Goal: Task Accomplishment & Management: Use online tool/utility

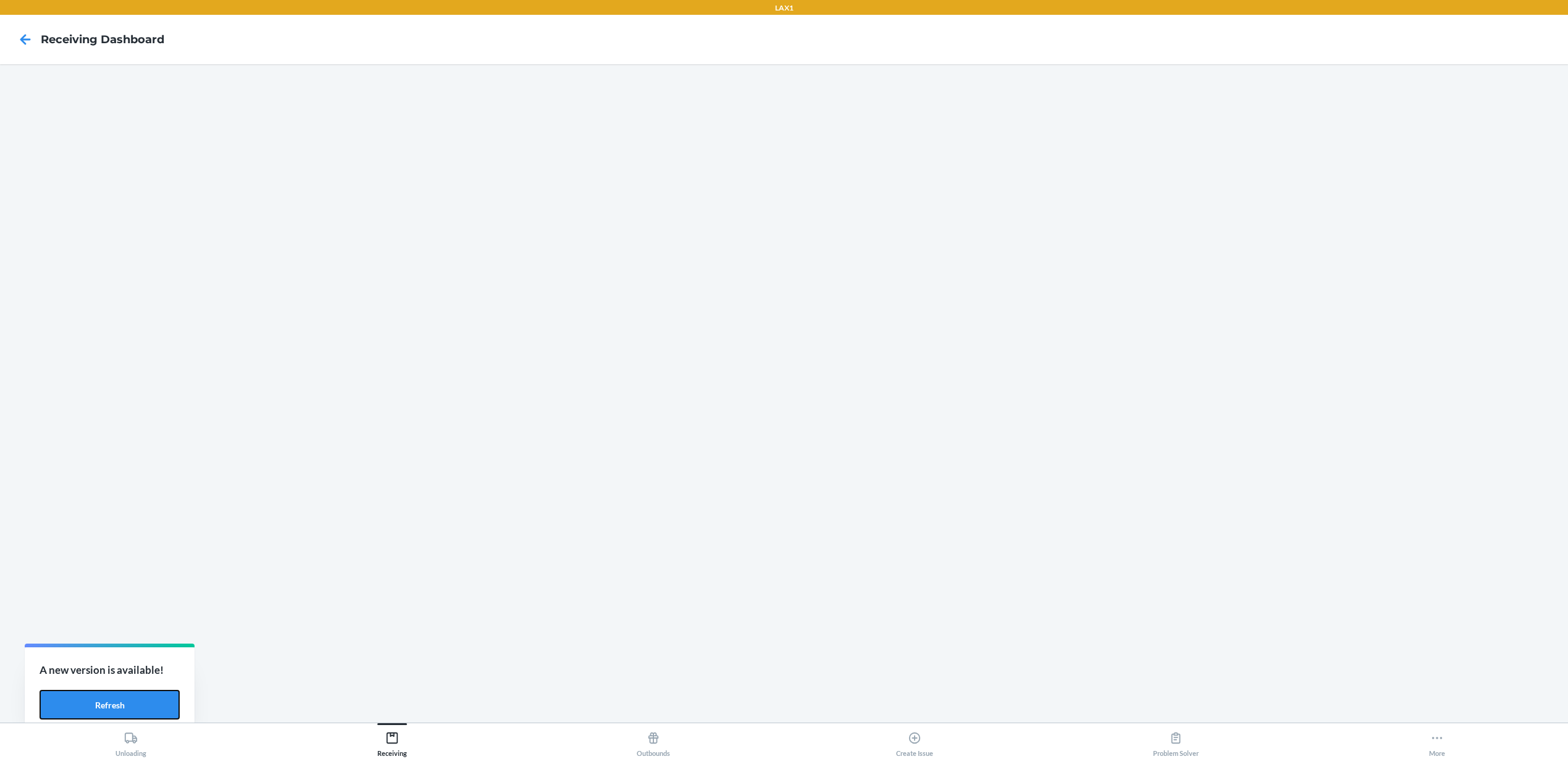
click at [144, 710] on button "Refresh" at bounding box center [109, 705] width 140 height 30
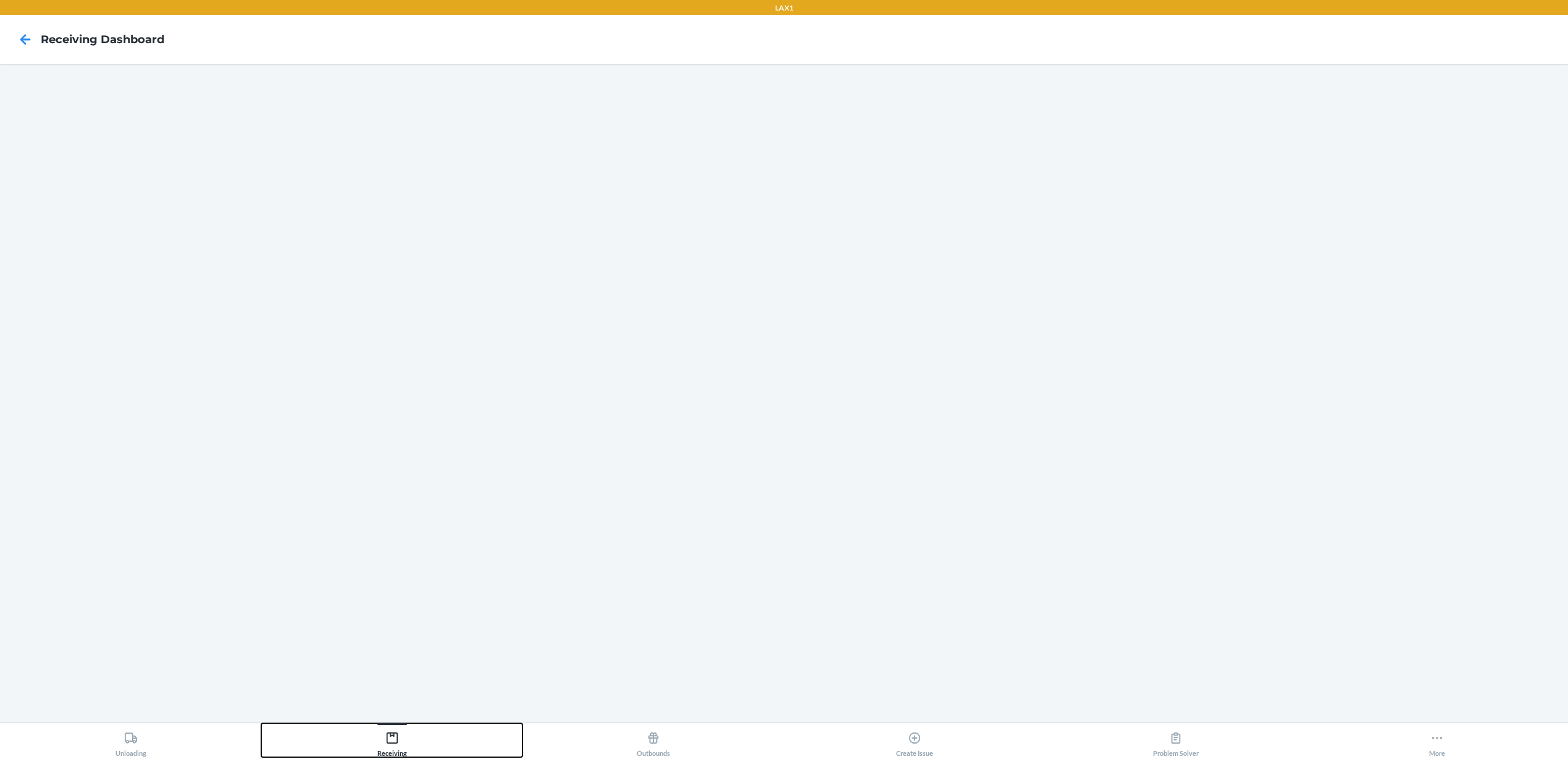
click at [410, 731] on button "Receiving" at bounding box center [391, 740] width 261 height 34
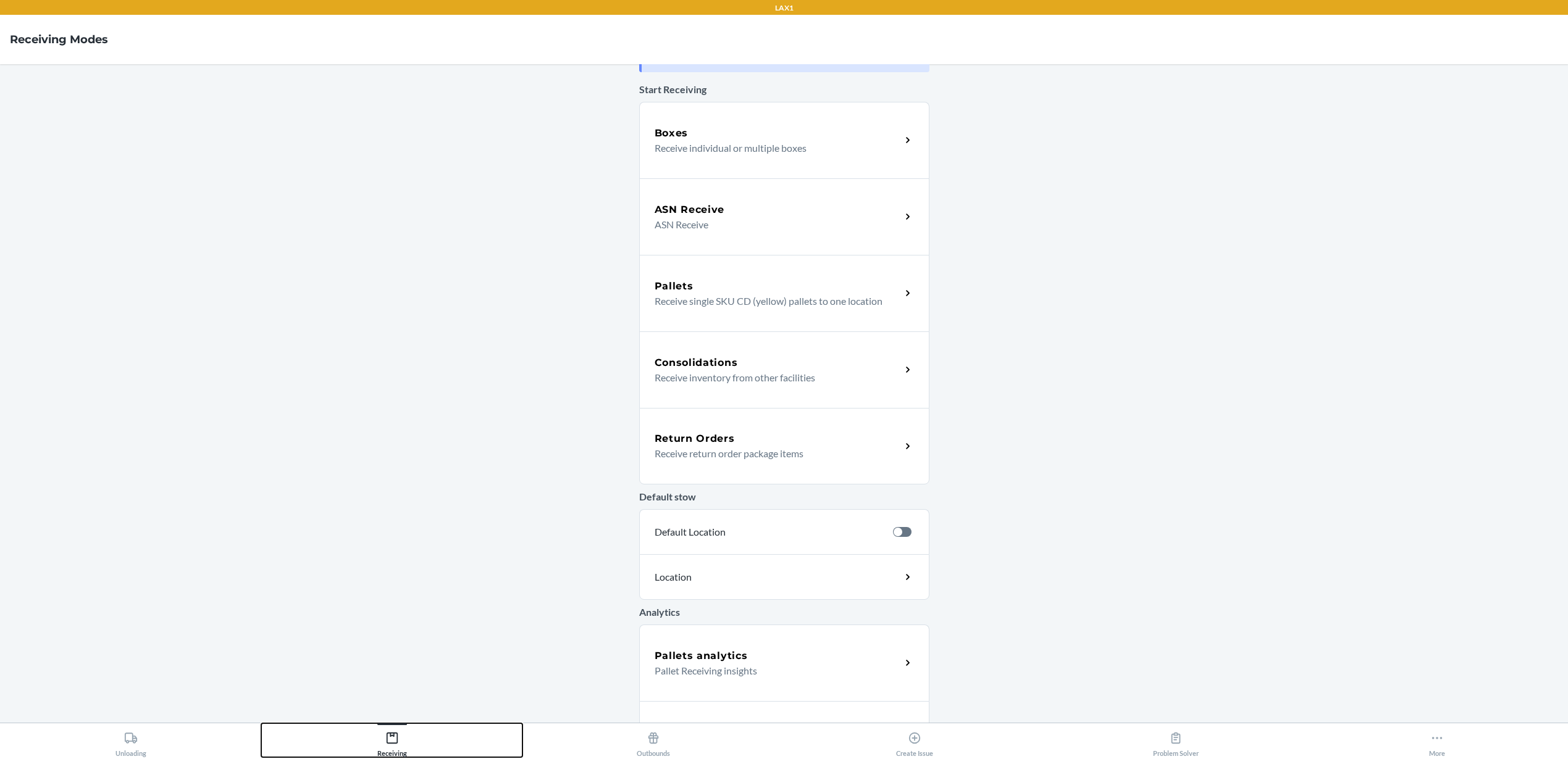
scroll to position [101, 0]
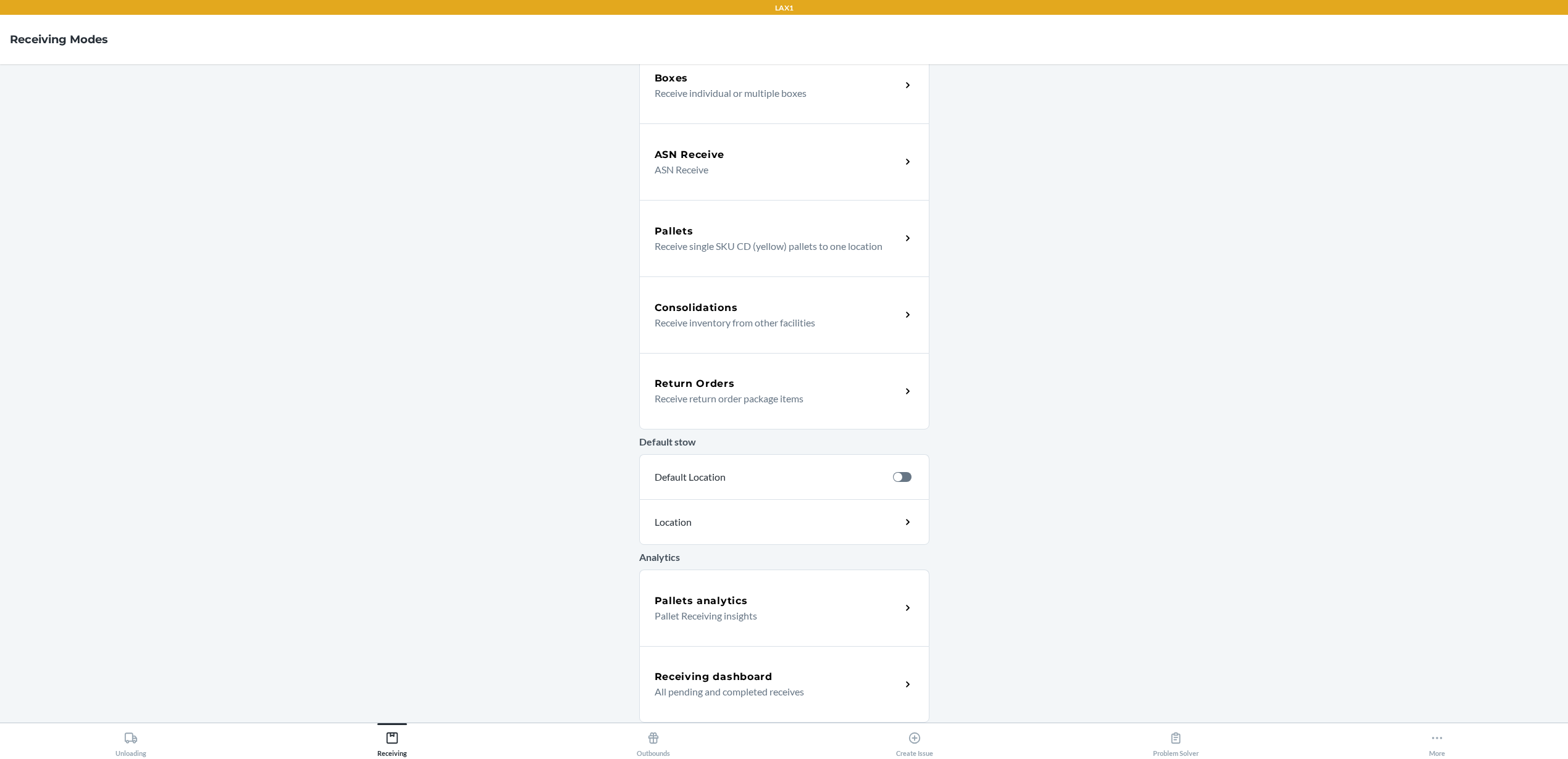
click at [682, 677] on h5 "Receiving dashboard" at bounding box center [713, 677] width 118 height 15
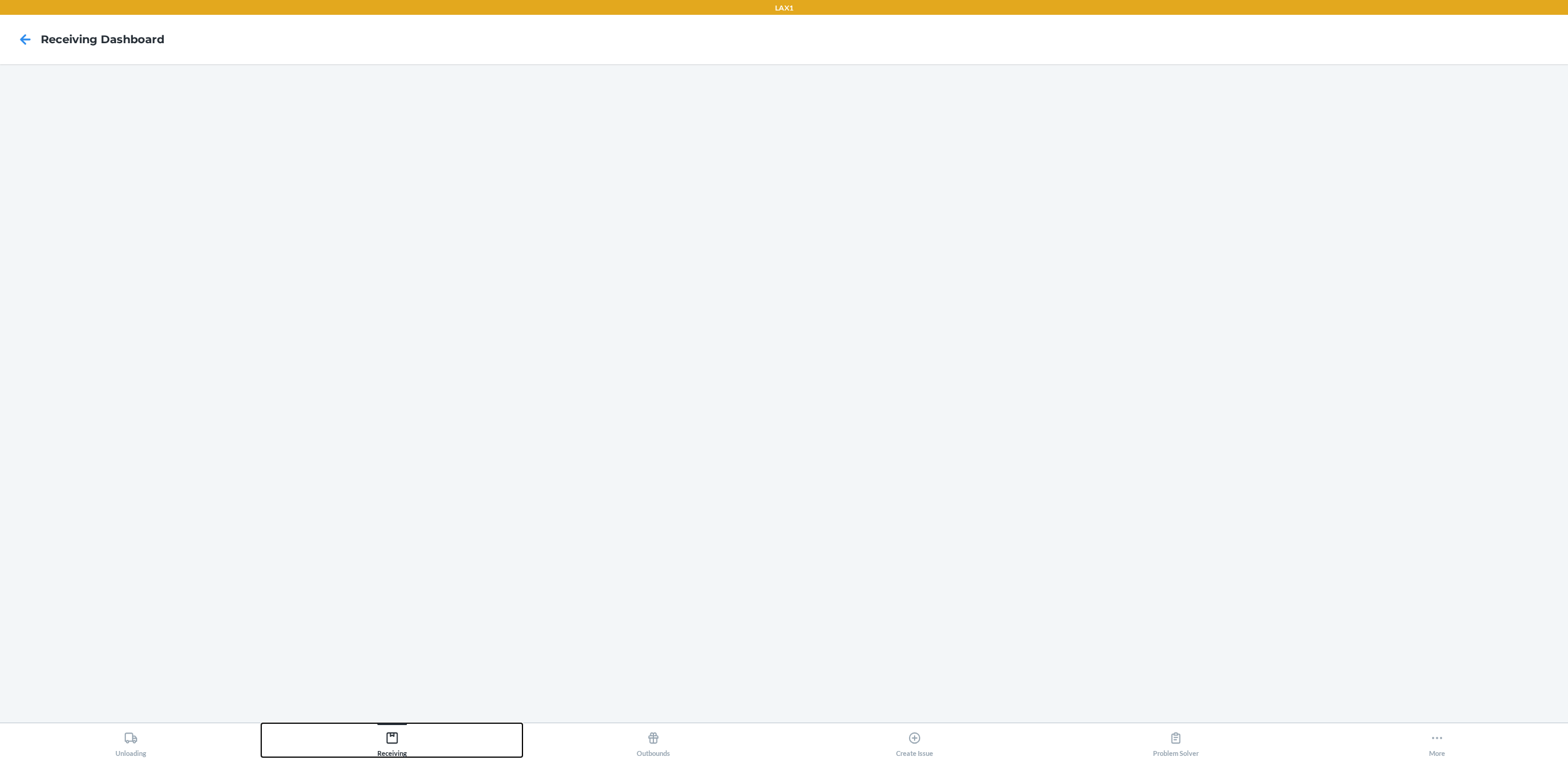
click at [414, 741] on button "Receiving" at bounding box center [391, 740] width 261 height 34
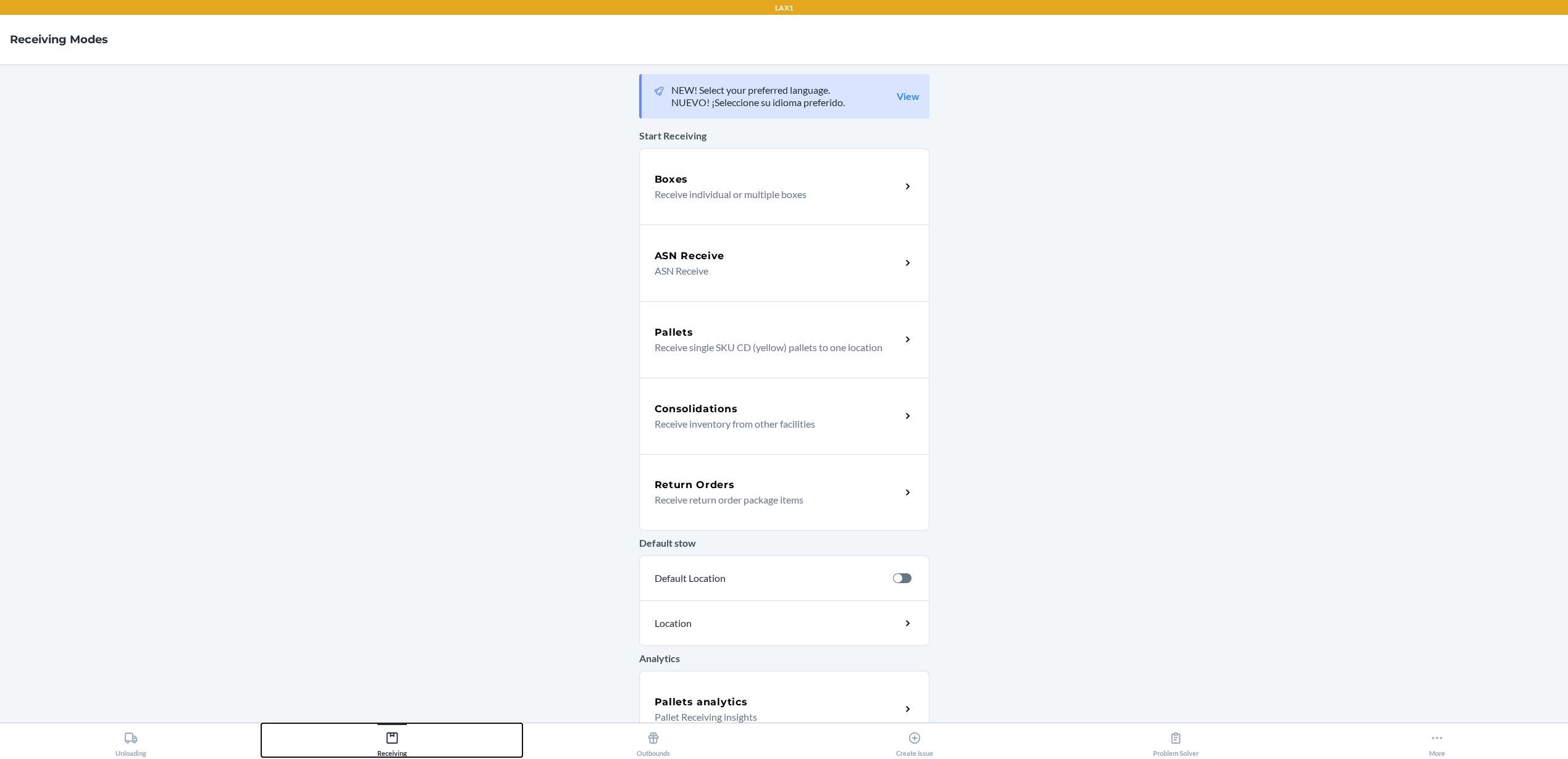
click at [413, 741] on button "Receiving" at bounding box center [391, 740] width 261 height 34
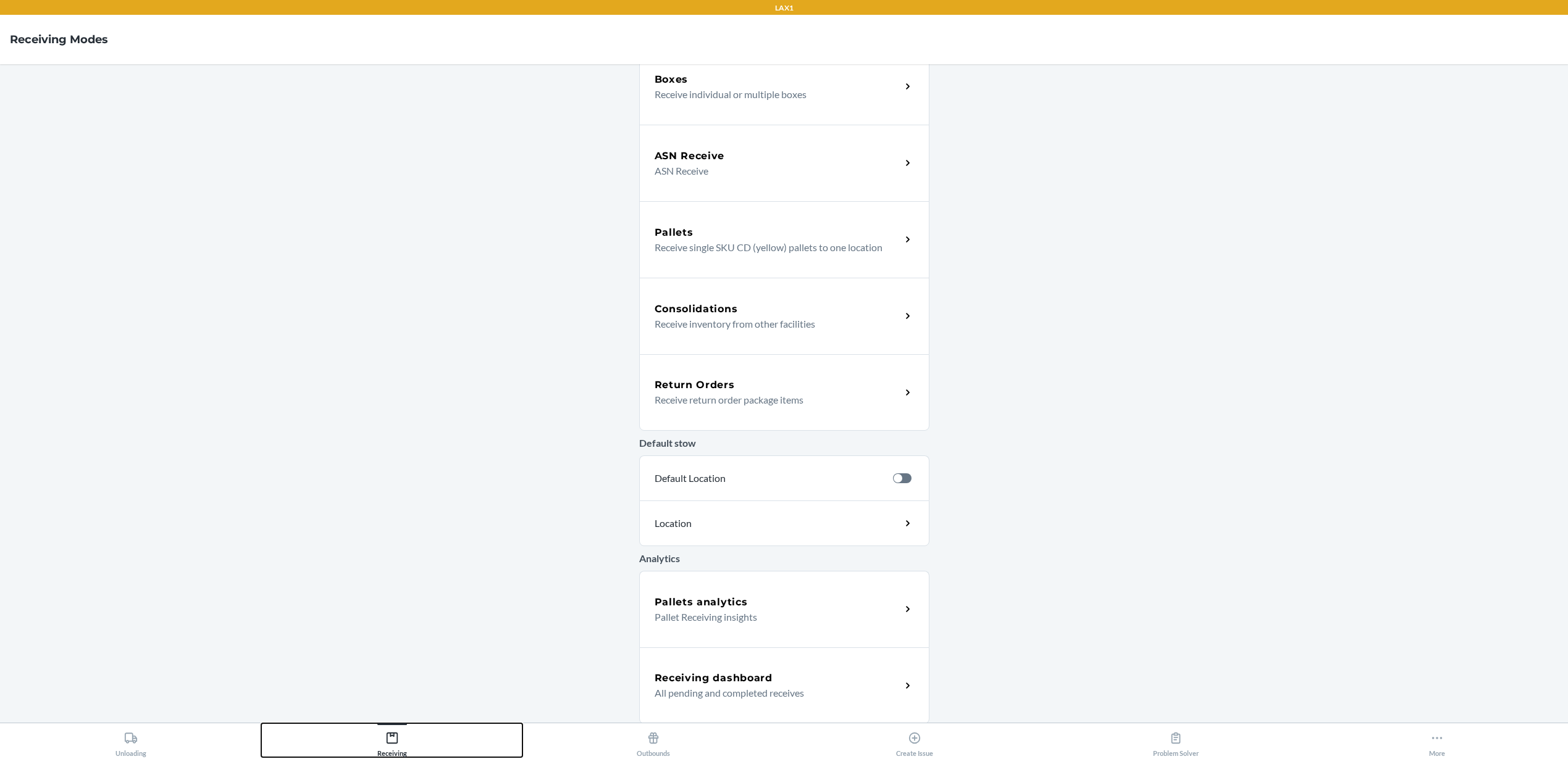
scroll to position [101, 0]
click at [773, 691] on p "All pending and completed receives" at bounding box center [772, 691] width 236 height 15
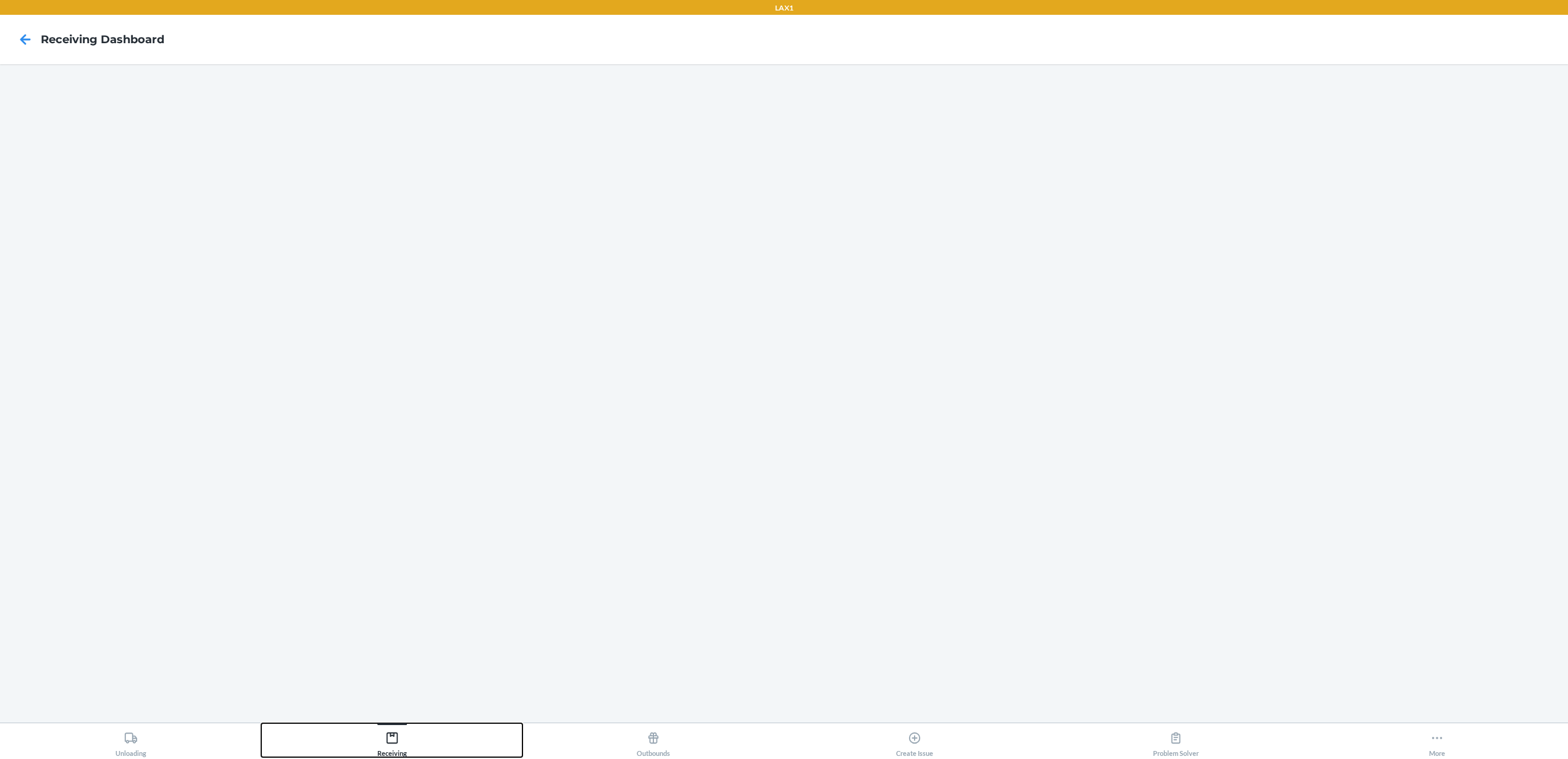
click at [425, 743] on button "Receiving" at bounding box center [391, 740] width 261 height 34
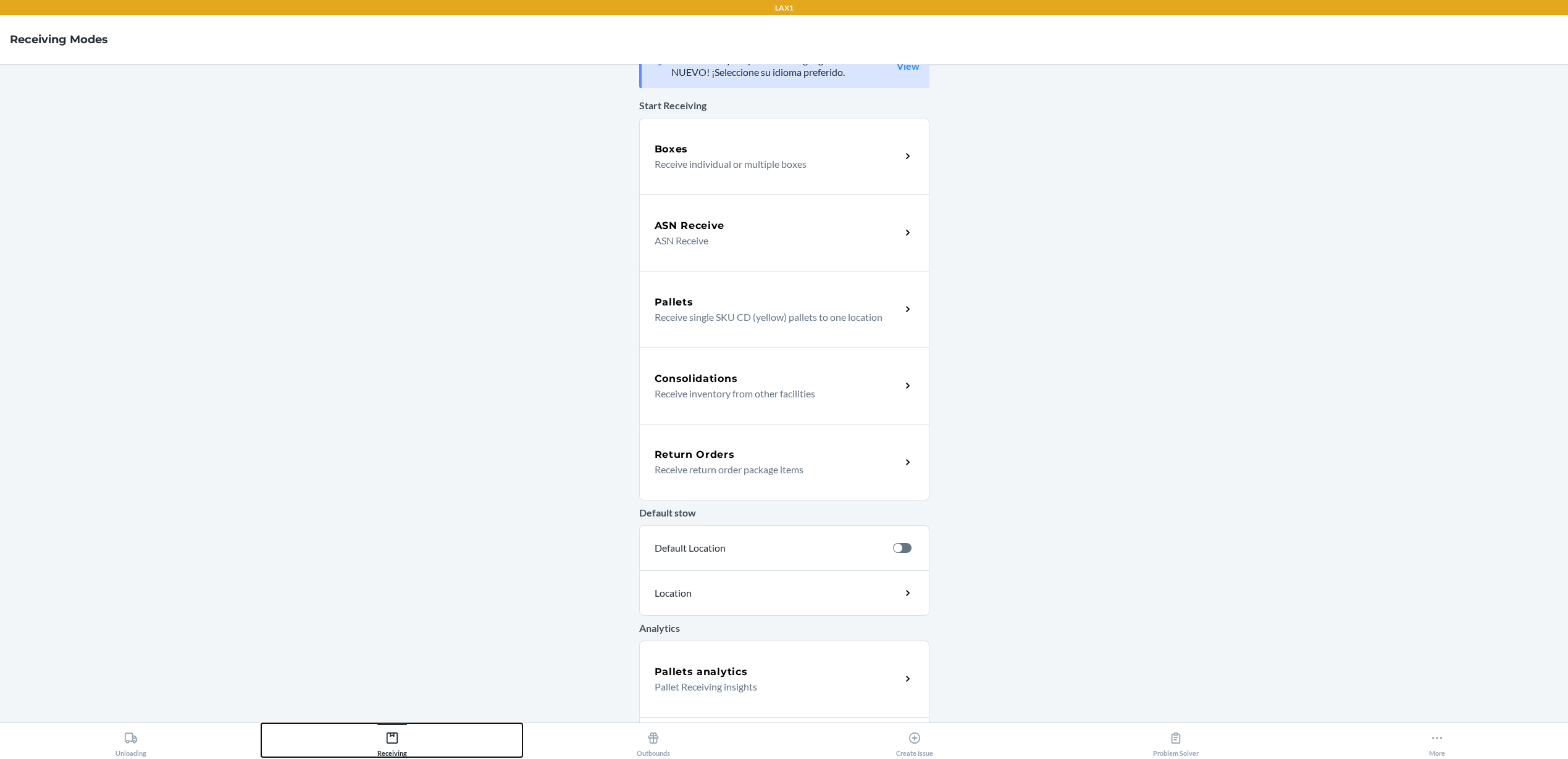
scroll to position [101, 0]
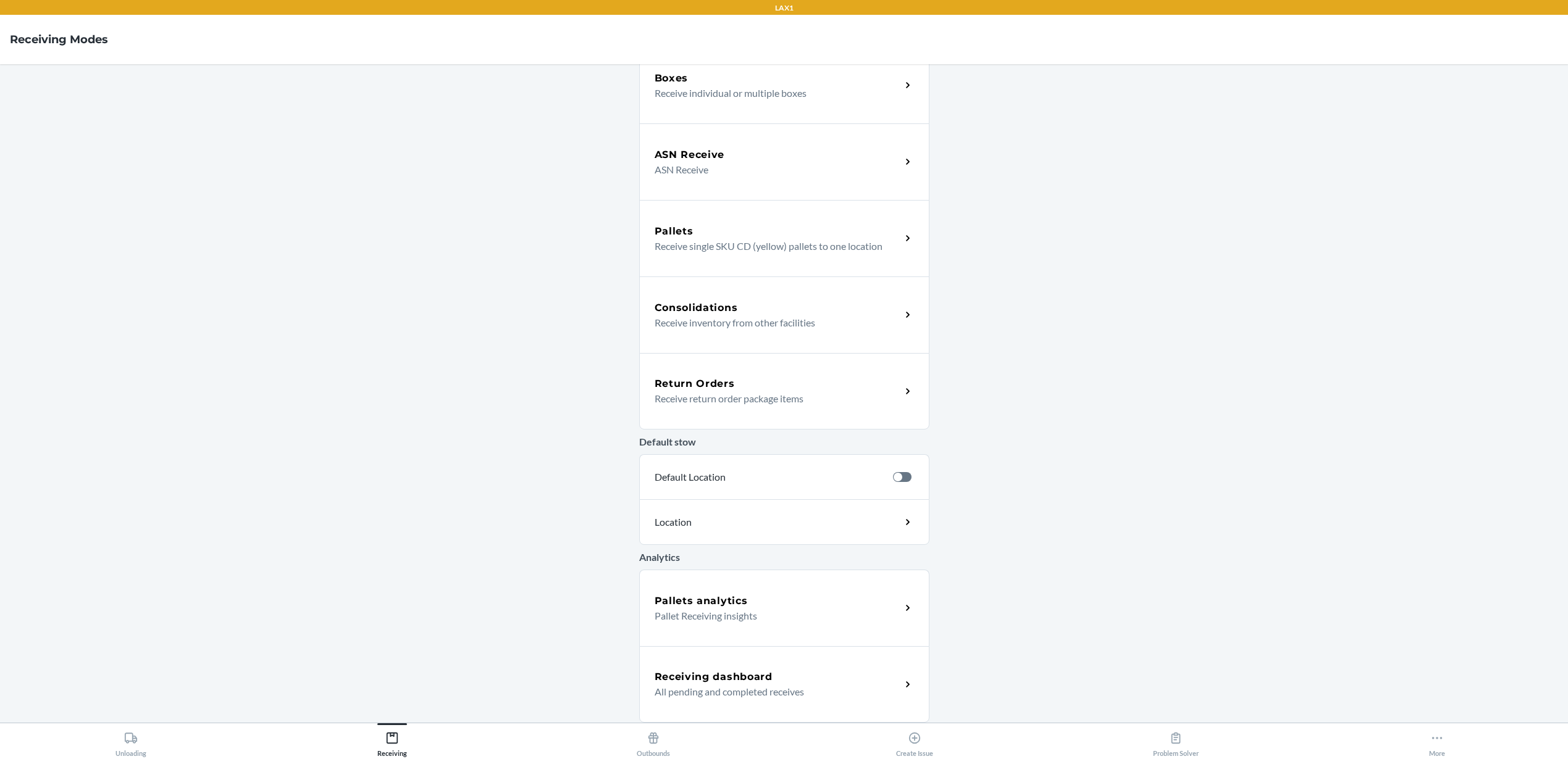
click at [788, 102] on div "Boxes Receive individual or multiple boxes" at bounding box center [784, 85] width 290 height 77
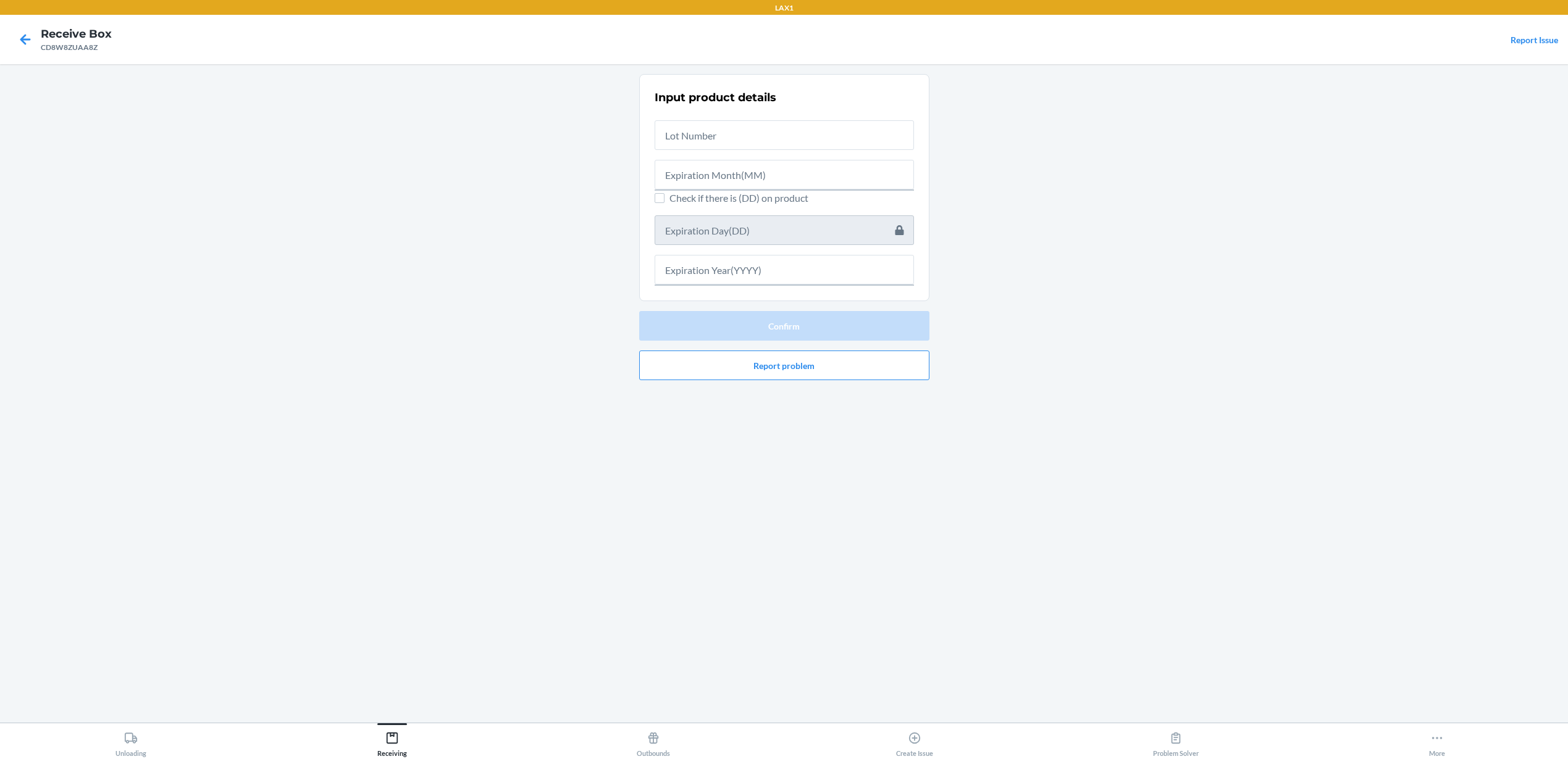
click at [718, 155] on div at bounding box center [784, 170] width 259 height 39
click at [722, 142] on input "text" at bounding box center [784, 135] width 259 height 30
type input "2507658"
click at [850, 166] on input "text" at bounding box center [784, 171] width 259 height 30
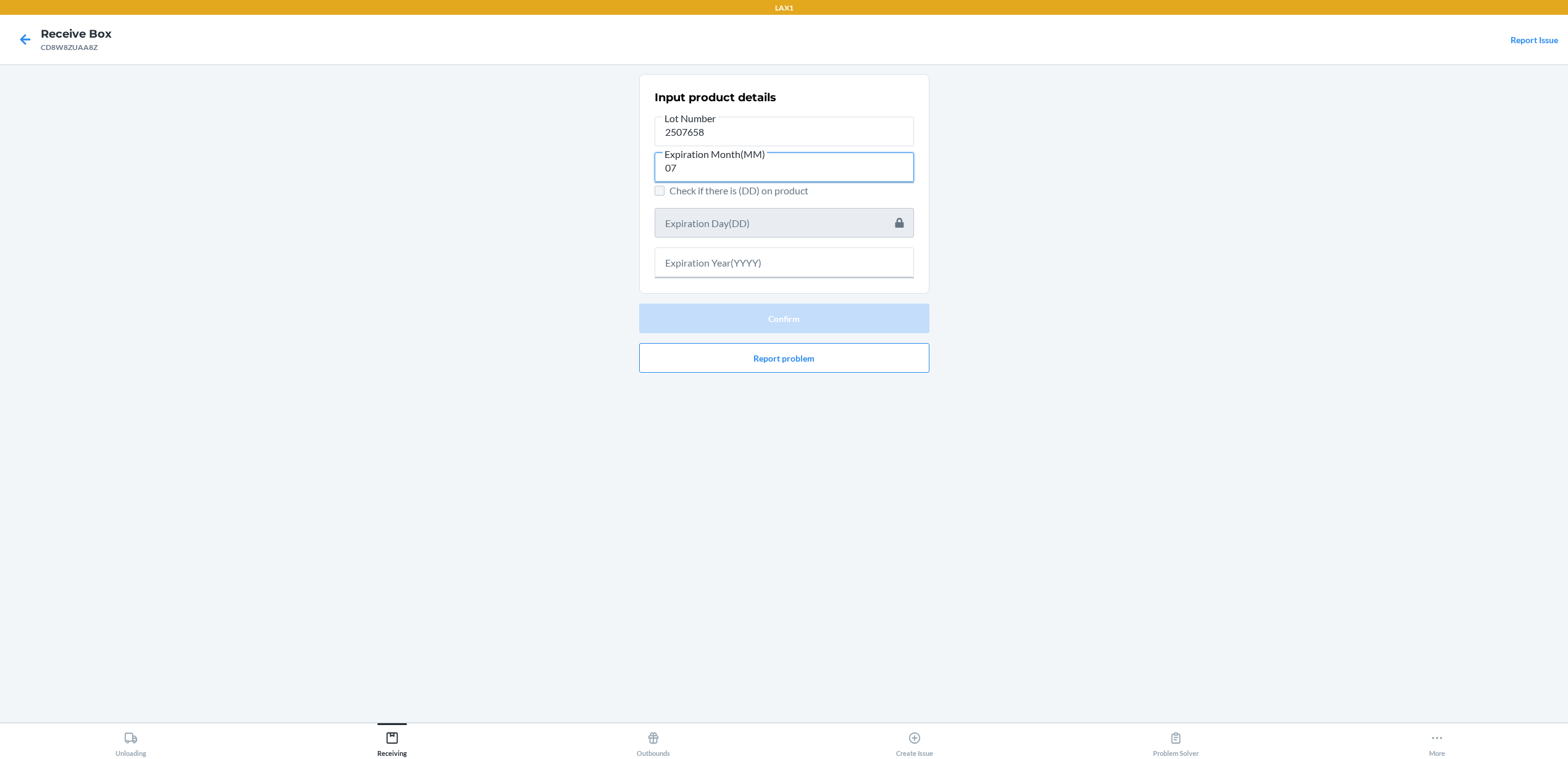
type input "07"
click at [661, 191] on input "Check if there is (DD) on product" at bounding box center [659, 191] width 10 height 10
click at [659, 190] on input "Check if there is (DD) on product" at bounding box center [659, 191] width 10 height 10
checkbox input "false"
click at [775, 257] on input "text" at bounding box center [784, 262] width 259 height 30
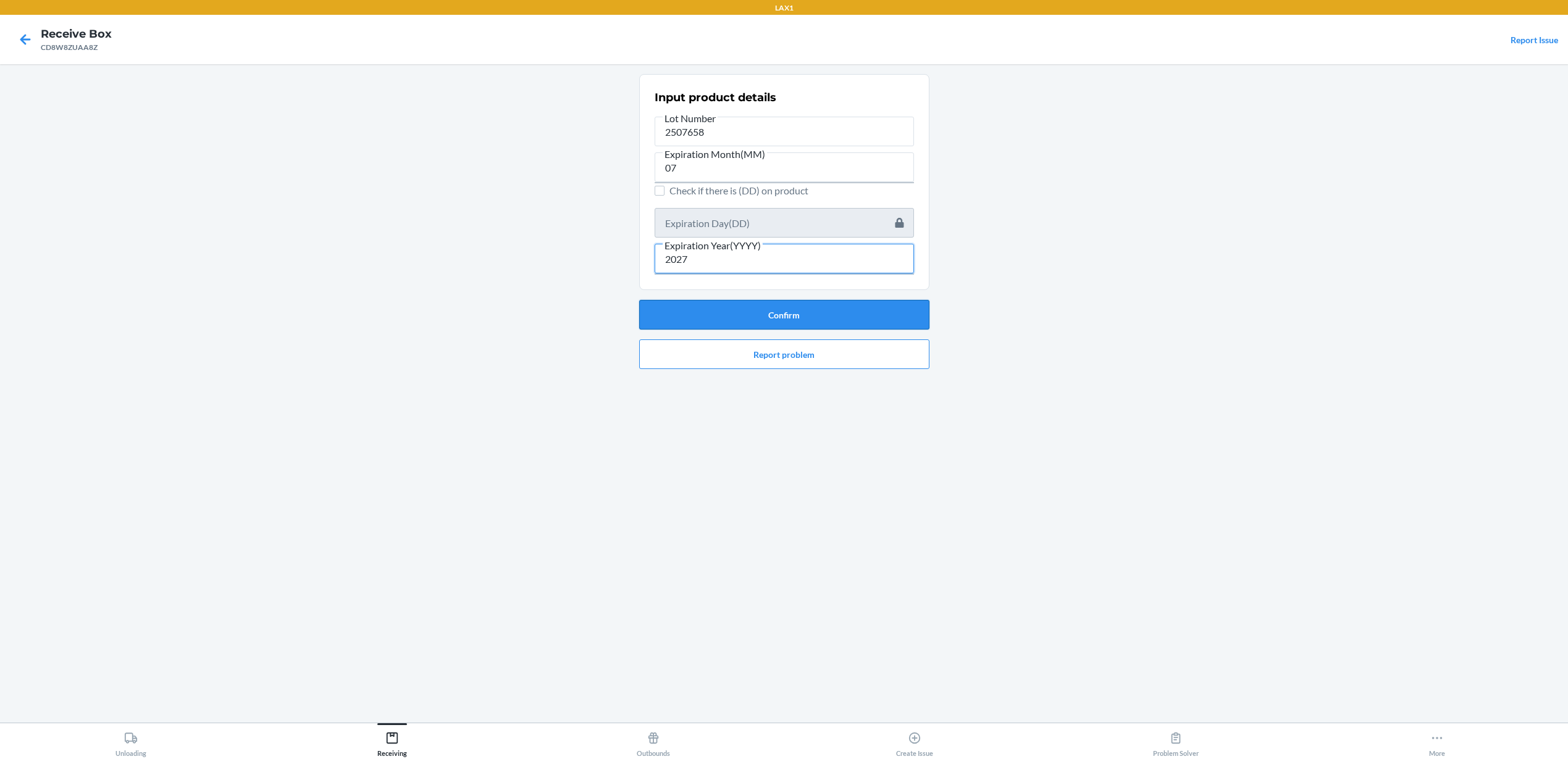
type input "2027"
click at [836, 313] on button "Confirm" at bounding box center [784, 315] width 290 height 30
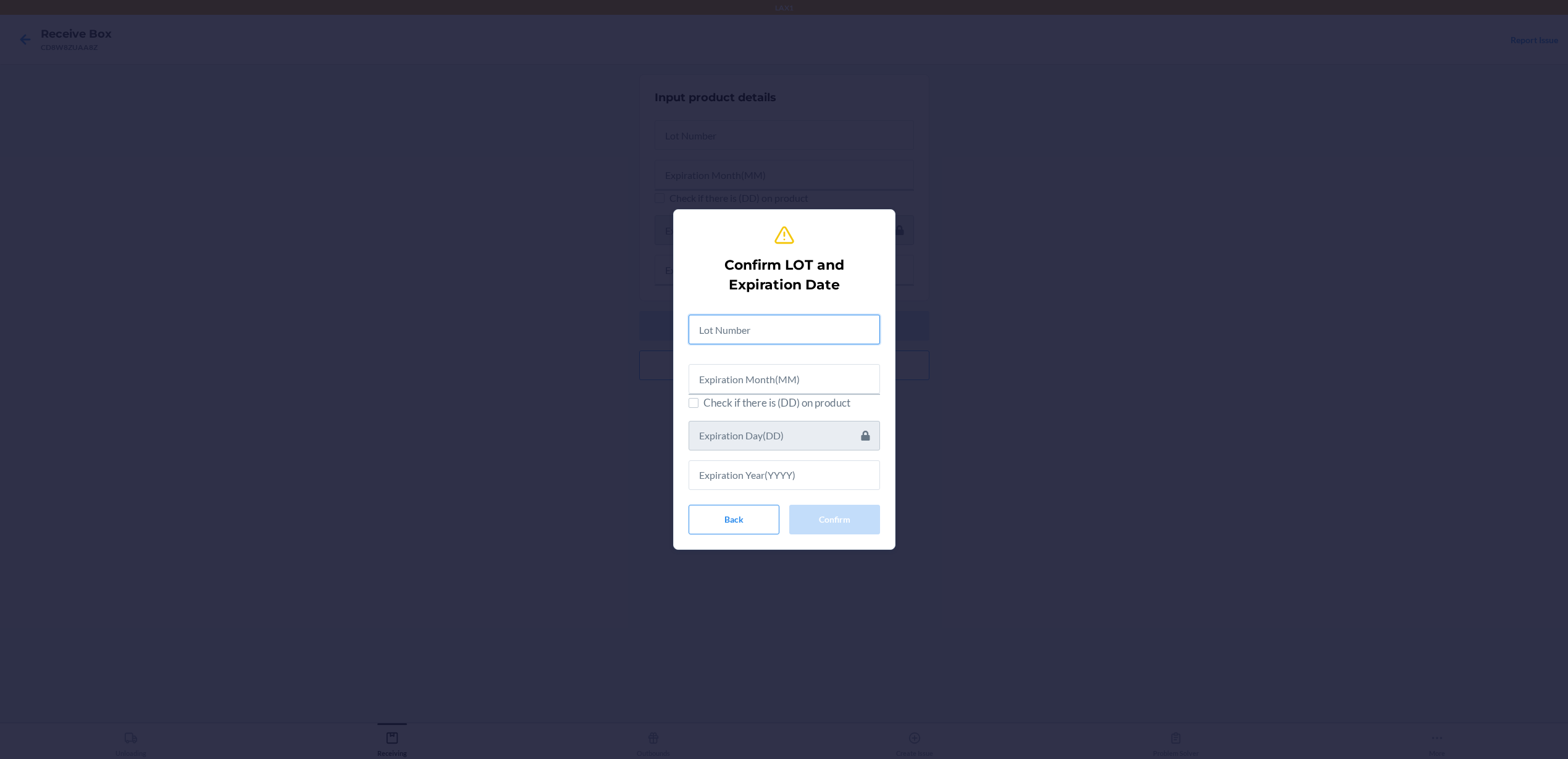
click at [788, 326] on input "text" at bounding box center [785, 330] width 192 height 30
type input "2507658"
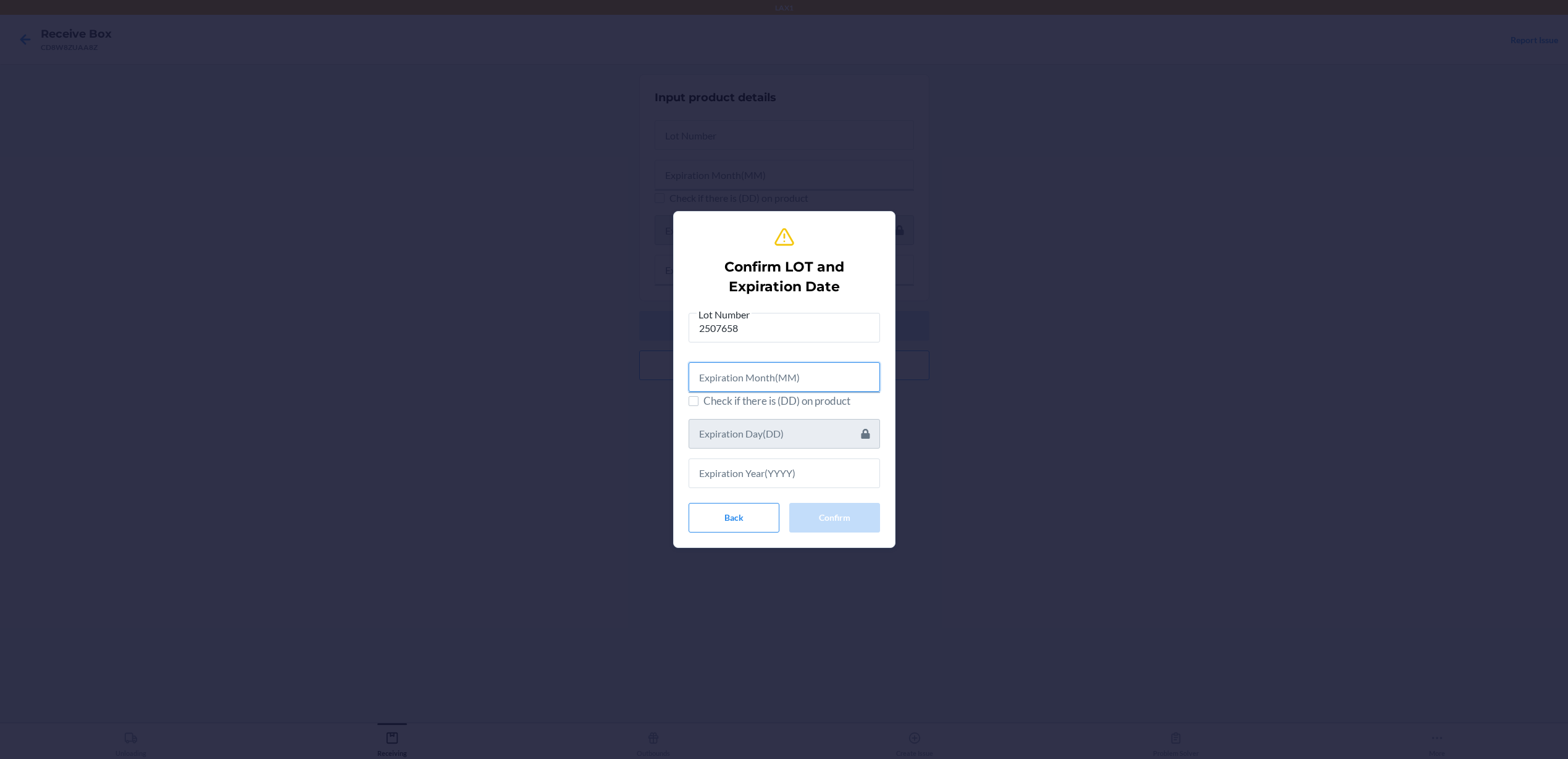
click at [804, 388] on input "text" at bounding box center [785, 377] width 192 height 30
type input "07"
click at [802, 479] on input "text" at bounding box center [785, 471] width 192 height 30
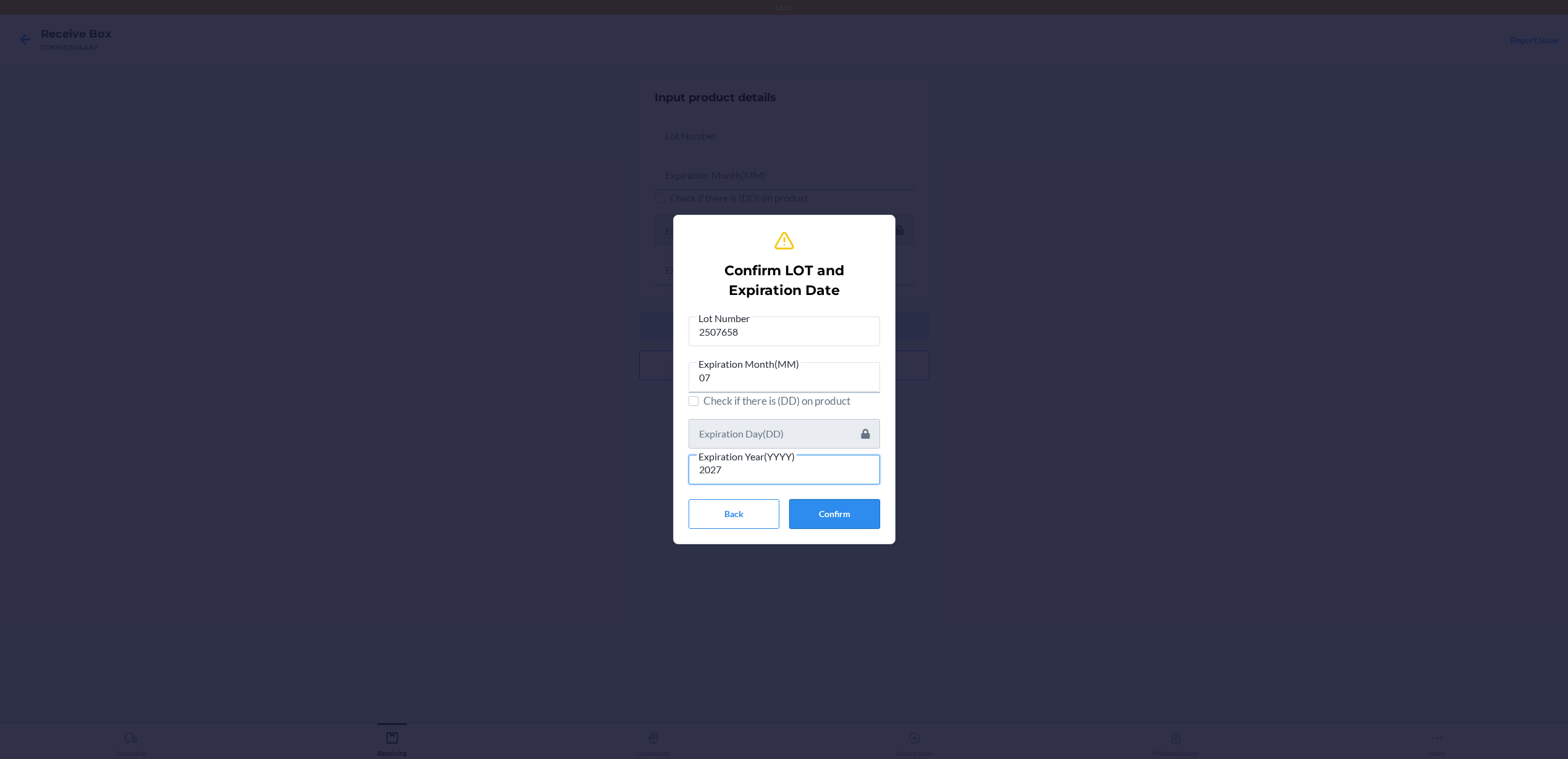
type input "2027"
click at [863, 519] on button "Confirm" at bounding box center [834, 514] width 91 height 30
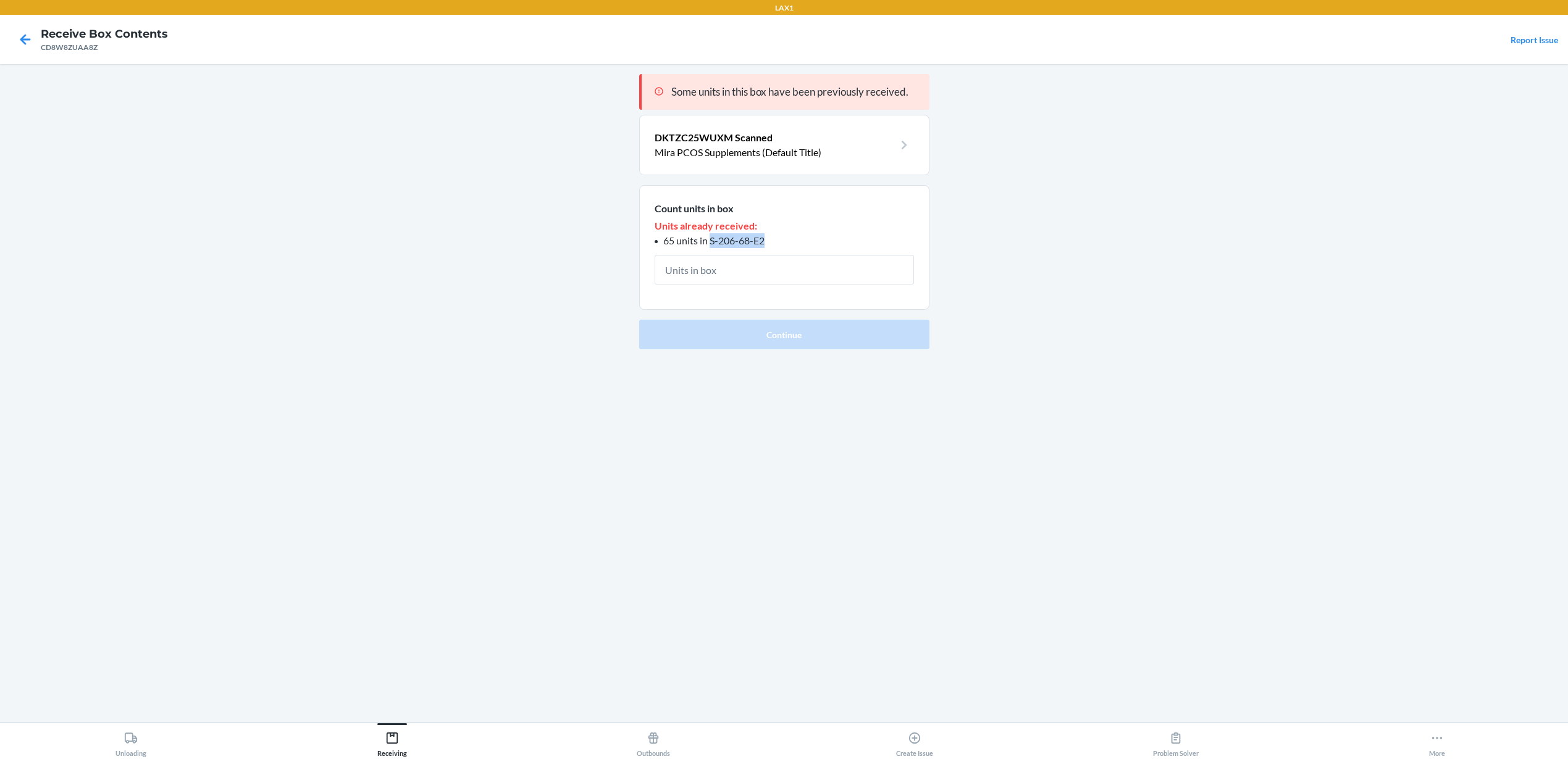
drag, startPoint x: 773, startPoint y: 240, endPoint x: 713, endPoint y: 241, distance: 60.0
click at [711, 241] on li "65 units in S-206-68-E2" at bounding box center [784, 240] width 259 height 15
copy span "S-206-68-E2"
click at [748, 269] on input "text" at bounding box center [784, 270] width 259 height 30
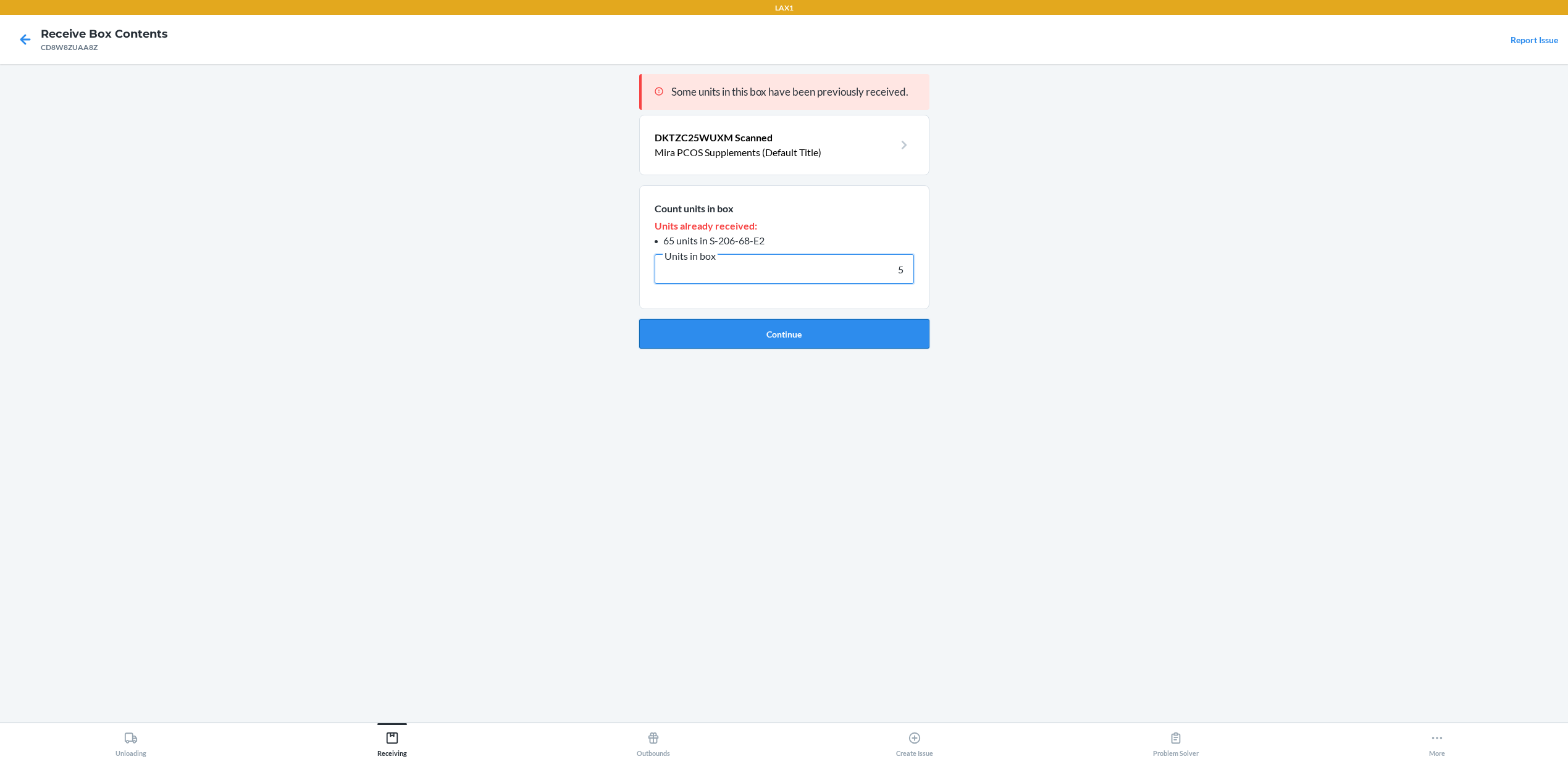
type input "5"
click at [738, 340] on button "Continue" at bounding box center [784, 334] width 290 height 30
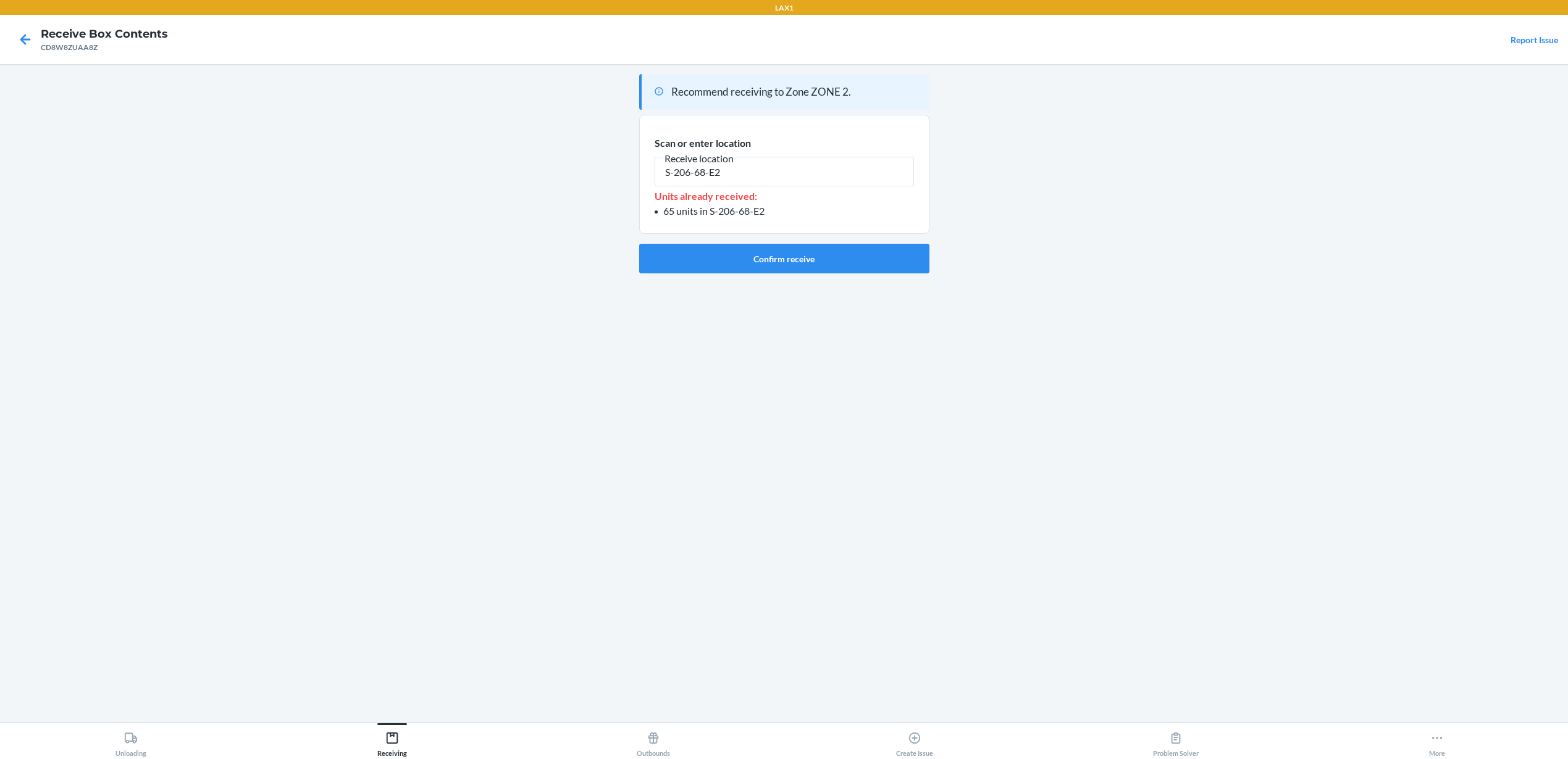
type input "S-206-68-E2"
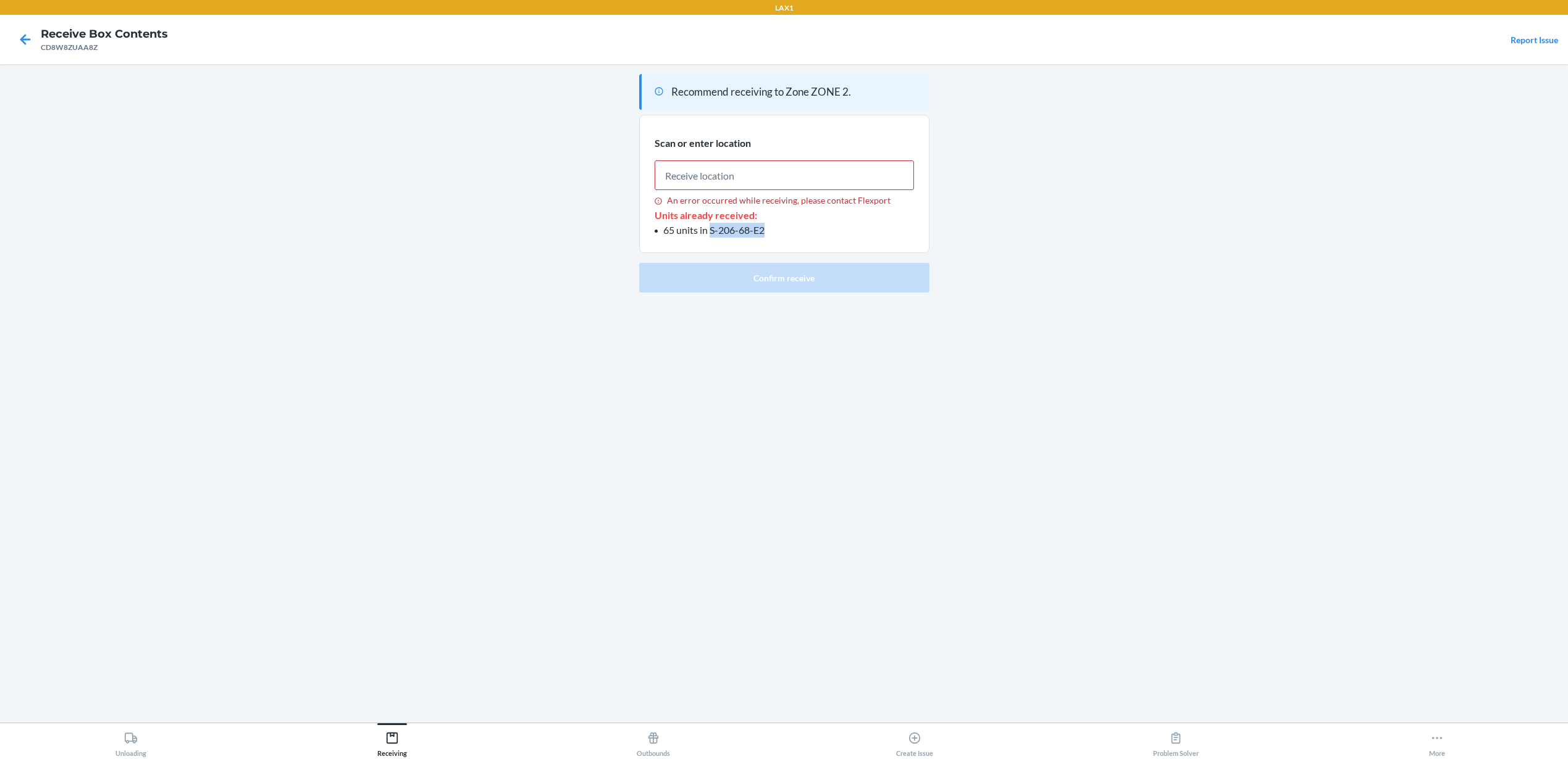
drag, startPoint x: 765, startPoint y: 231, endPoint x: 710, endPoint y: 234, distance: 55.1
click at [710, 234] on li "65 units in S-206-68-E2" at bounding box center [784, 230] width 259 height 15
copy span "S-206-68-E2"
click at [814, 171] on input "An error occurred while receiving, please contact Flexport" at bounding box center [784, 175] width 259 height 30
paste input "S-206-68-E2"
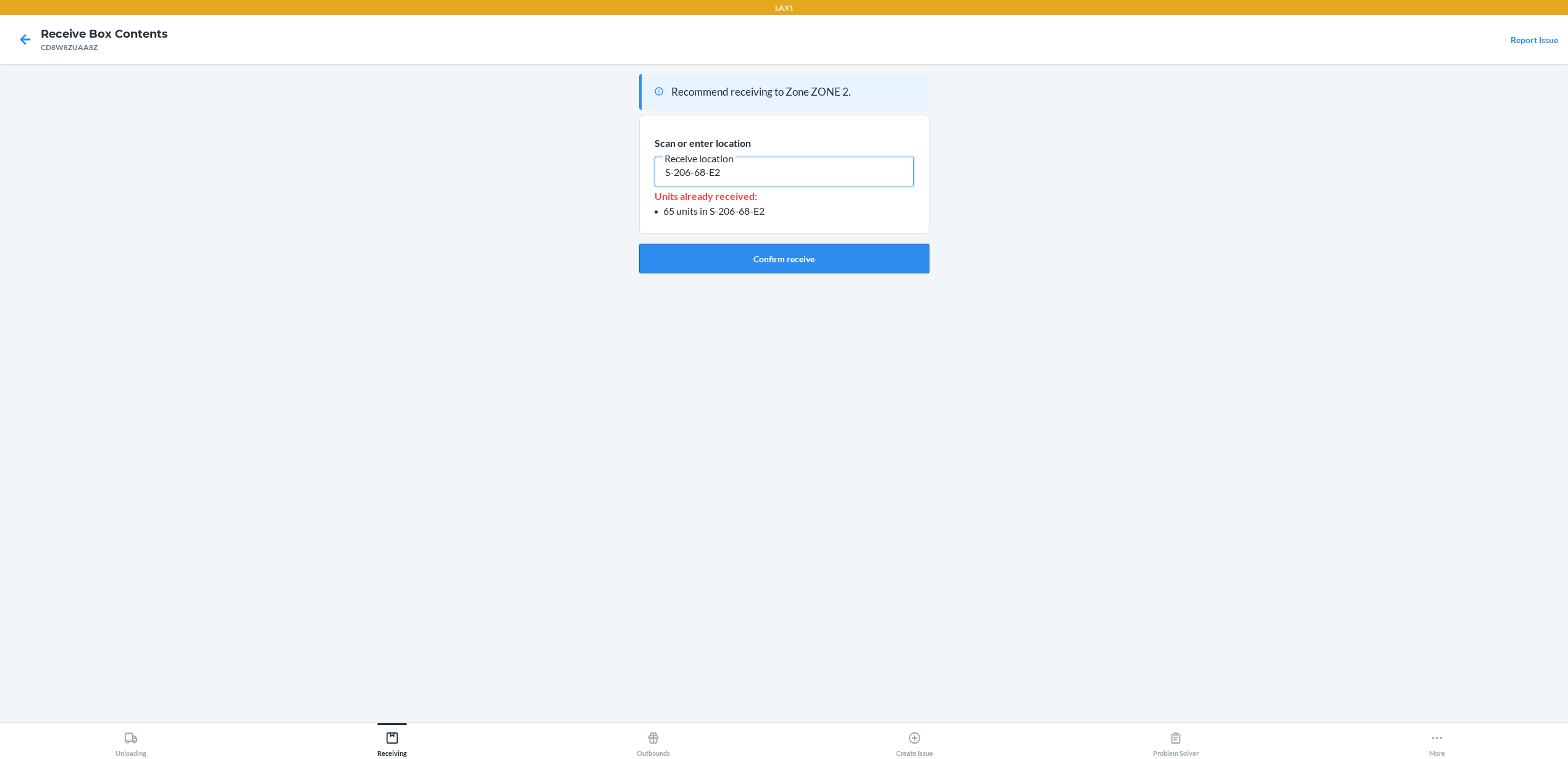
type input "S-206-68-E2"
click at [747, 266] on button "Confirm receive" at bounding box center [784, 259] width 290 height 30
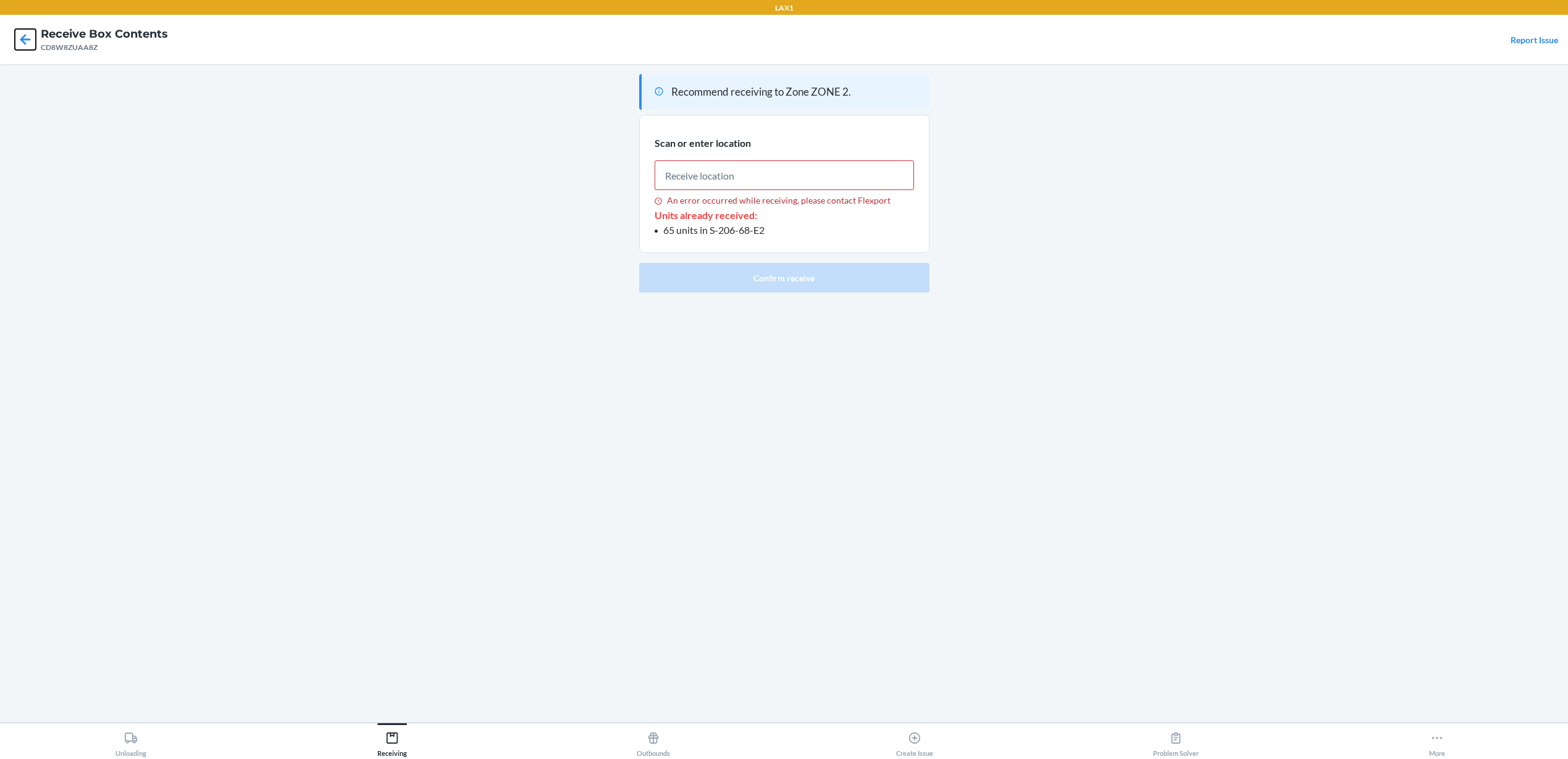
click at [25, 42] on icon at bounding box center [25, 39] width 21 height 21
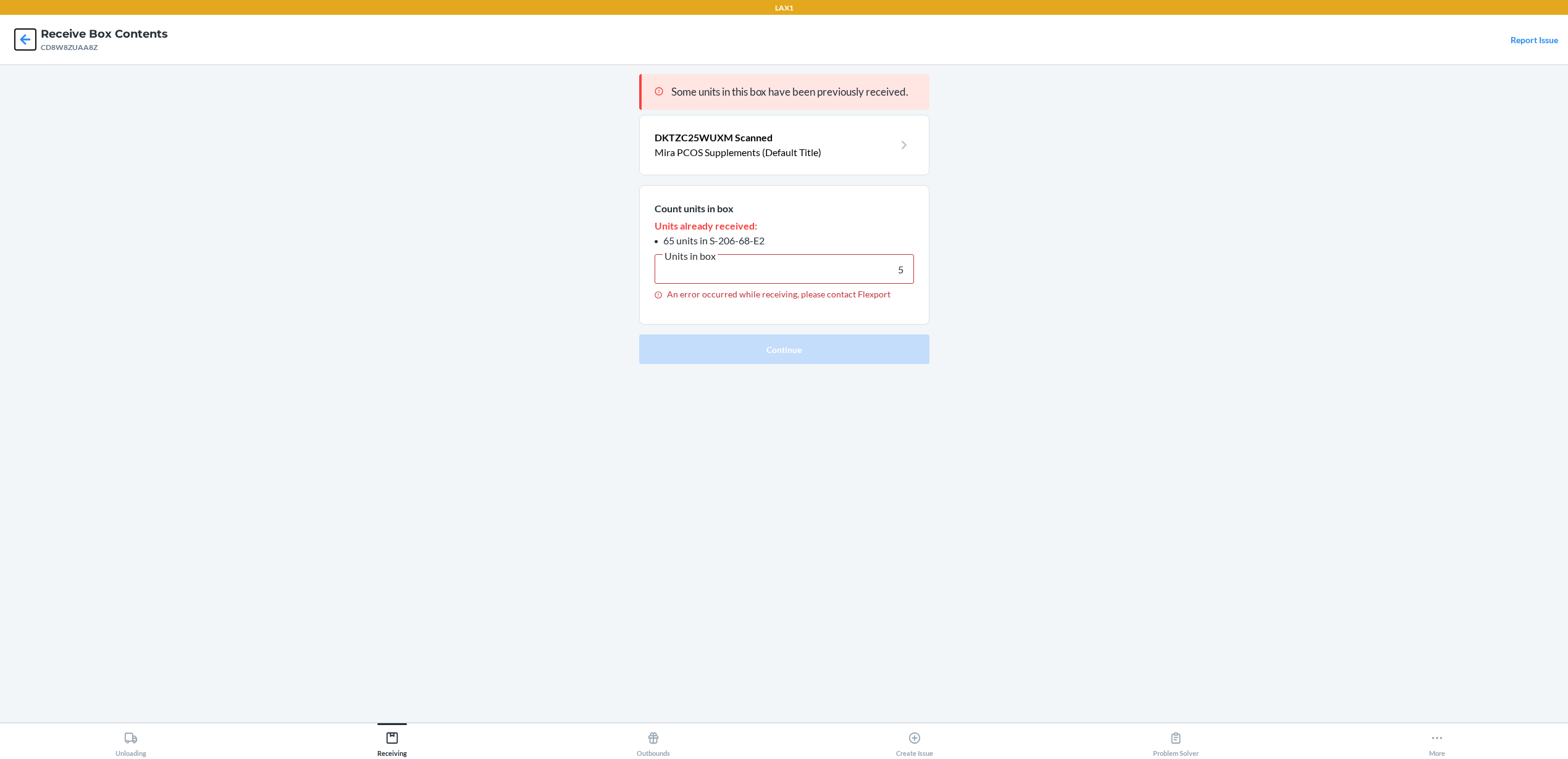
click at [25, 42] on icon at bounding box center [25, 39] width 21 height 21
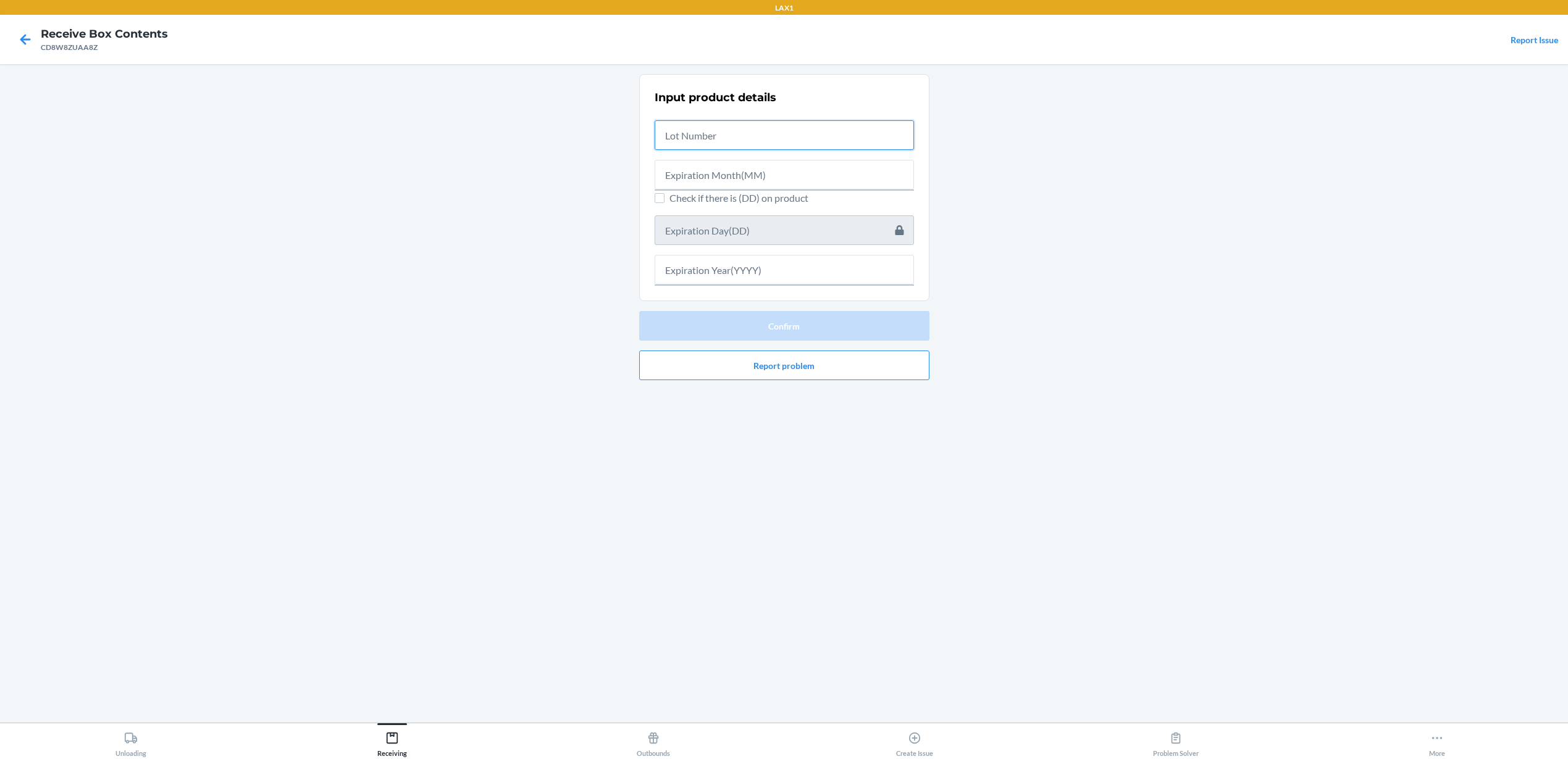
click at [709, 136] on input "text" at bounding box center [784, 135] width 259 height 30
type input "2507658"
click at [780, 181] on input "text" at bounding box center [784, 171] width 259 height 30
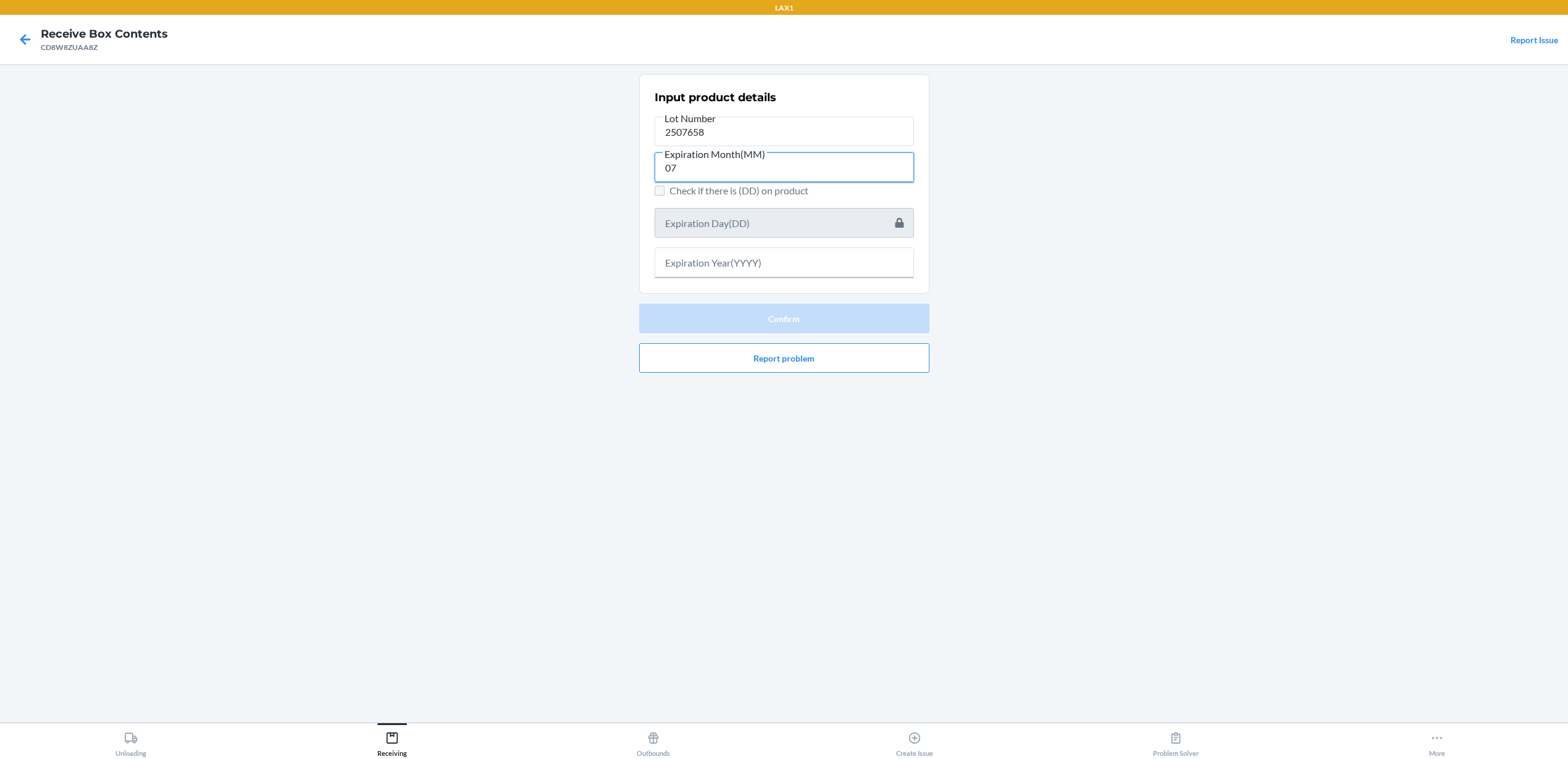
type input "07"
click at [663, 187] on input "Check if there is (DD) on product" at bounding box center [659, 191] width 10 height 10
checkbox input "true"
click at [701, 222] on input "text" at bounding box center [784, 223] width 259 height 30
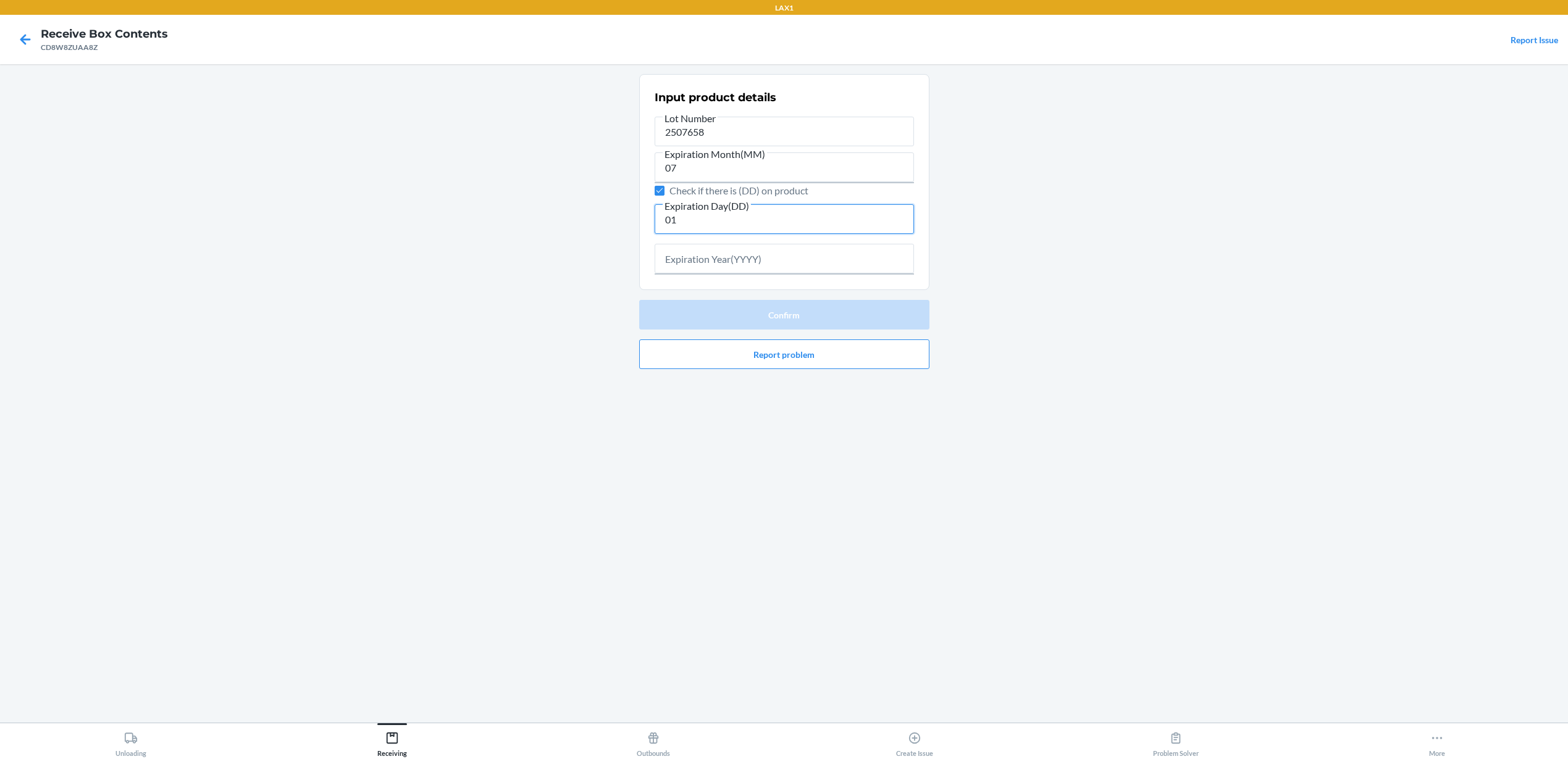
type input "01"
drag, startPoint x: 723, startPoint y: 249, endPoint x: 720, endPoint y: 243, distance: 6.7
click at [721, 244] on input "text" at bounding box center [784, 259] width 259 height 30
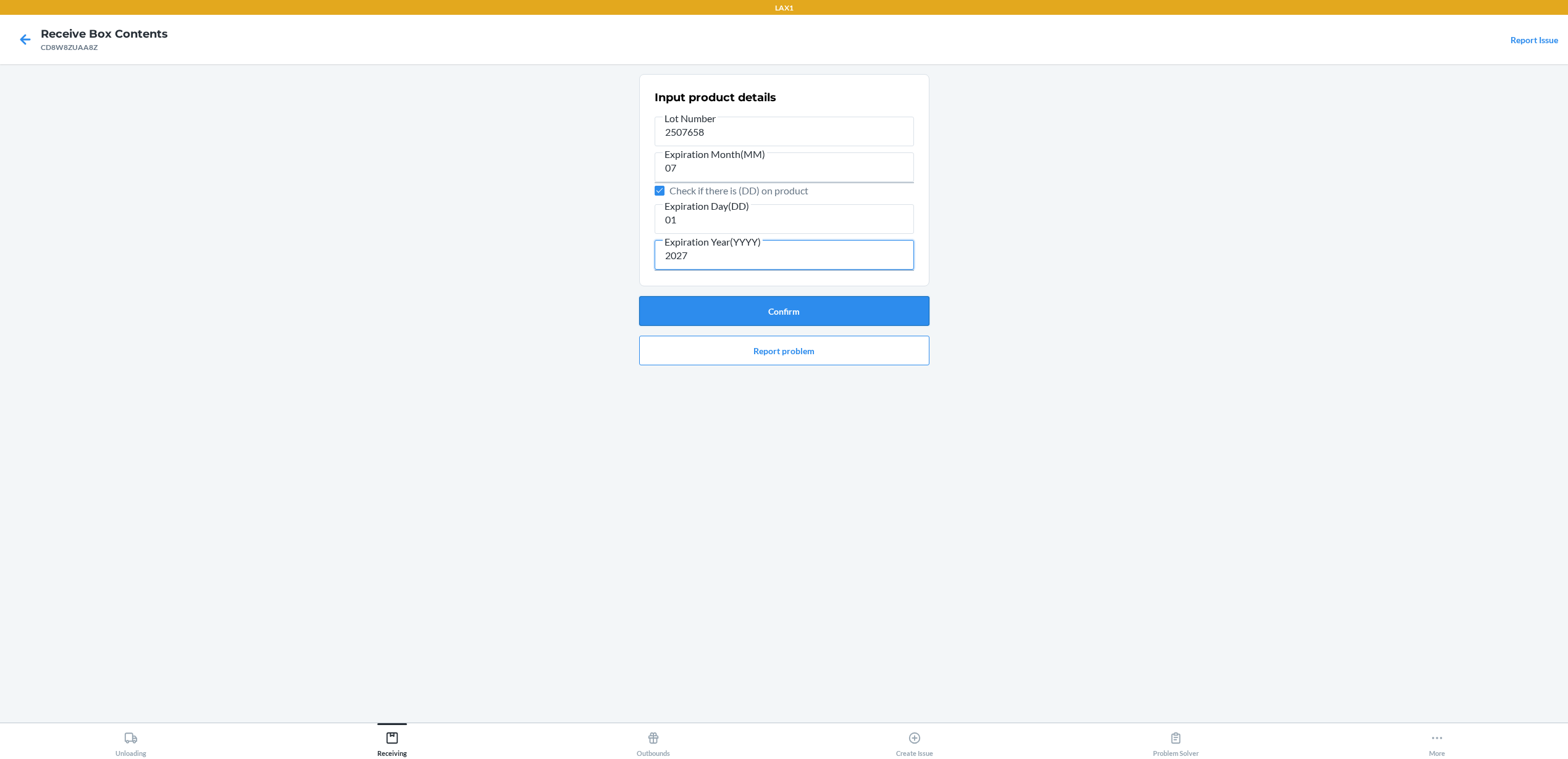
type input "2027"
click at [819, 308] on button "Confirm" at bounding box center [784, 311] width 290 height 30
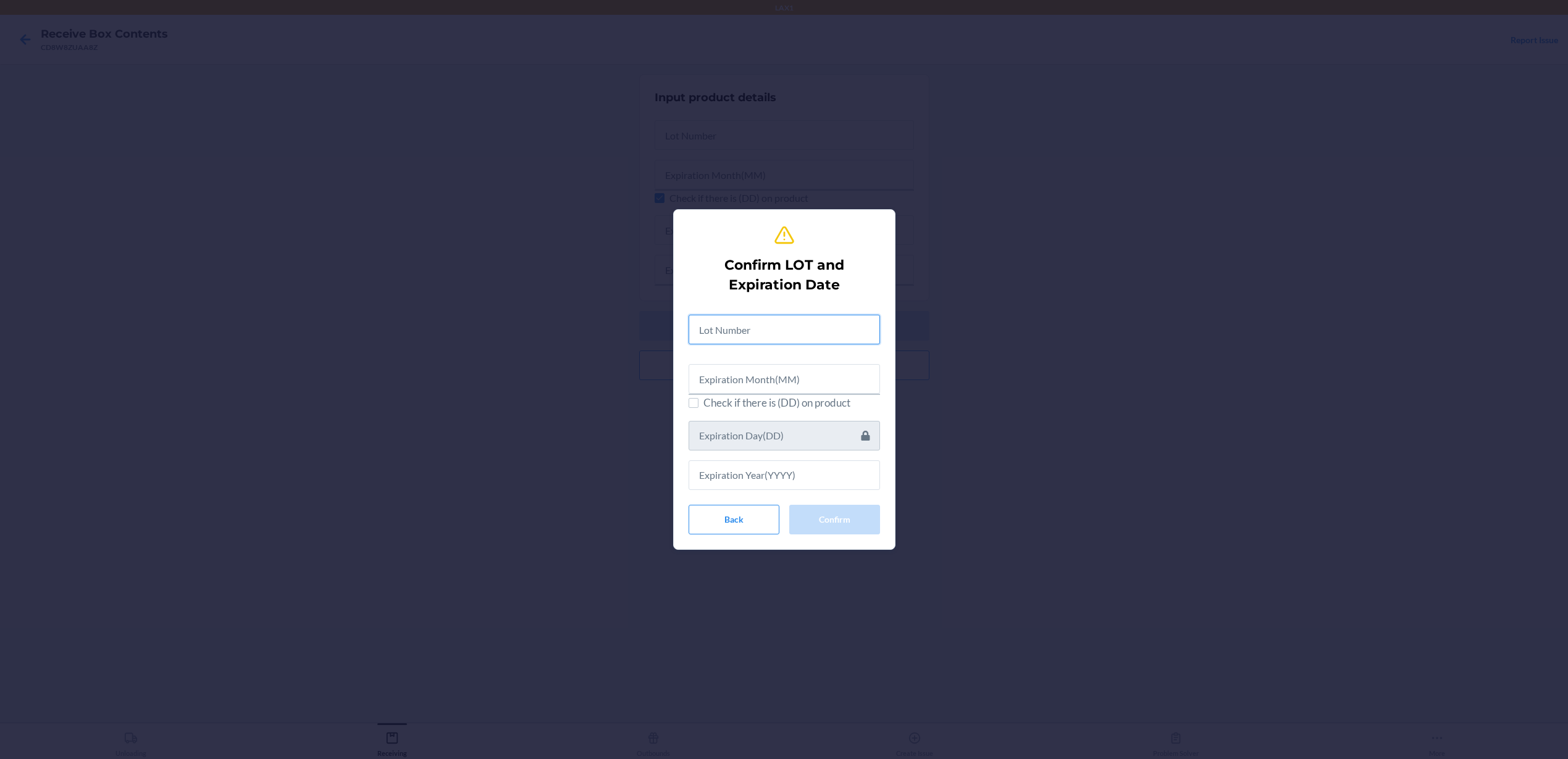
click at [788, 335] on input "text" at bounding box center [785, 330] width 192 height 30
type input "2507658"
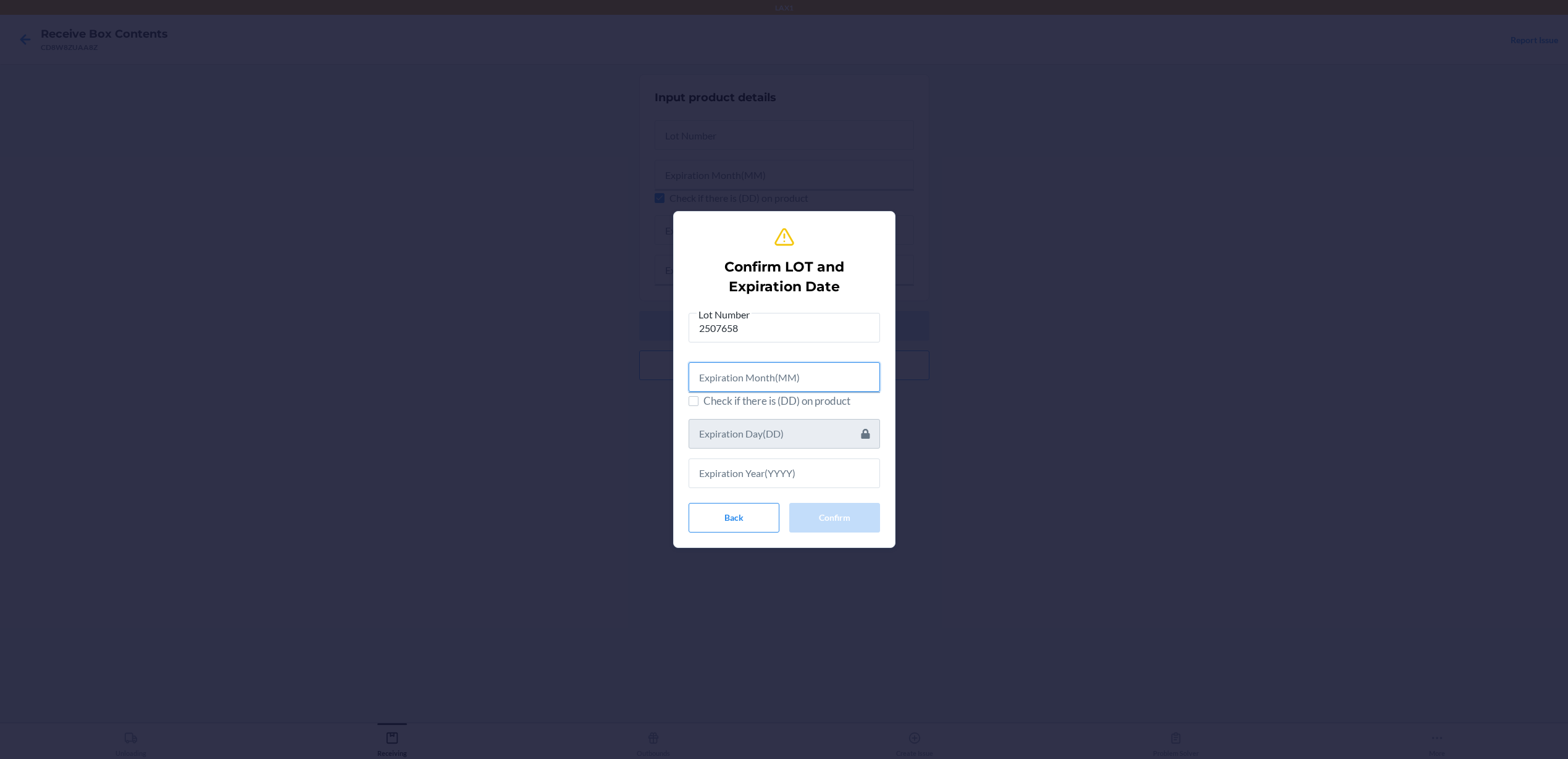
click at [752, 374] on input "text" at bounding box center [785, 377] width 192 height 30
type input "07"
click at [692, 400] on input "Check if there is (DD) on product" at bounding box center [694, 400] width 10 height 10
checkbox input "true"
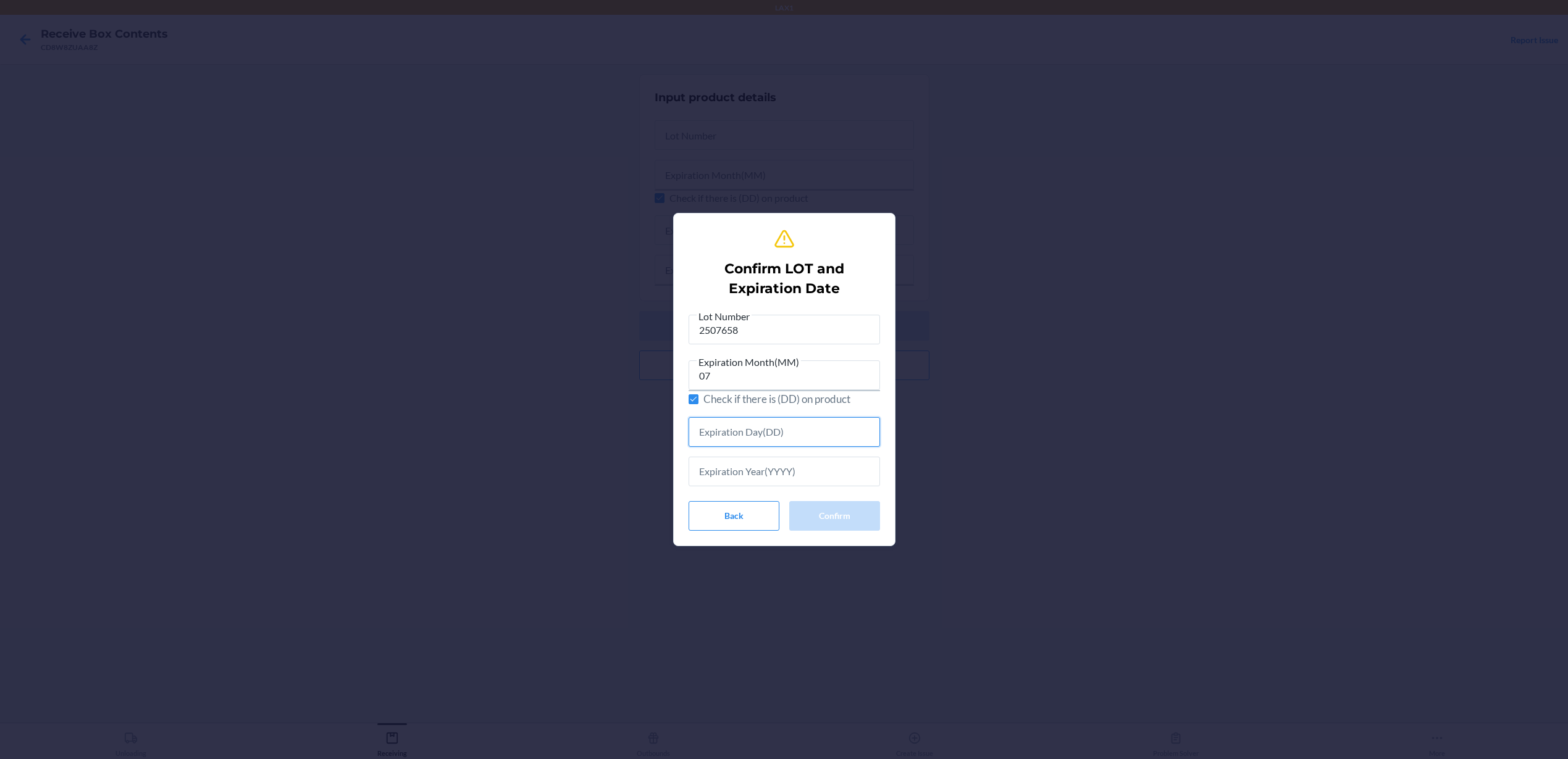
click at [798, 435] on input "text" at bounding box center [785, 432] width 192 height 30
type input "01"
click at [833, 469] on input "text" at bounding box center [785, 469] width 192 height 30
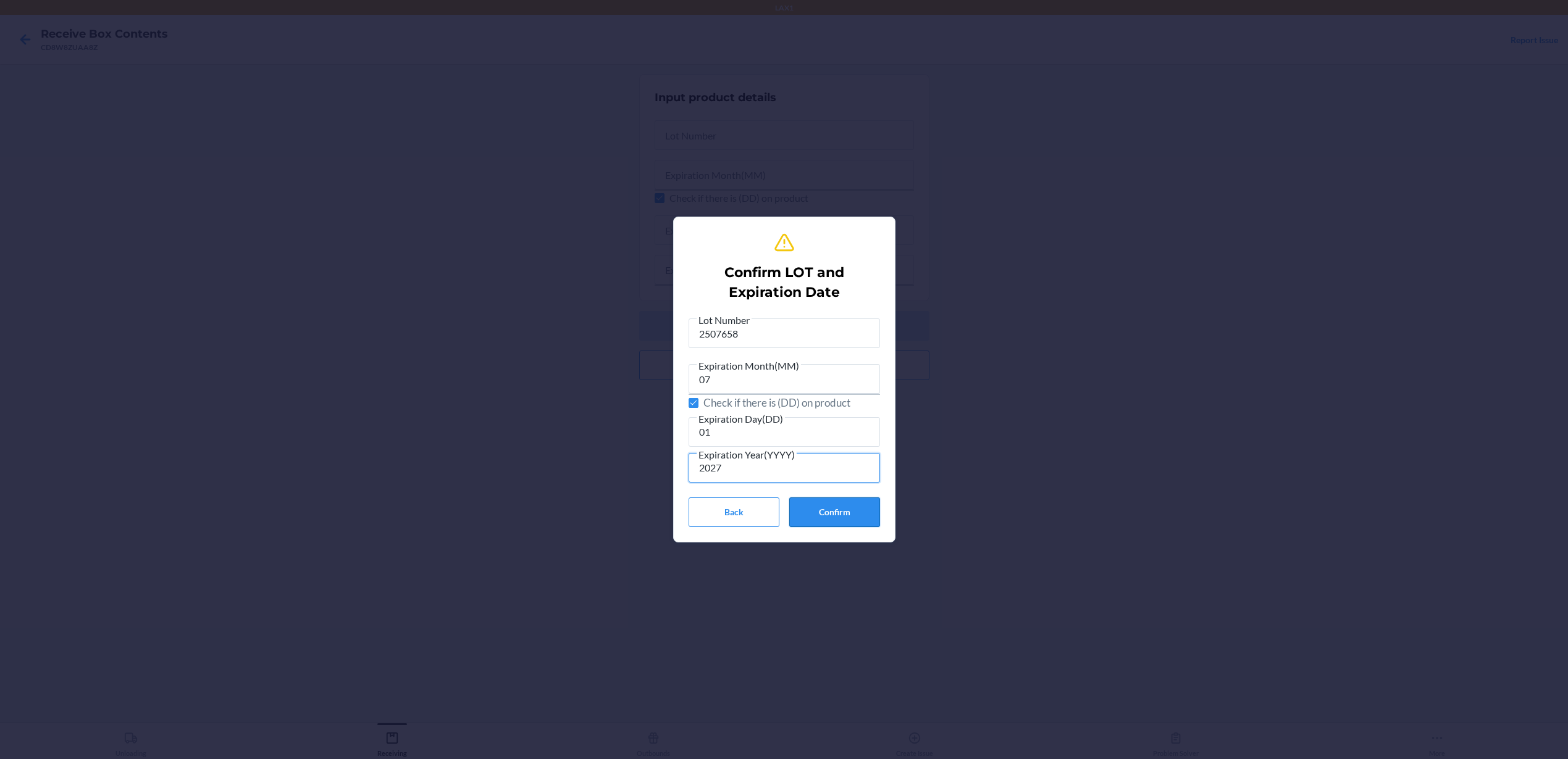
type input "2027"
click at [875, 507] on button "Confirm" at bounding box center [834, 512] width 91 height 30
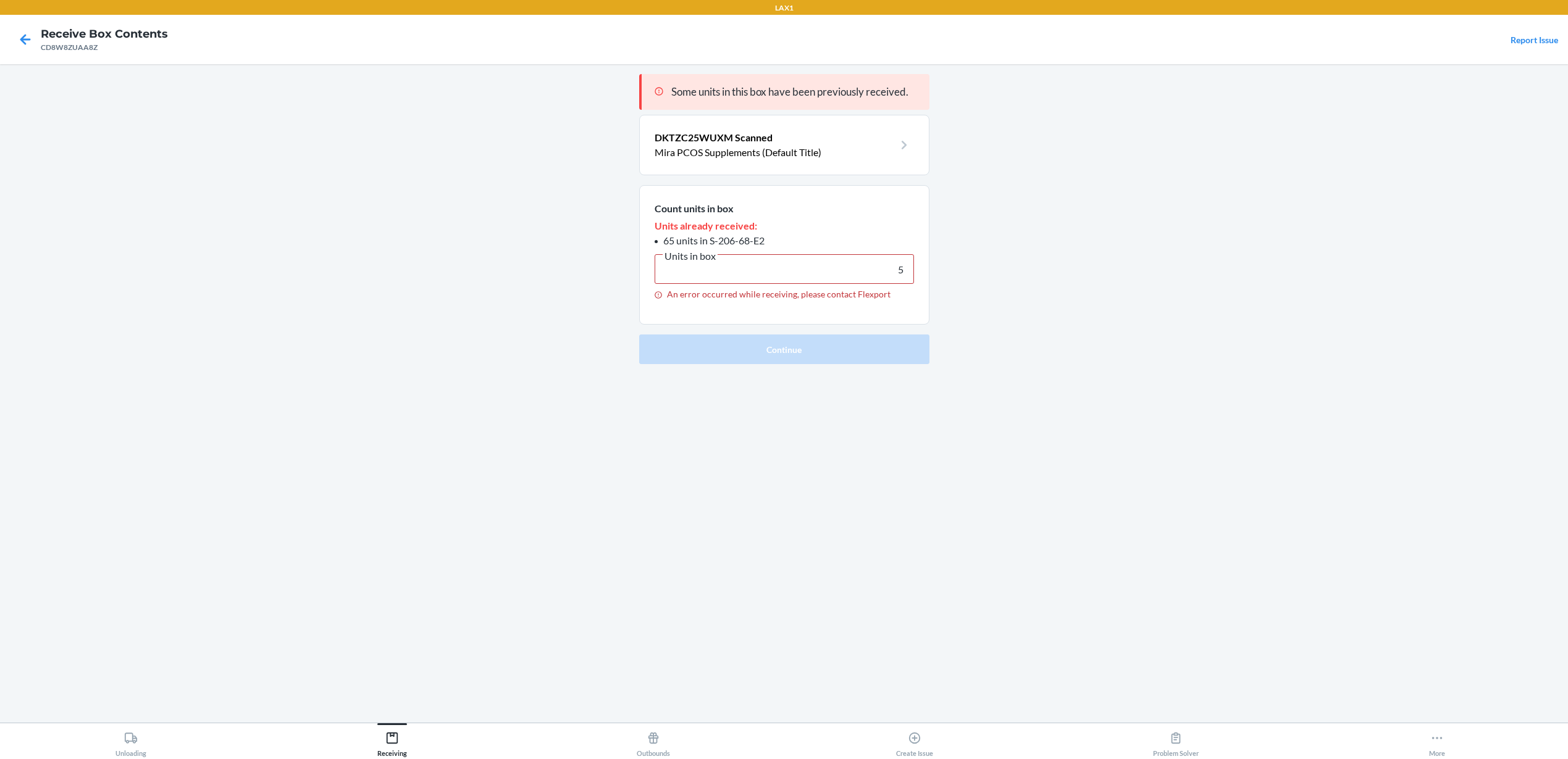
click at [736, 271] on input "5" at bounding box center [784, 269] width 259 height 30
click at [728, 271] on input "5" at bounding box center [784, 269] width 259 height 30
drag, startPoint x: 788, startPoint y: 272, endPoint x: 909, endPoint y: 271, distance: 121.0
click at [909, 271] on input "5" at bounding box center [784, 269] width 259 height 30
click at [541, 285] on main "Some units in this box have been previously received. DKTZC25WUXM Scanned Mira …" at bounding box center [784, 393] width 1568 height 658
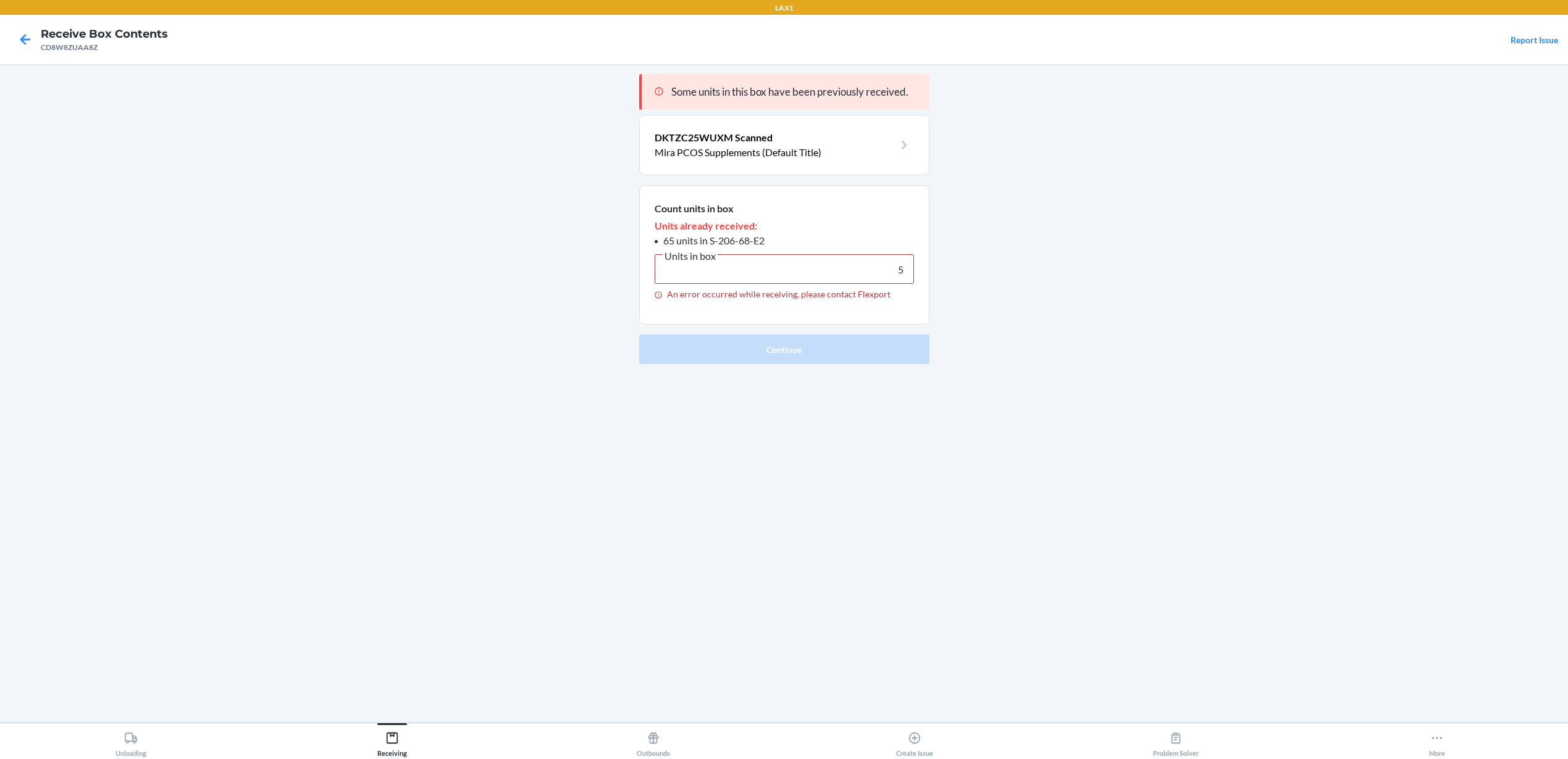
click at [875, 95] on span "Some units in this box have been previously received." at bounding box center [790, 92] width 237 height 13
click at [876, 132] on p "DKTZC25WUXM Scanned" at bounding box center [774, 137] width 240 height 15
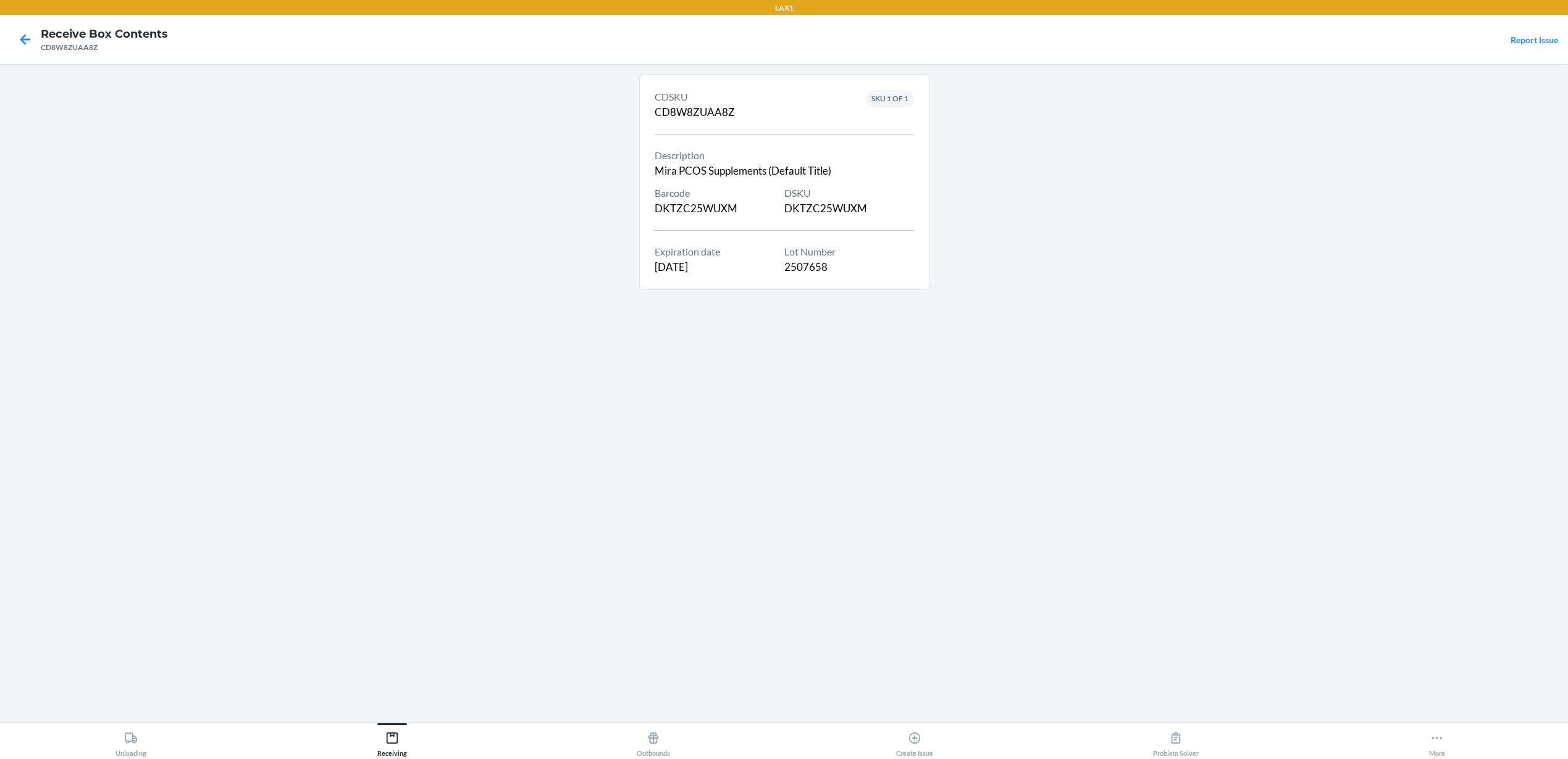
click at [37, 42] on div at bounding box center [25, 39] width 31 height 31
click at [32, 41] on icon at bounding box center [25, 39] width 21 height 21
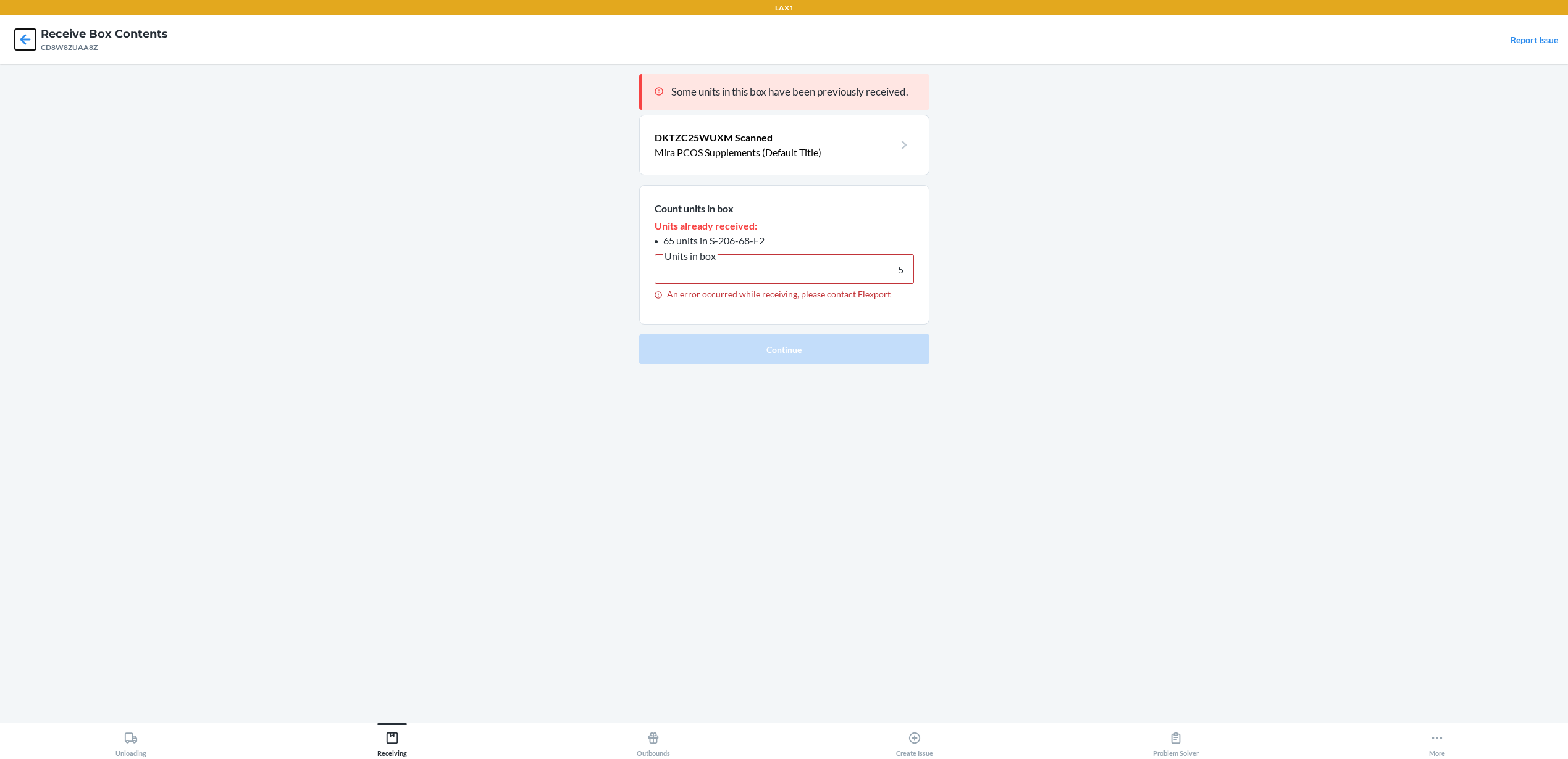
click at [32, 41] on icon at bounding box center [25, 39] width 21 height 21
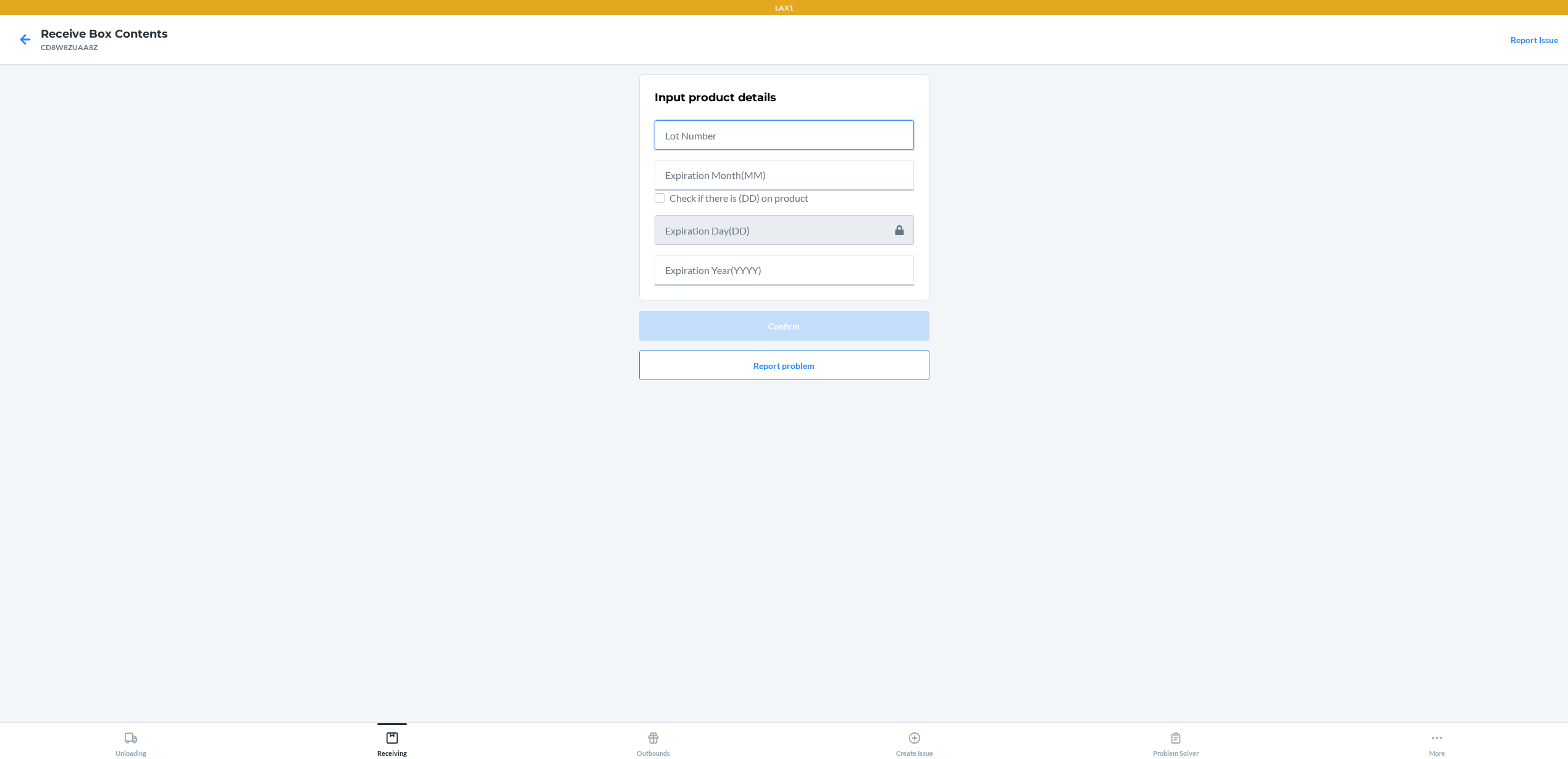
click at [709, 136] on input "text" at bounding box center [784, 135] width 259 height 30
type input "2507658"
click at [730, 186] on hr at bounding box center [784, 187] width 259 height 1
click at [737, 176] on input "text" at bounding box center [784, 171] width 259 height 30
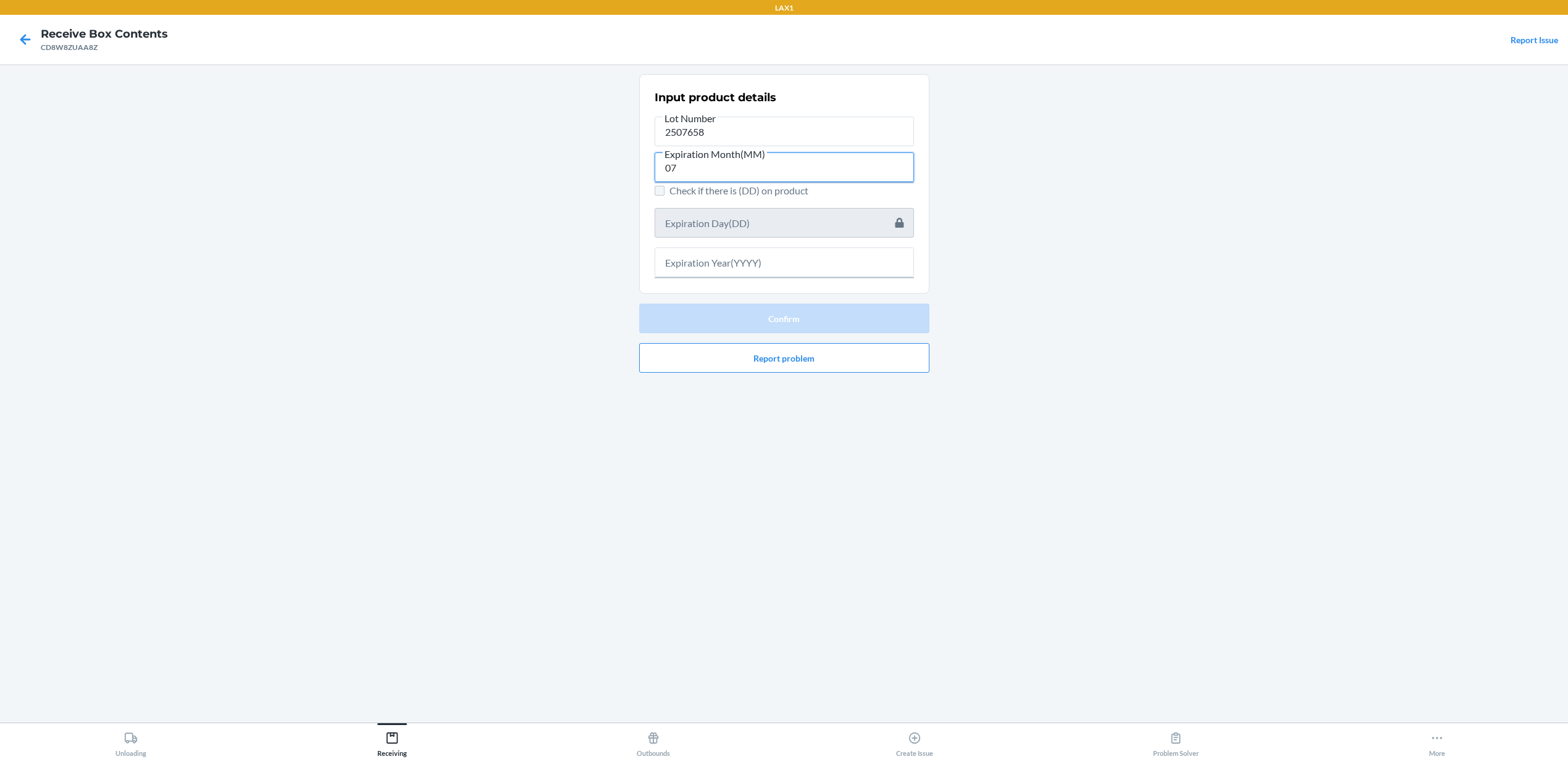
type input "07"
click at [662, 190] on input "Check if there is (DD) on product" at bounding box center [659, 191] width 10 height 10
checkbox input "true"
click at [706, 221] on input "text" at bounding box center [784, 223] width 259 height 30
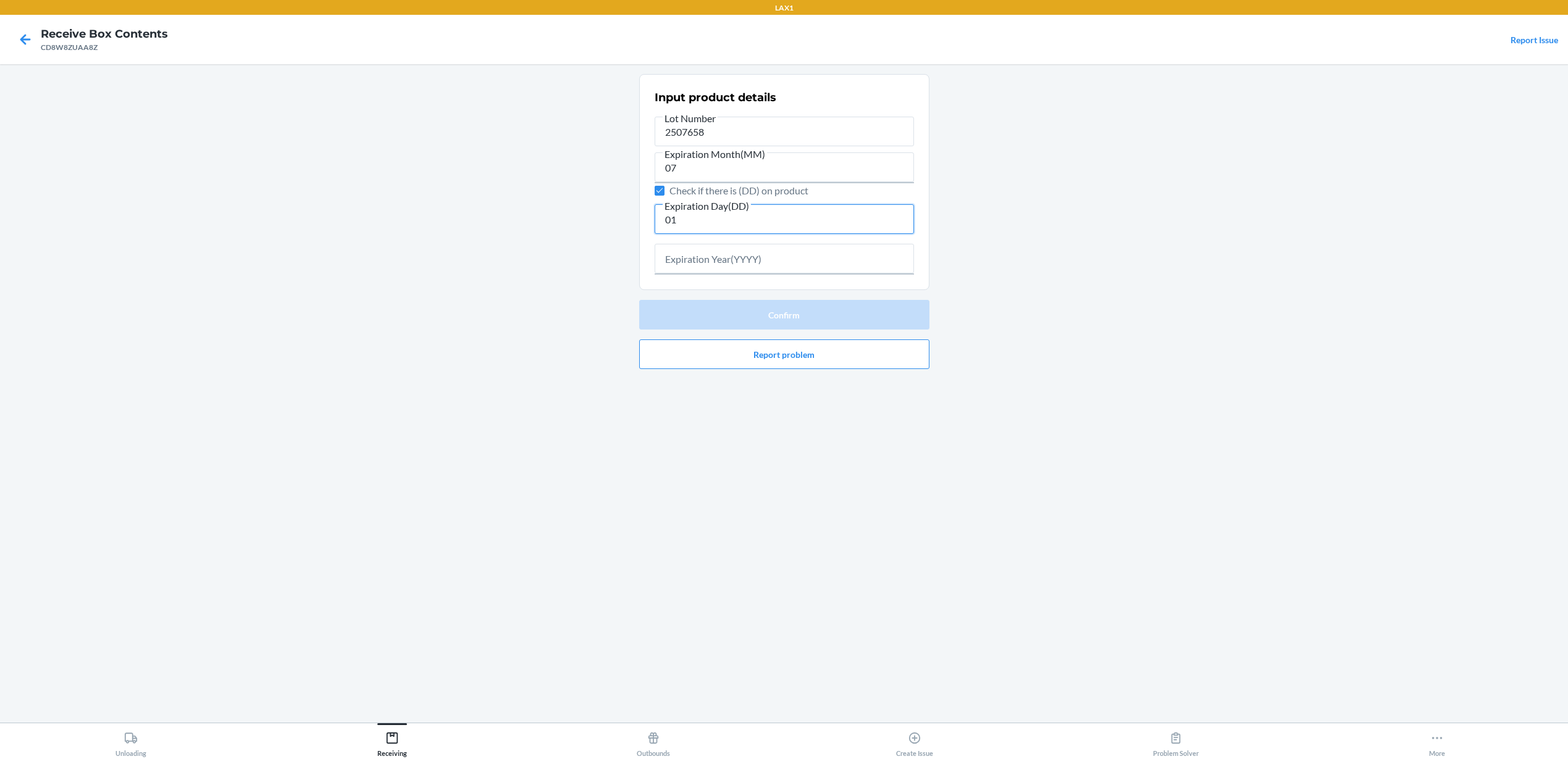
type input "01"
click at [751, 274] on section "Input product details Lot Number 2507658 Expiration Month(MM) 07 Check if there…" at bounding box center [784, 182] width 290 height 216
click at [759, 252] on input "text" at bounding box center [784, 259] width 259 height 30
click at [420, 744] on button "Receiving" at bounding box center [391, 740] width 261 height 34
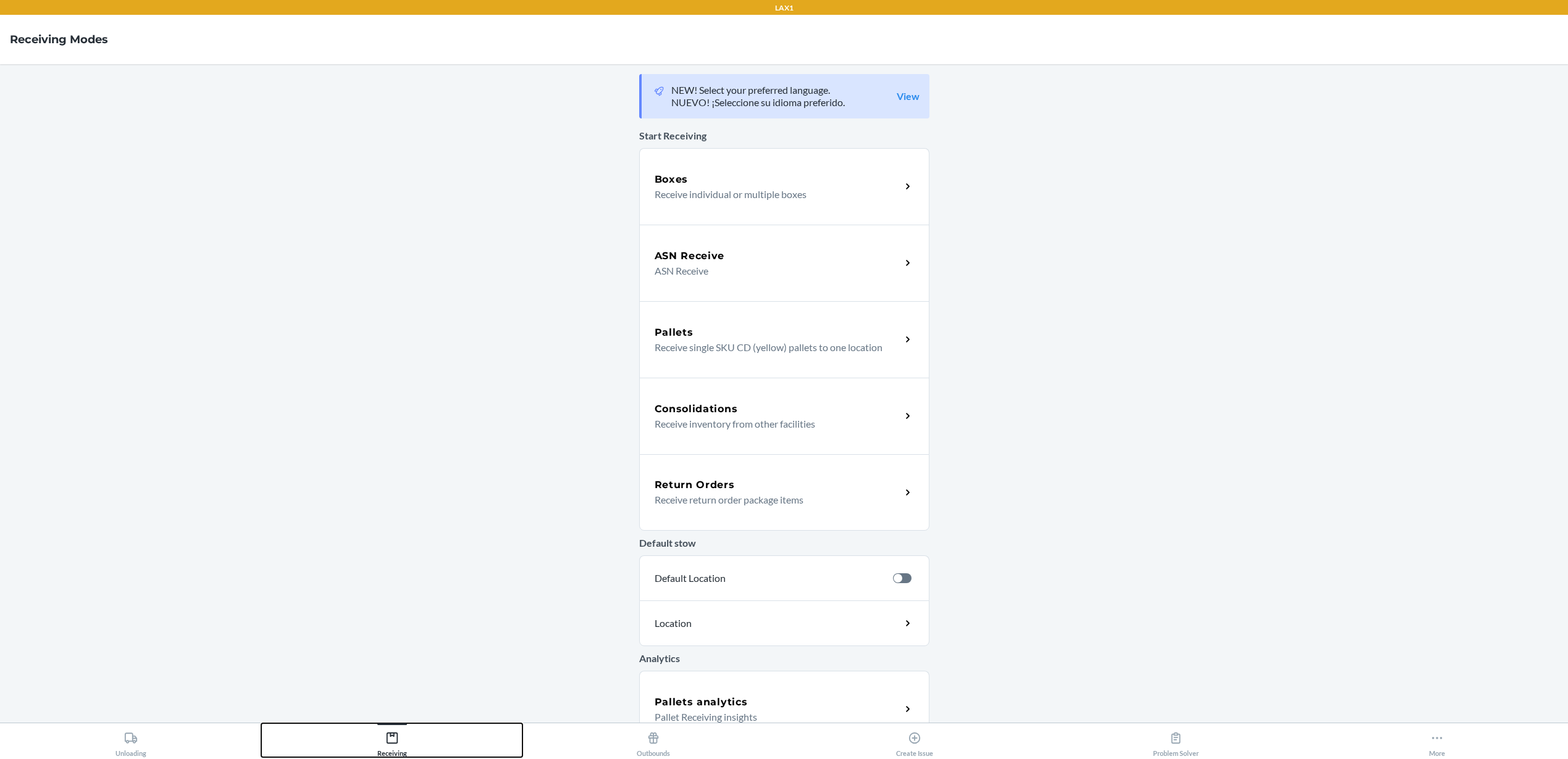
click at [403, 733] on div "Receiving" at bounding box center [392, 742] width 30 height 31
click at [405, 733] on div "Receiving" at bounding box center [392, 742] width 30 height 31
click at [694, 206] on div "Boxes Receive individual or multiple boxes" at bounding box center [784, 186] width 290 height 77
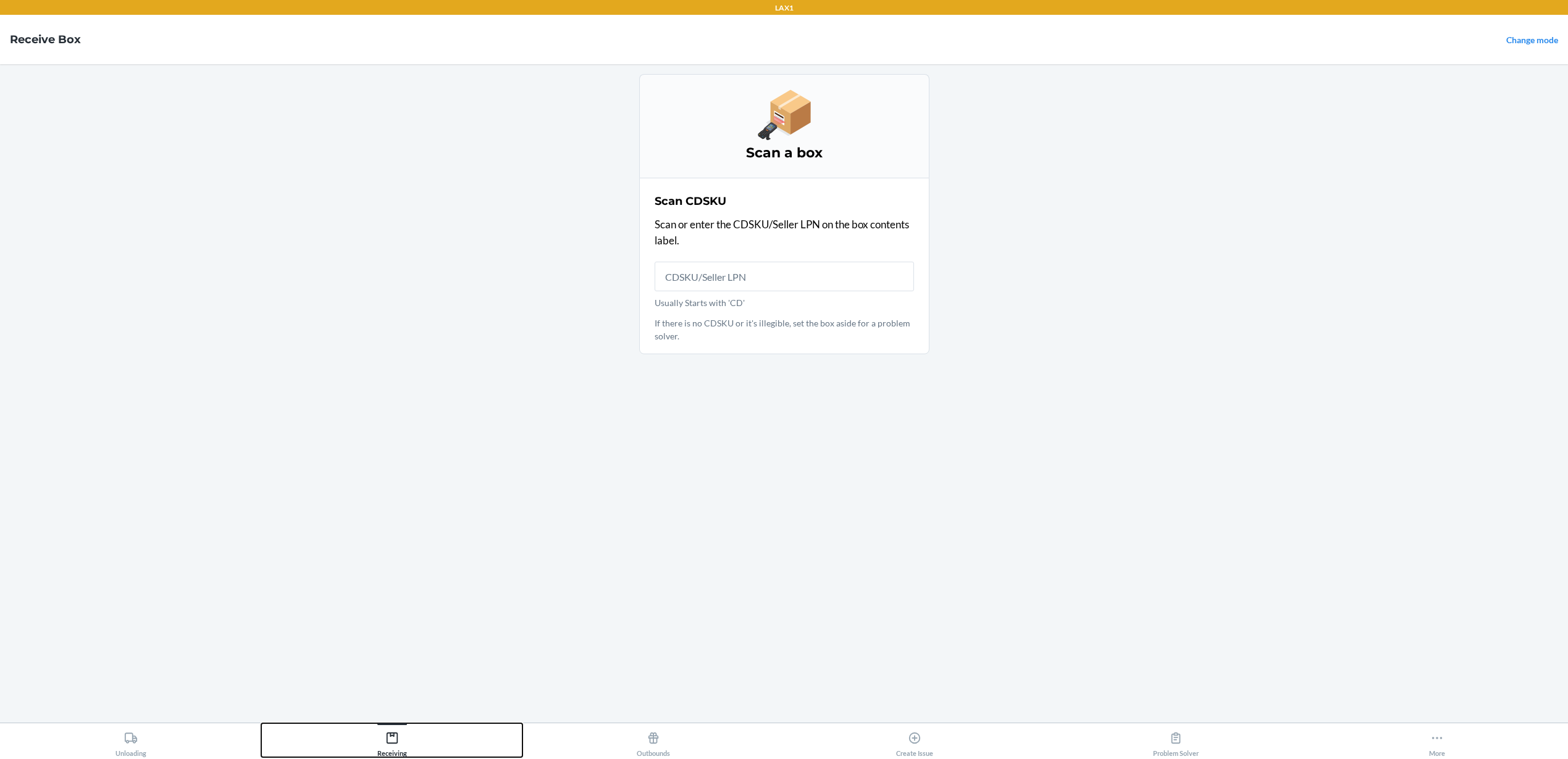
click at [414, 737] on button "Receiving" at bounding box center [391, 740] width 261 height 34
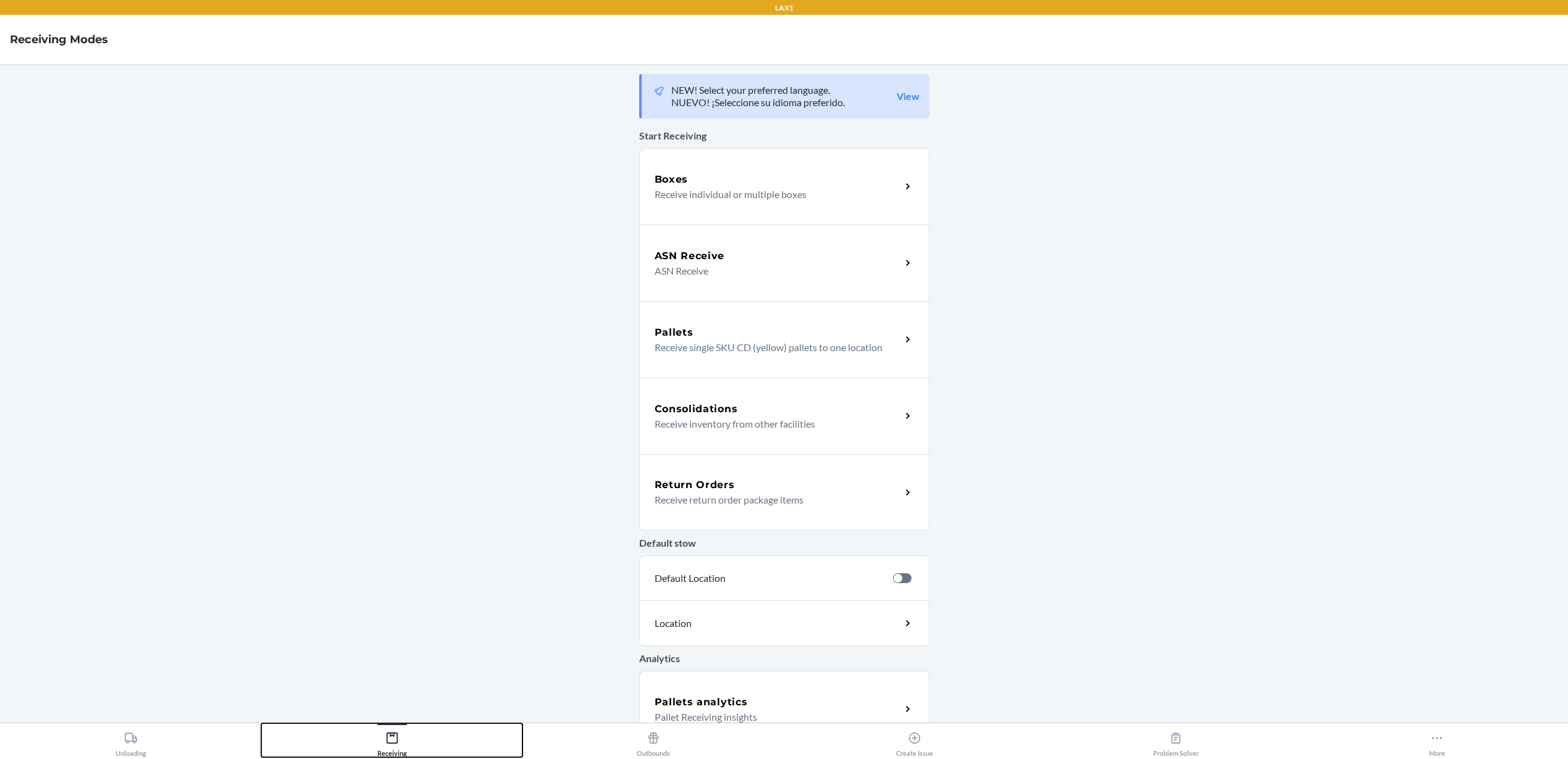
click at [413, 738] on button "Receiving" at bounding box center [391, 740] width 261 height 34
click at [699, 184] on div "Boxes" at bounding box center [777, 179] width 246 height 15
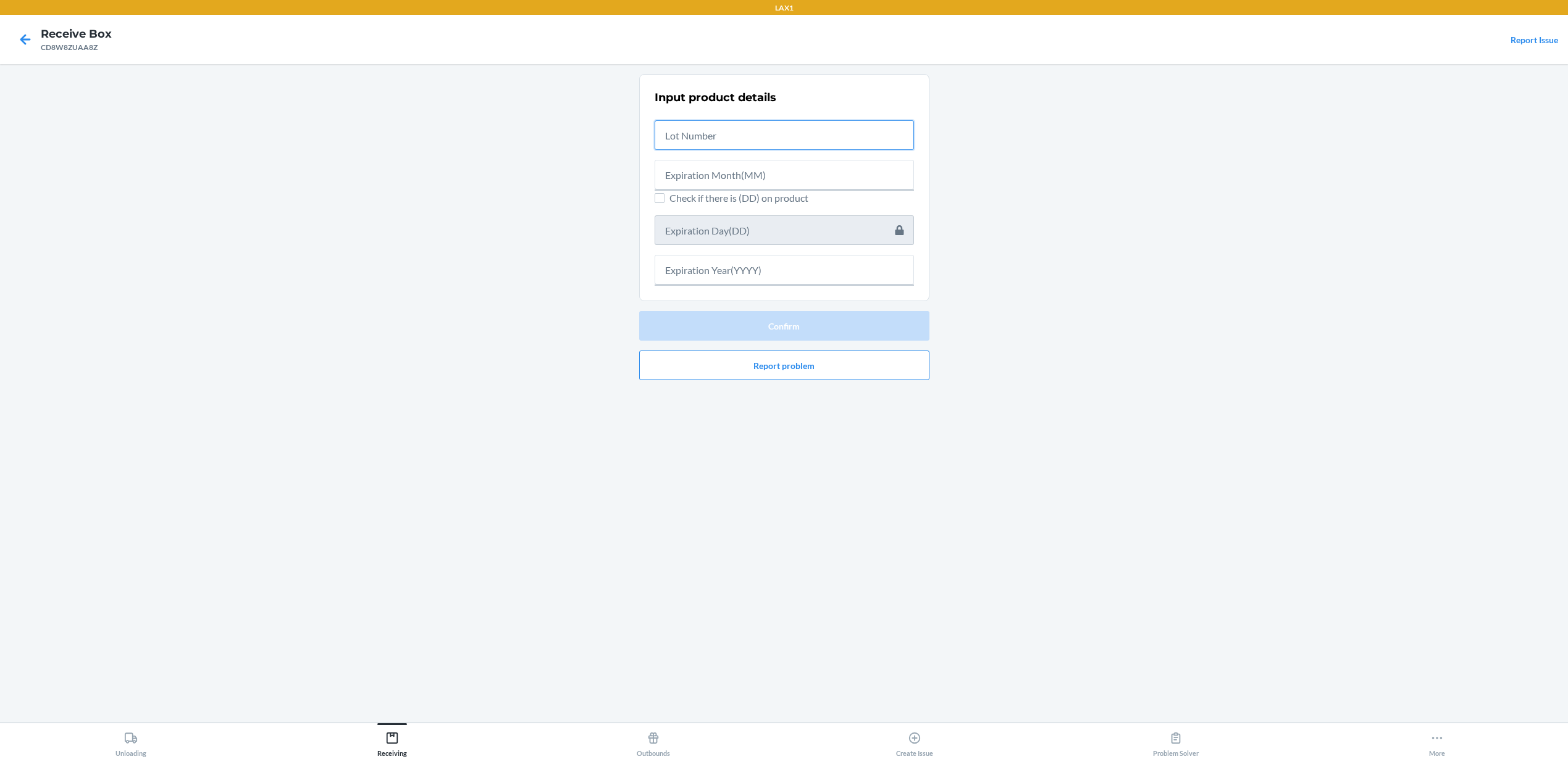
click at [809, 137] on input "text" at bounding box center [784, 135] width 259 height 30
type input "2507658"
click at [725, 183] on input "text" at bounding box center [784, 171] width 259 height 30
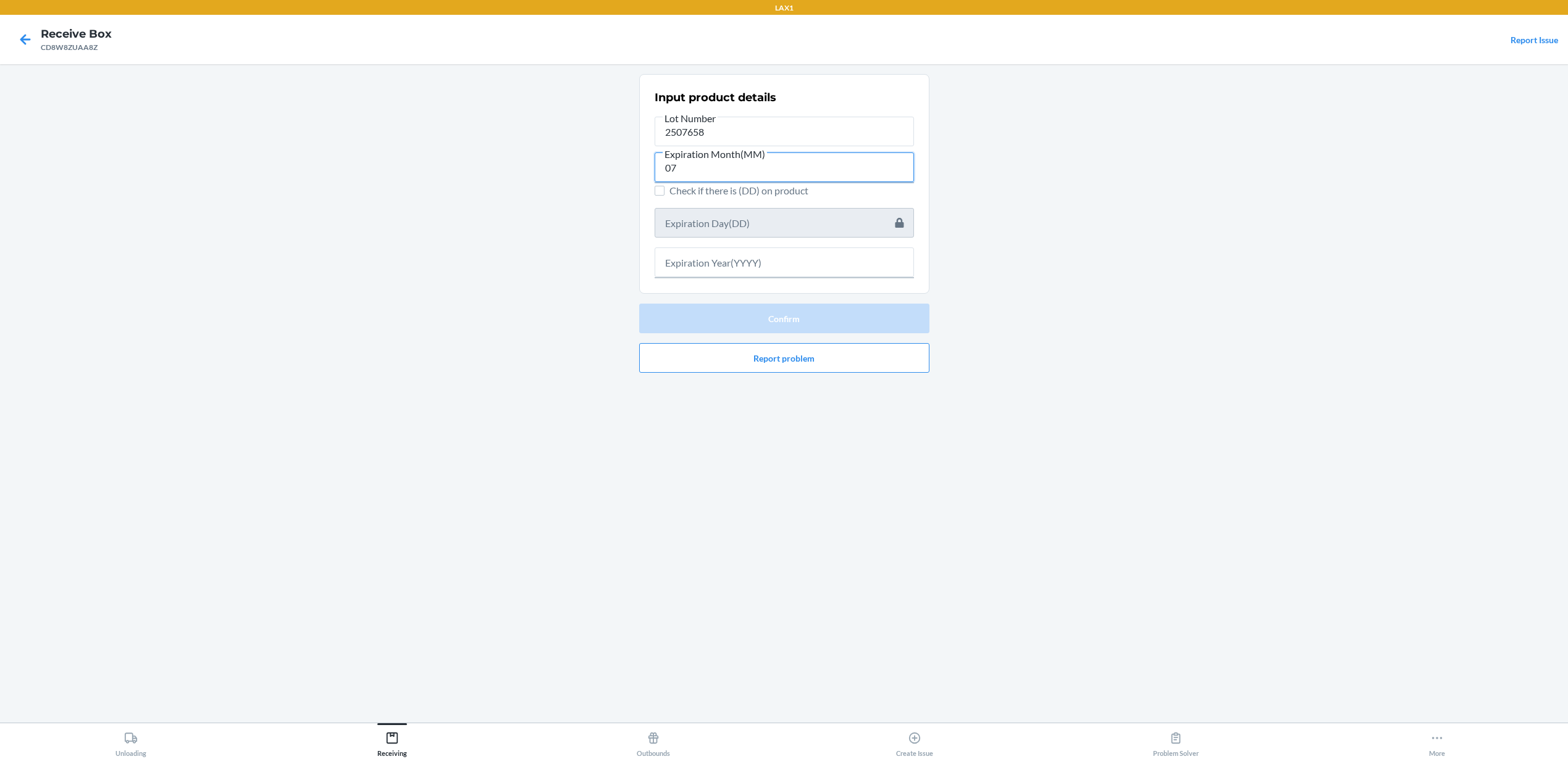
type input "07"
click at [688, 258] on input "text" at bounding box center [784, 262] width 259 height 30
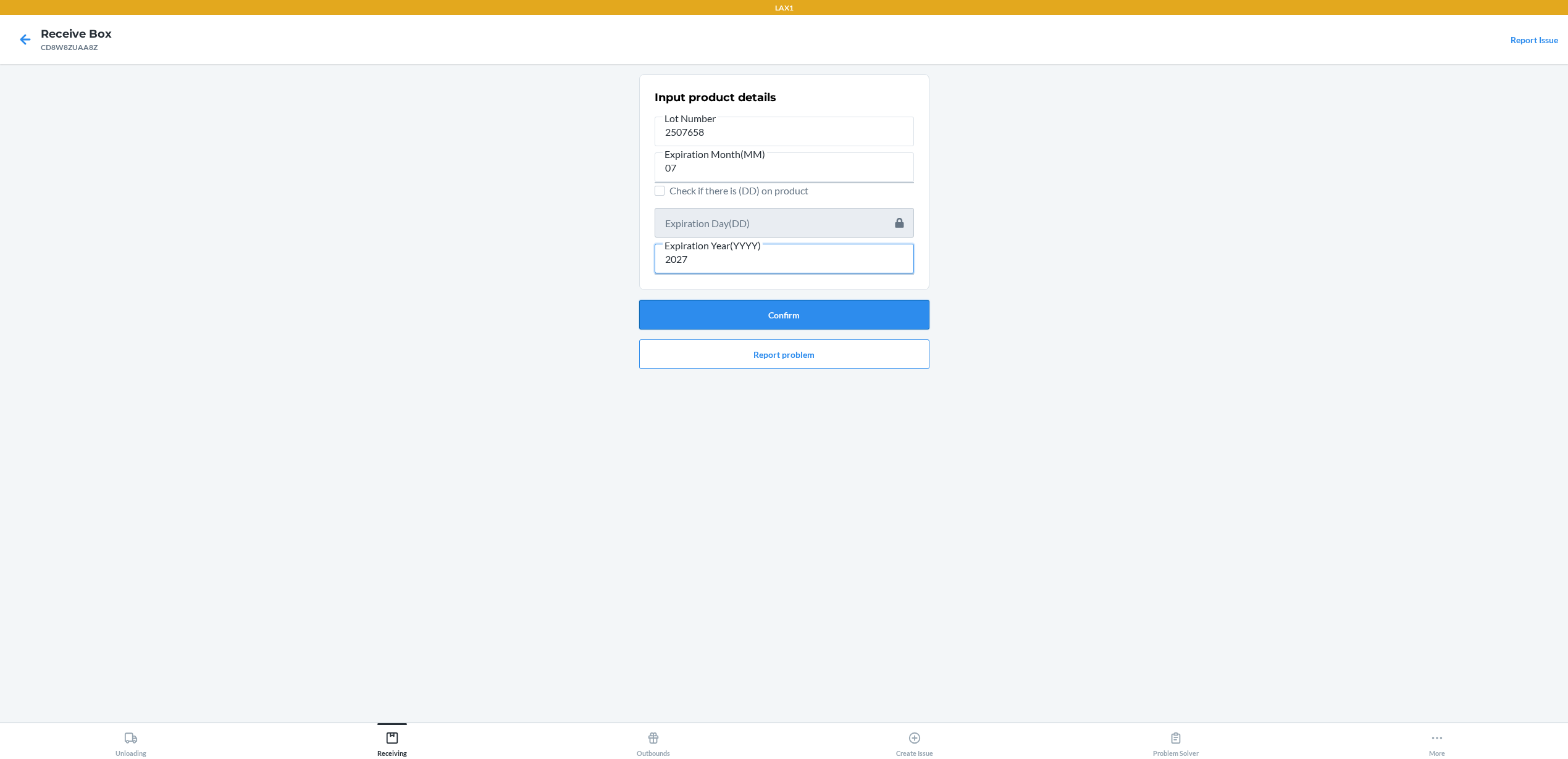
type input "2027"
click at [773, 316] on button "Confirm" at bounding box center [784, 315] width 290 height 30
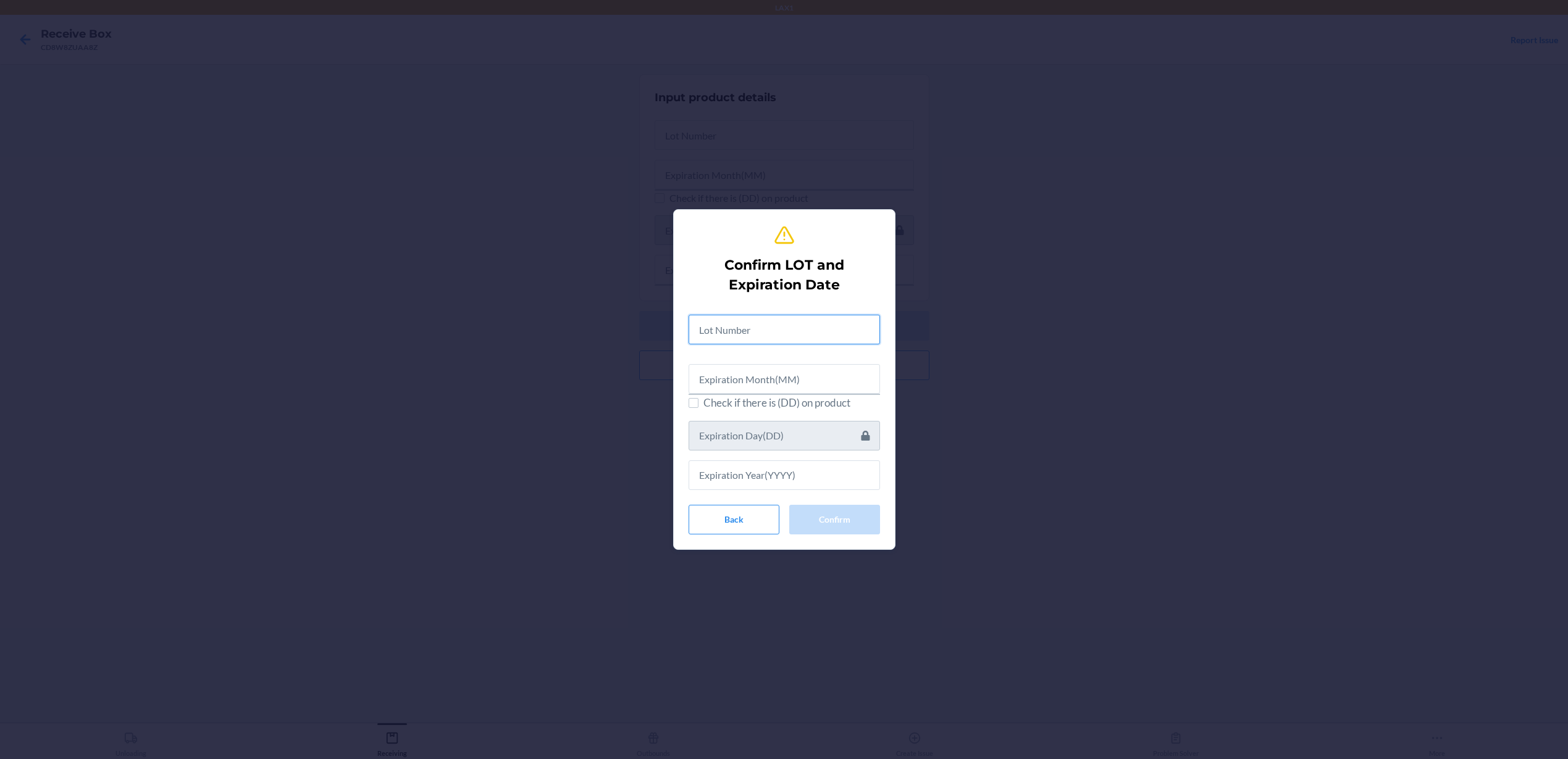
click at [806, 323] on input "text" at bounding box center [785, 330] width 192 height 30
type input "2507658"
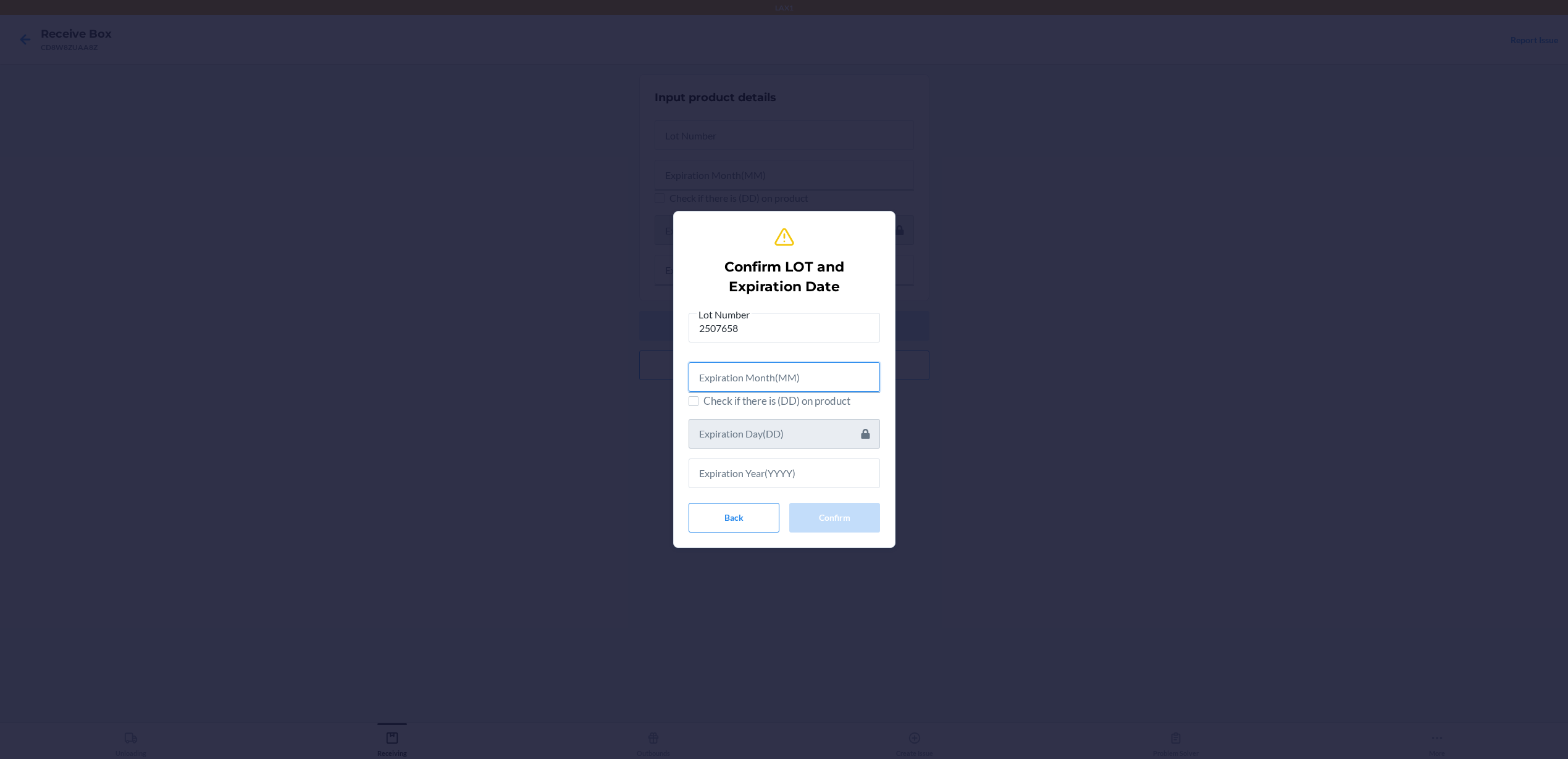
click at [832, 391] on input "text" at bounding box center [785, 377] width 192 height 30
click at [832, 376] on input "text" at bounding box center [785, 377] width 192 height 30
type input "07"
click at [782, 472] on input "text" at bounding box center [785, 471] width 192 height 30
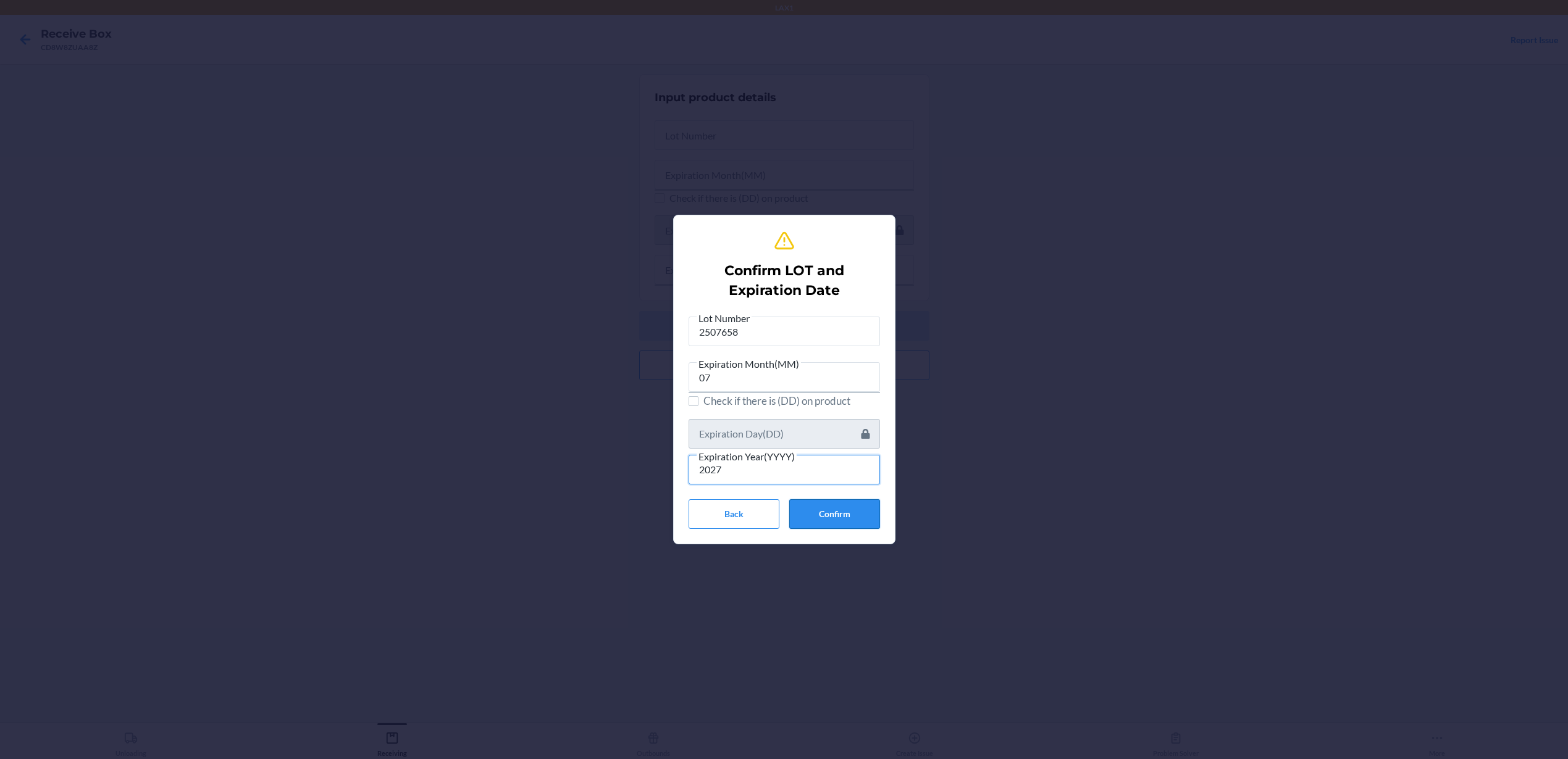
type input "2027"
click at [826, 505] on button "Confirm" at bounding box center [834, 514] width 91 height 30
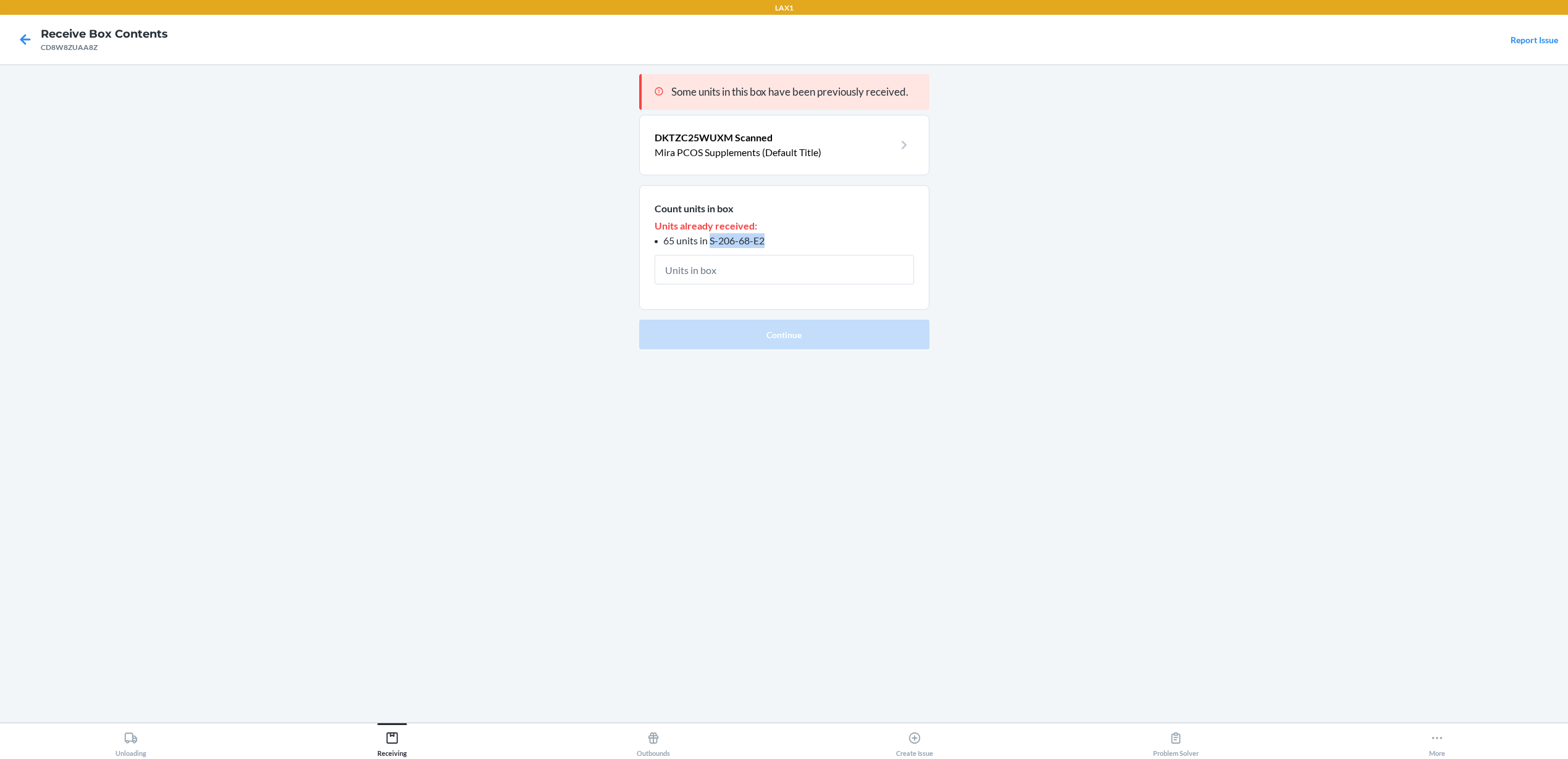
drag, startPoint x: 765, startPoint y: 241, endPoint x: 711, endPoint y: 241, distance: 54.0
click at [711, 241] on li "65 units in S-206-68-E2" at bounding box center [784, 240] width 259 height 15
copy span "S-206-68-E2"
click at [818, 266] on input "text" at bounding box center [784, 270] width 259 height 30
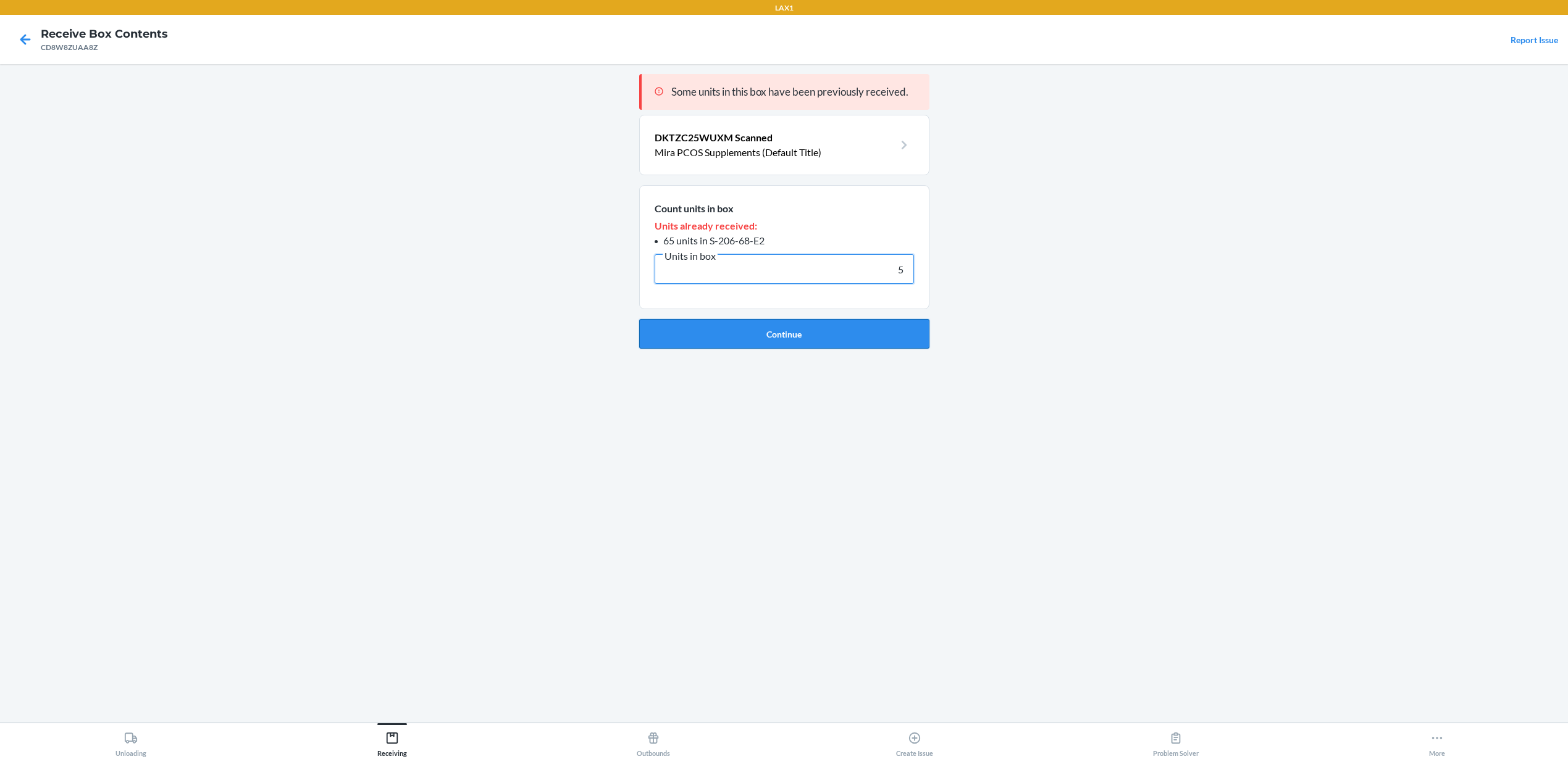
type input "5"
click at [822, 321] on button "Continue" at bounding box center [784, 334] width 290 height 30
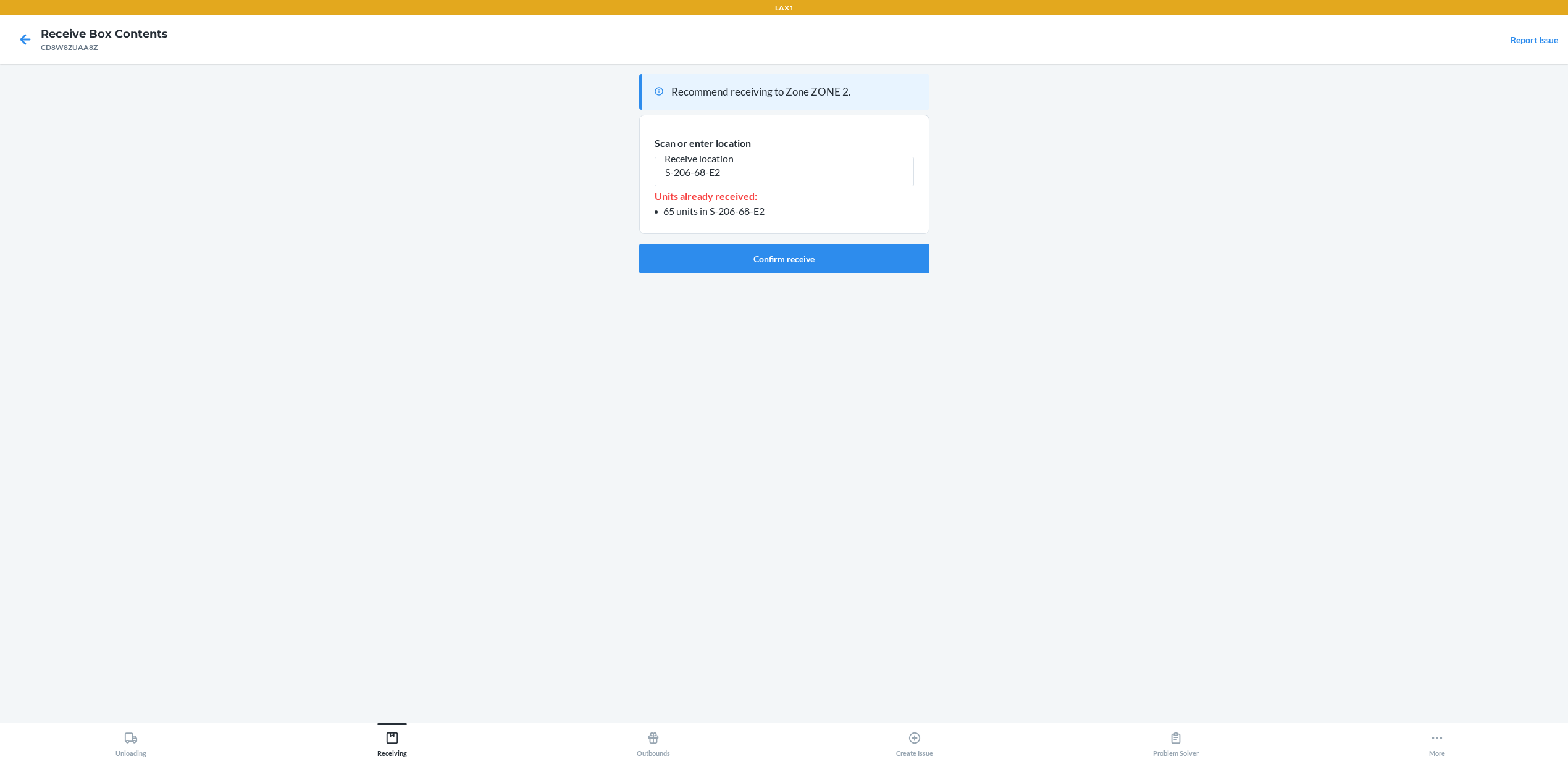
drag, startPoint x: 759, startPoint y: 168, endPoint x: 510, endPoint y: 161, distance: 249.1
click at [510, 161] on main "Recommend receiving to Zone ZONE 2. Scan or enter location Receive location S-2…" at bounding box center [784, 393] width 1568 height 658
type input "S-206-68-E2"
click at [843, 254] on button "Confirm receive" at bounding box center [784, 259] width 290 height 30
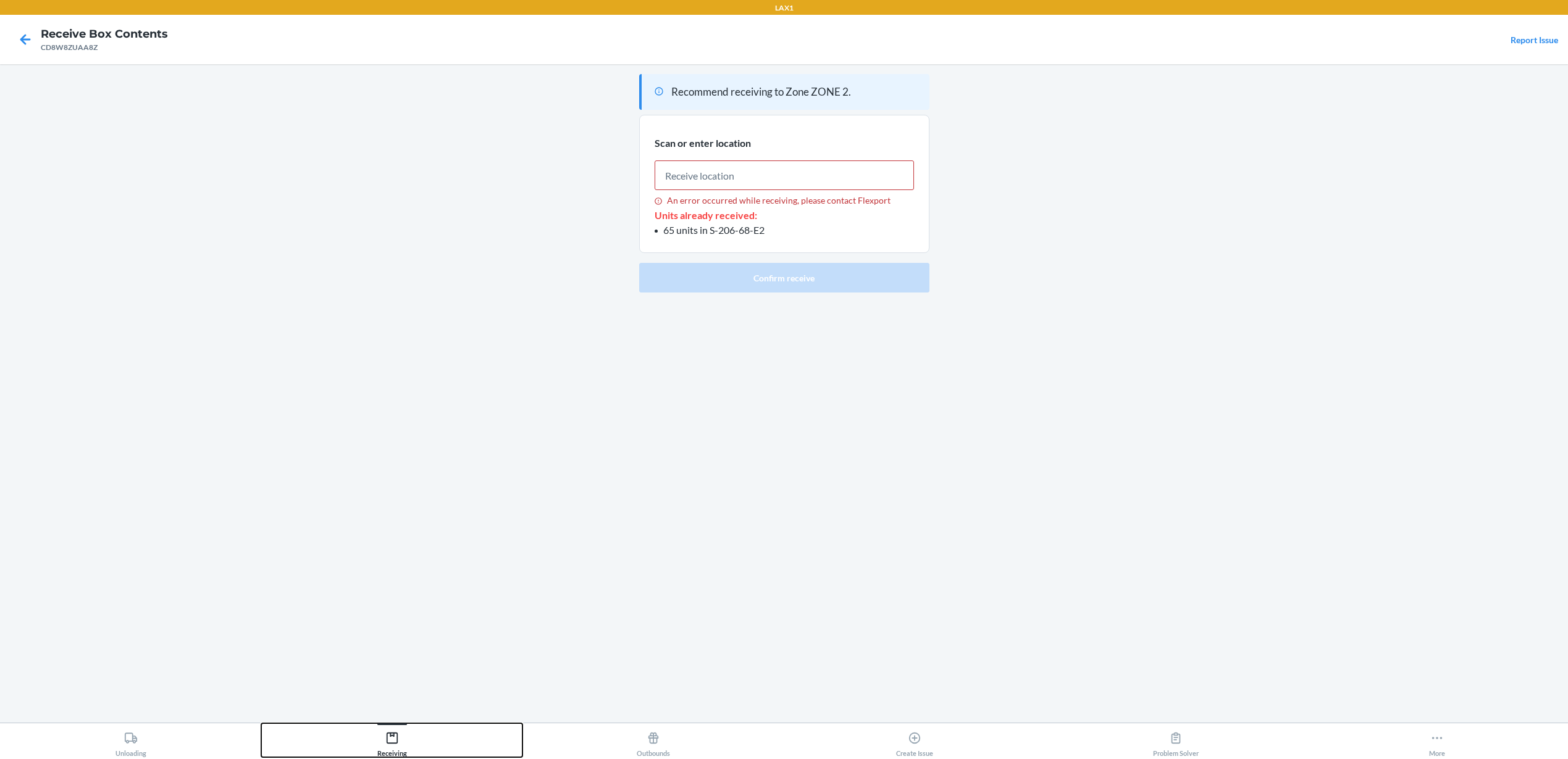
click at [400, 734] on div "Receiving" at bounding box center [392, 742] width 30 height 31
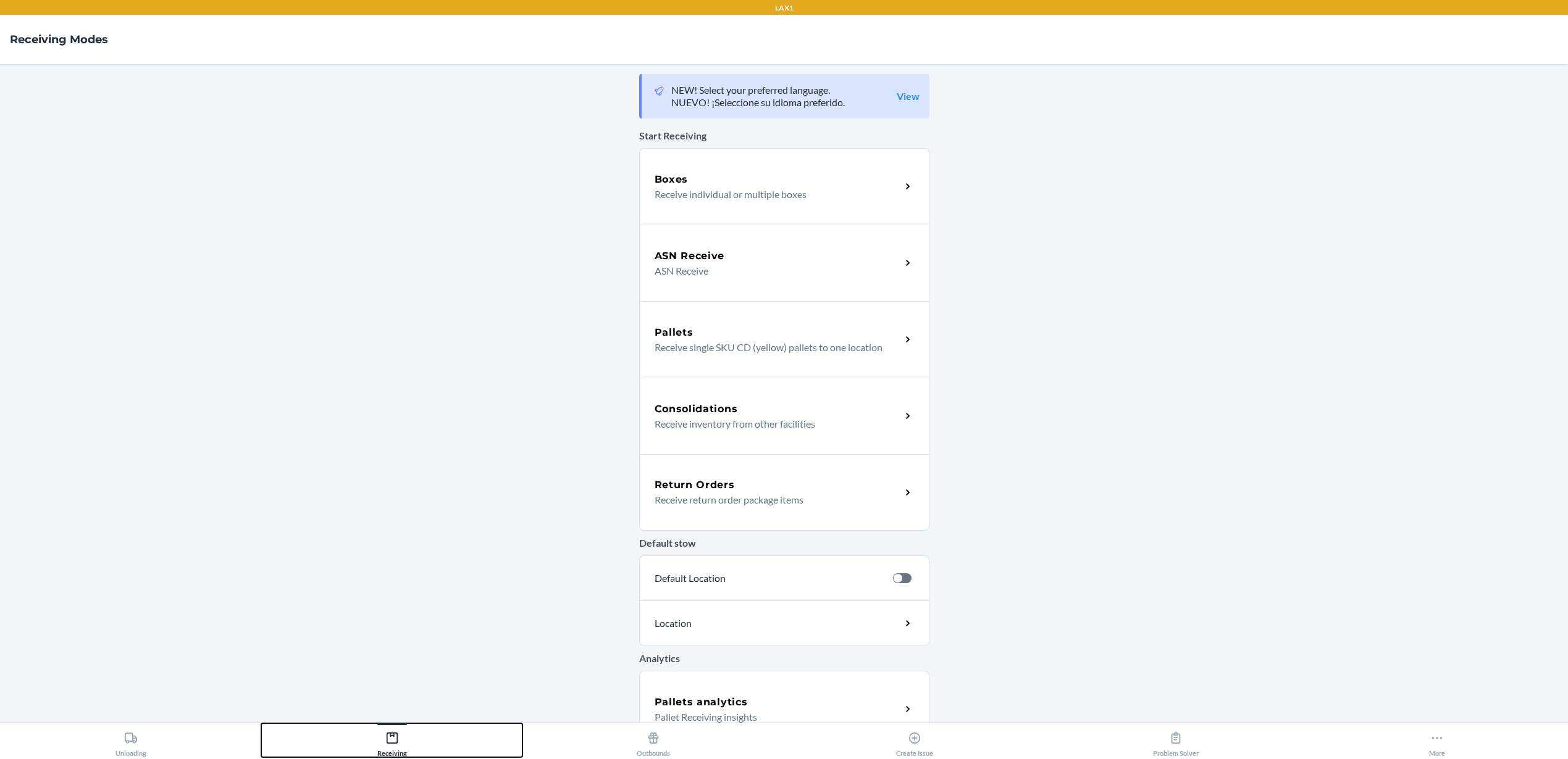
click at [405, 733] on div "Receiving" at bounding box center [392, 742] width 30 height 31
click at [704, 194] on p "Receive individual or multiple boxes" at bounding box center [772, 194] width 236 height 15
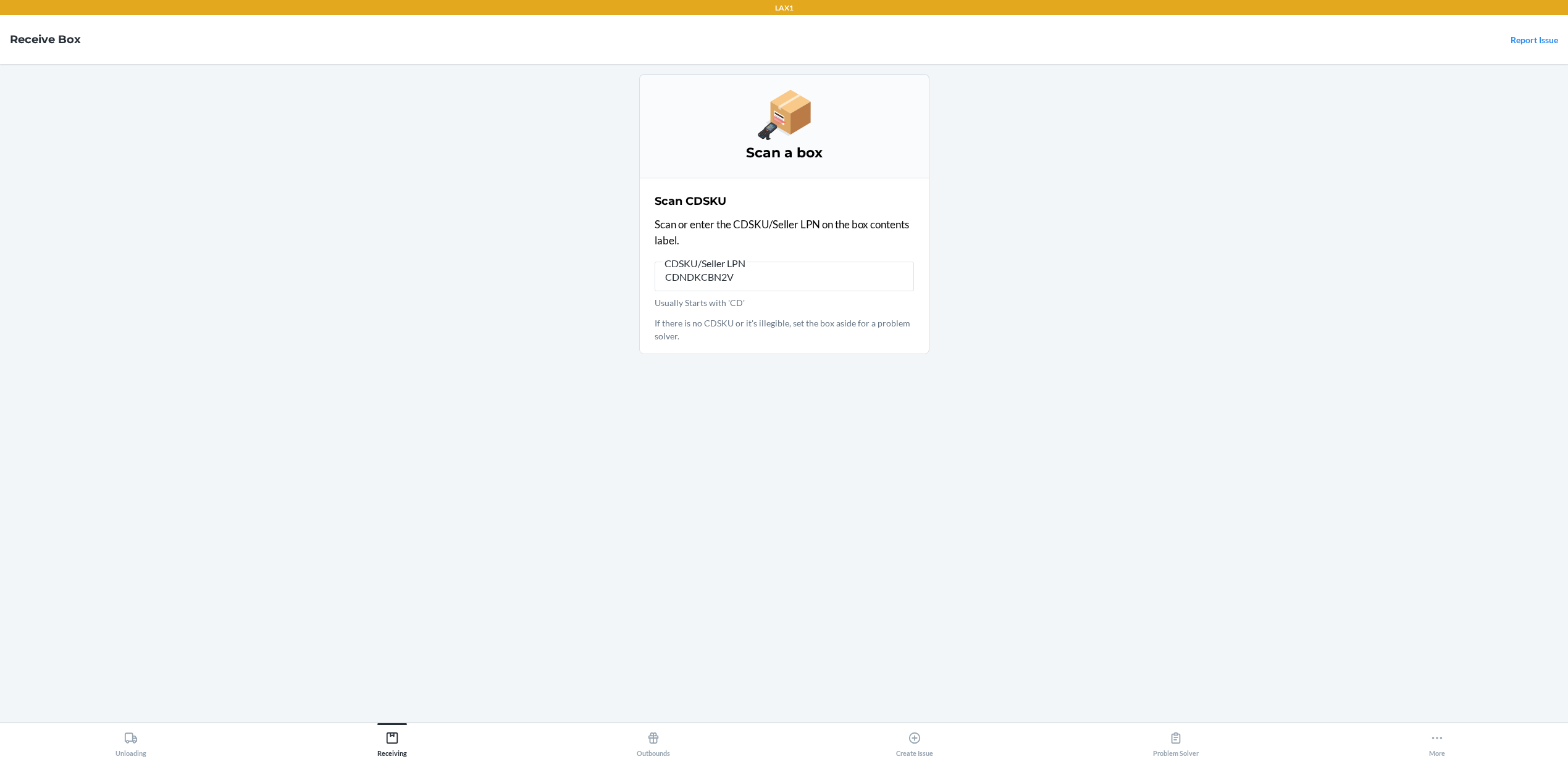
type input "CDNDKCBN2VJ"
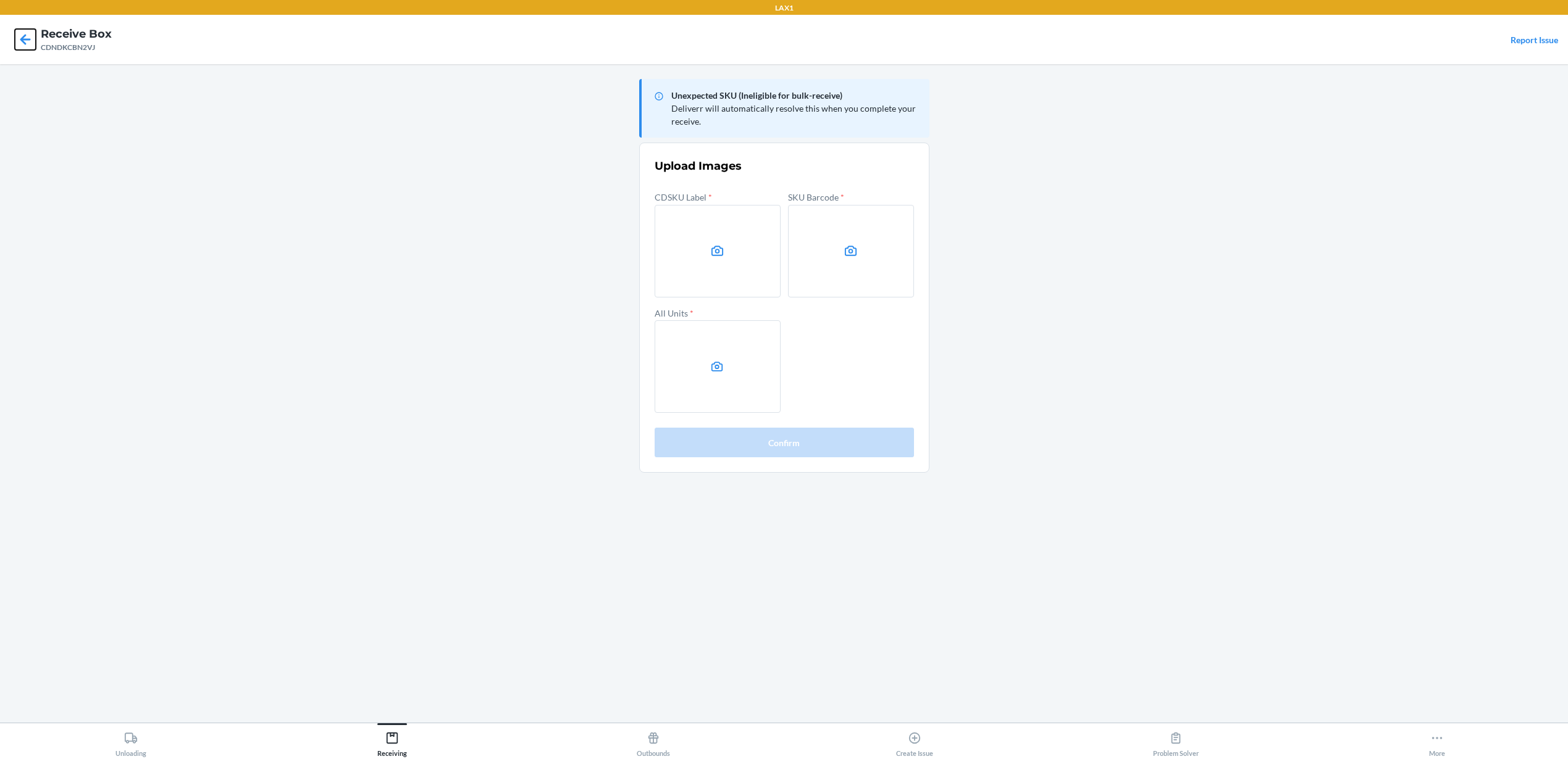
drag, startPoint x: 20, startPoint y: 40, endPoint x: 148, endPoint y: 257, distance: 251.9
click at [148, 257] on div "LAX1 Receive Box CDNDKCBN2VJ Report Issue Unexpected SKU (Ineligible for bulk-r…" at bounding box center [784, 379] width 1568 height 759
click at [25, 51] on div at bounding box center [25, 39] width 31 height 31
click at [25, 47] on icon at bounding box center [25, 39] width 21 height 21
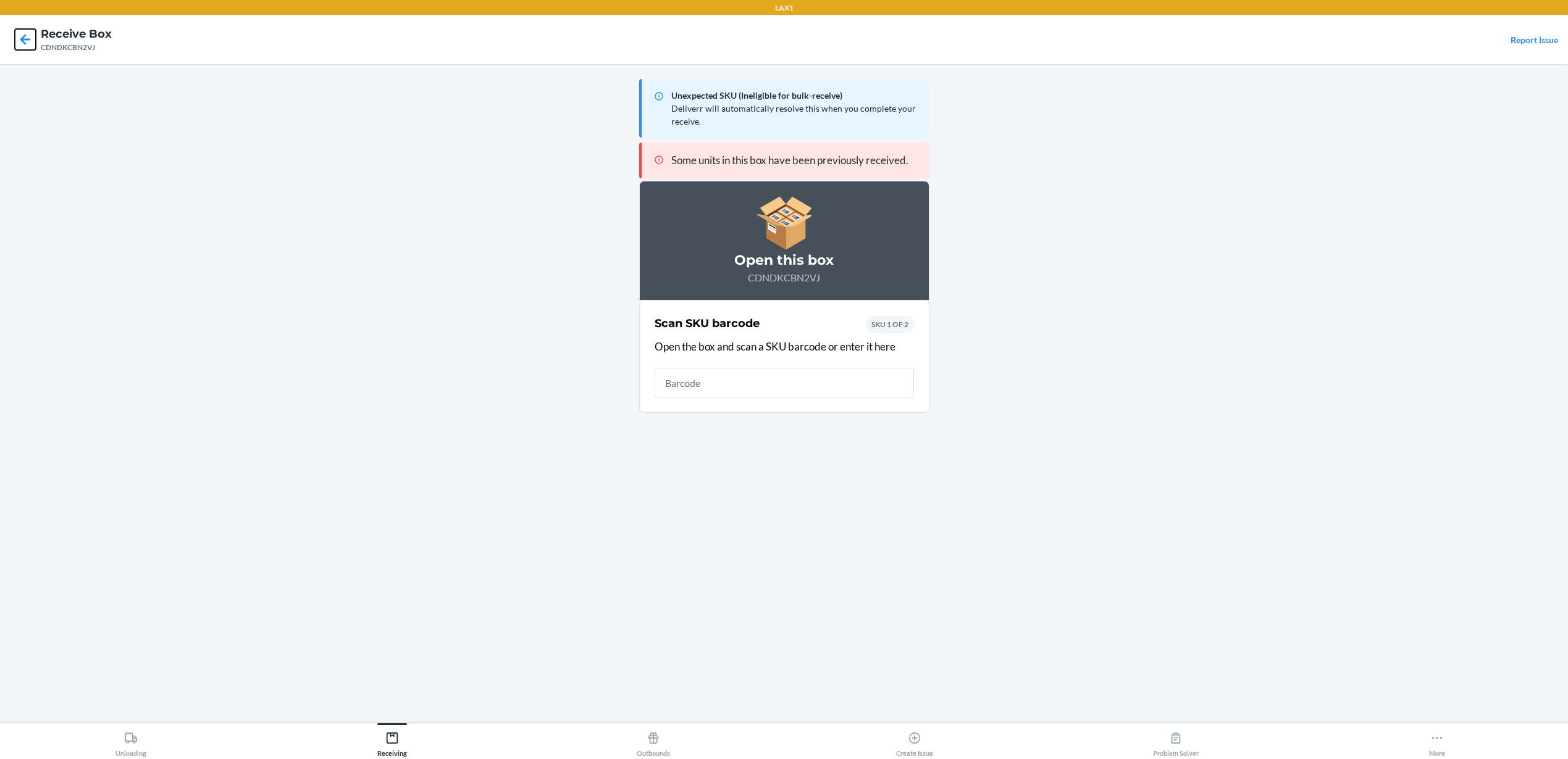
click at [17, 39] on icon at bounding box center [25, 39] width 21 height 21
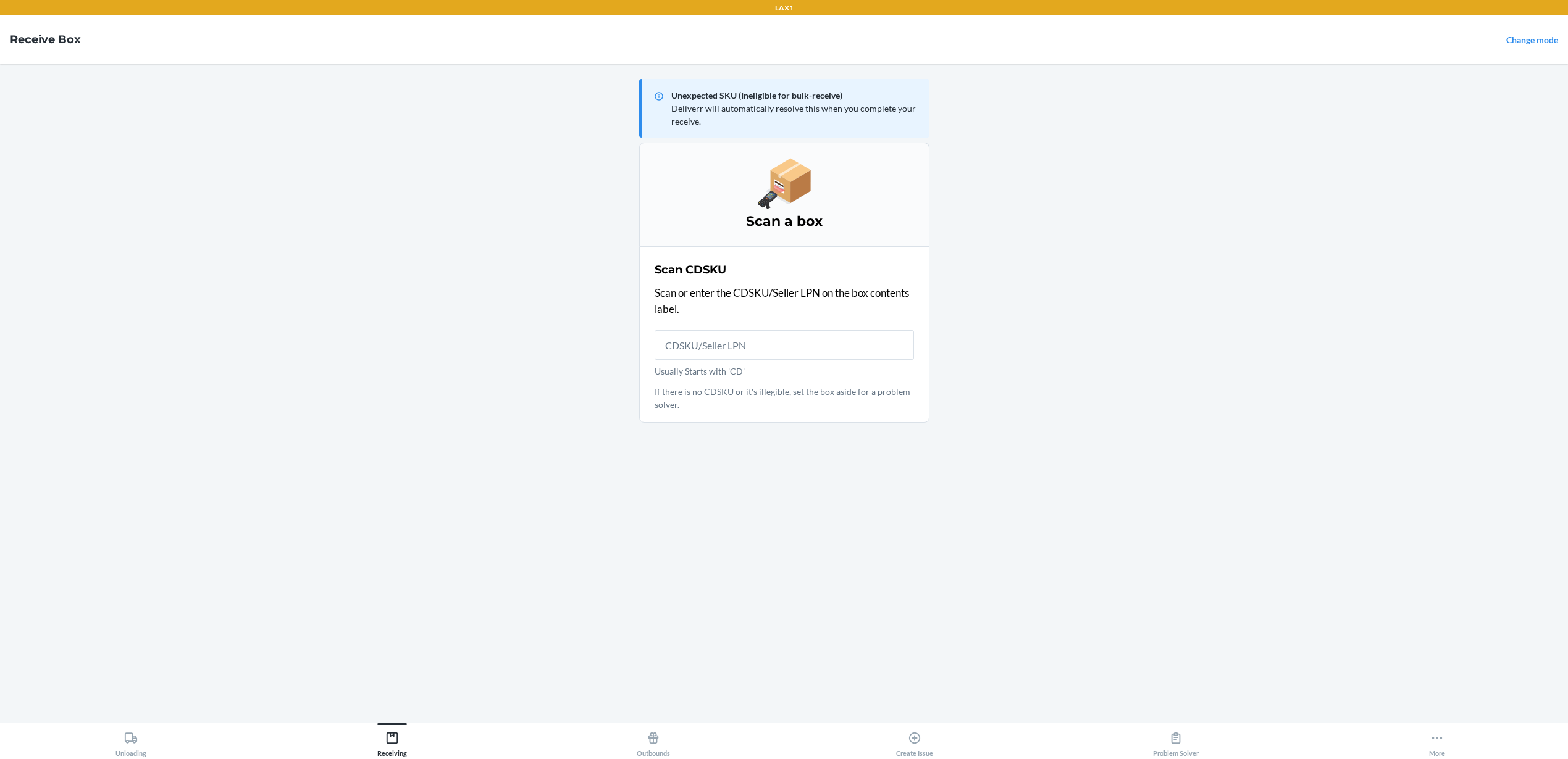
click at [773, 340] on input "Usually Starts with 'CD'" at bounding box center [784, 345] width 259 height 30
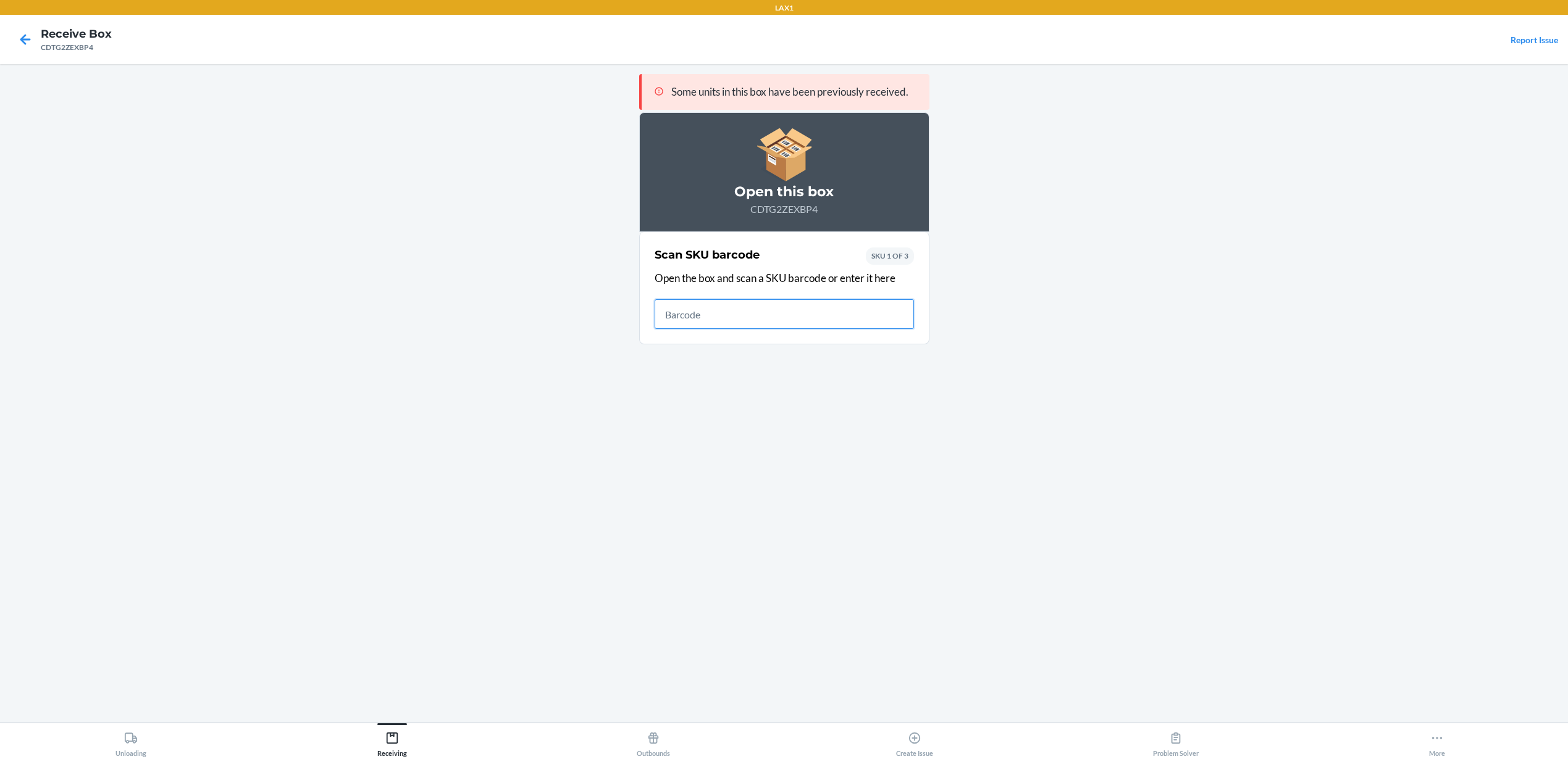
click at [723, 311] on input "text" at bounding box center [784, 314] width 259 height 30
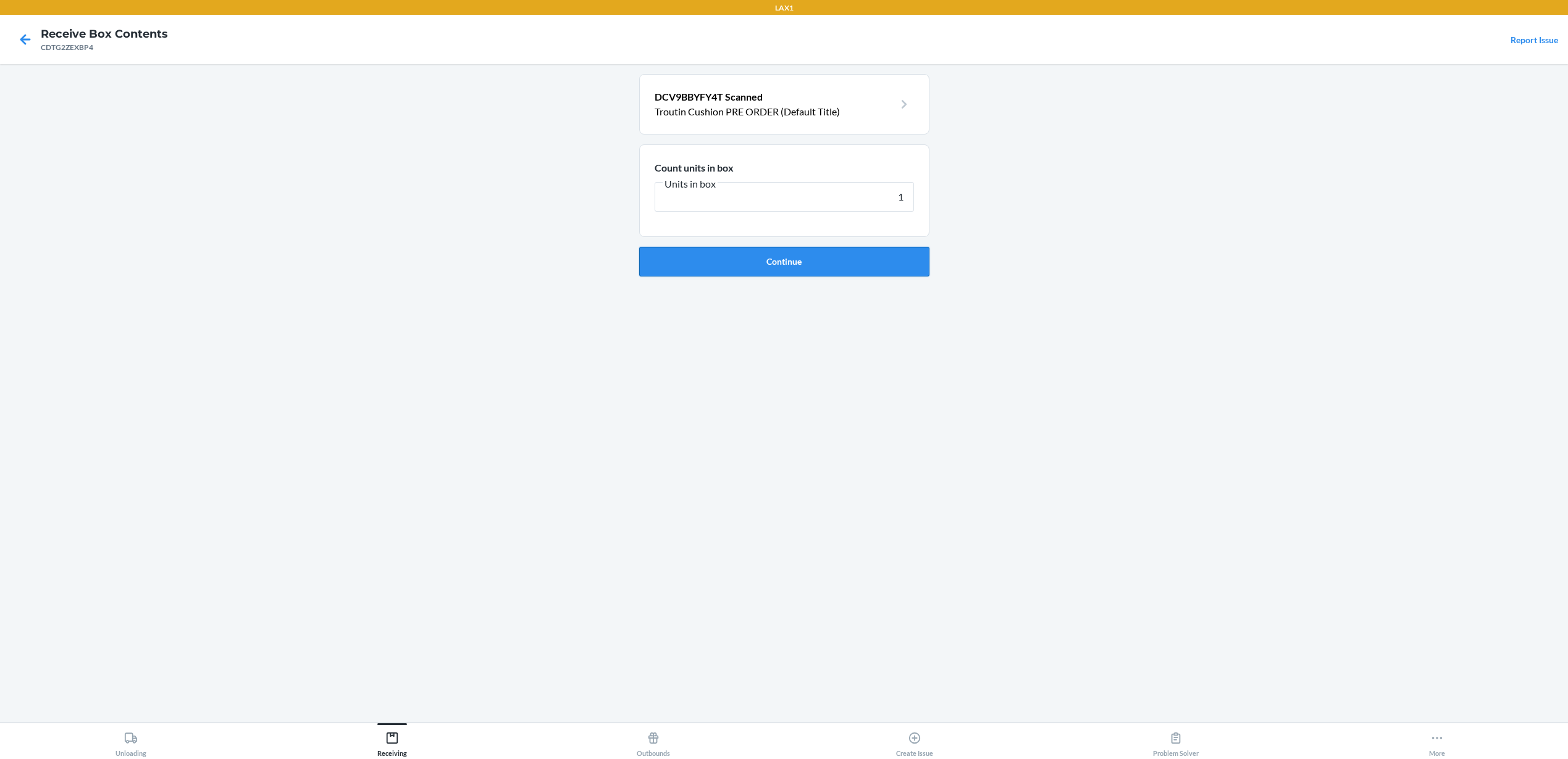
type input "1"
click at [816, 255] on button "Continue" at bounding box center [784, 261] width 290 height 30
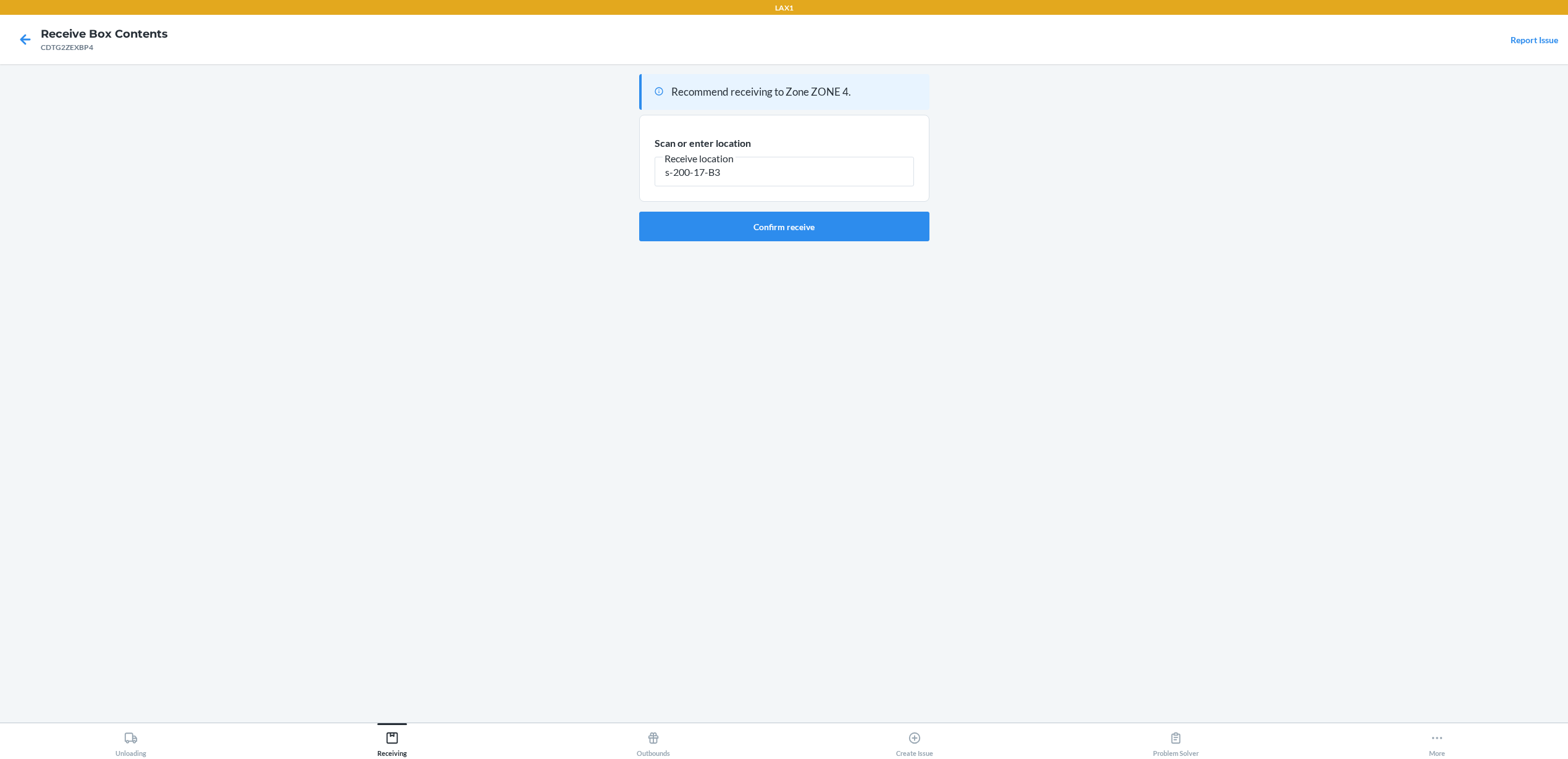
type input "s-200-17-B3"
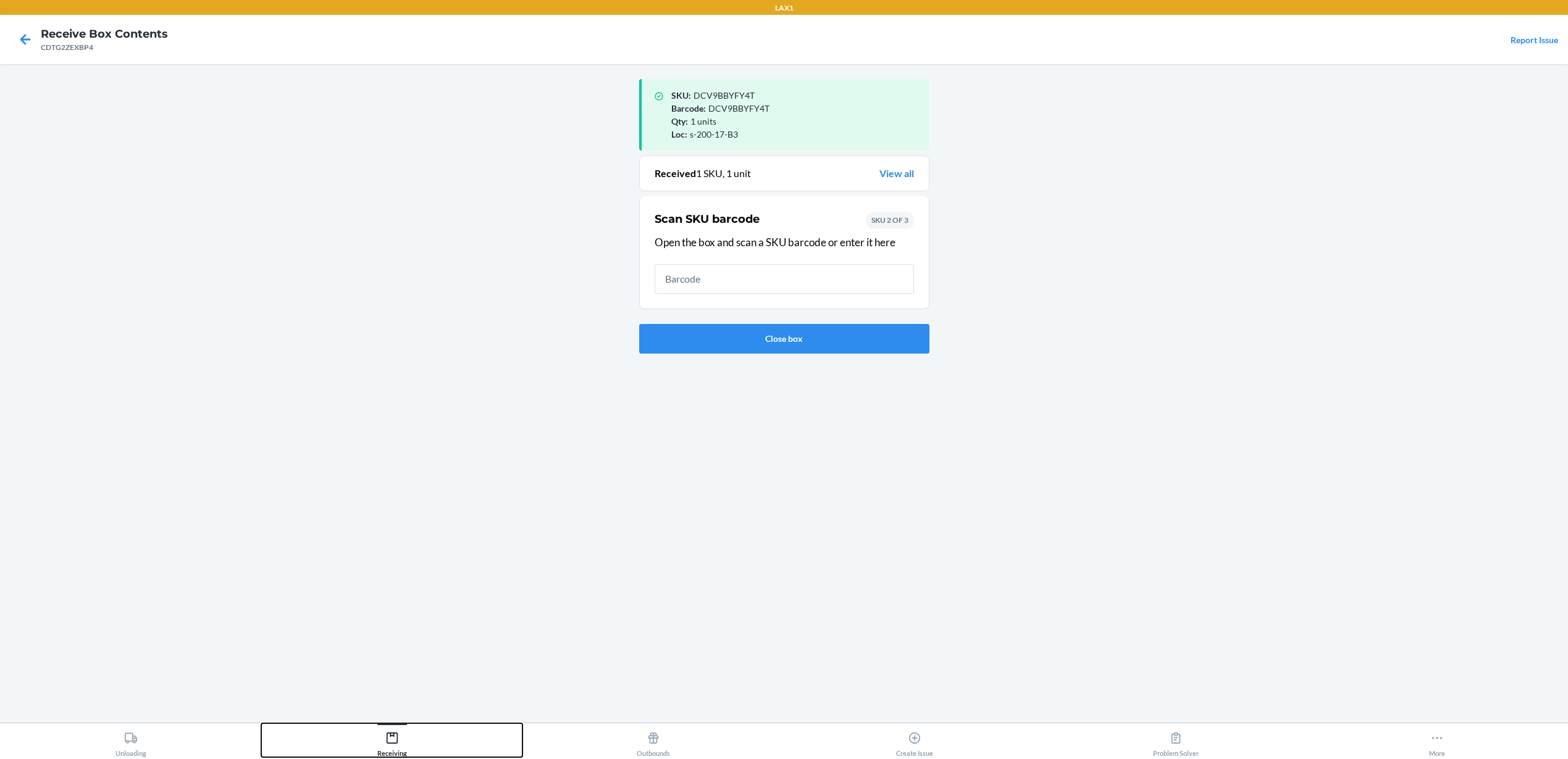
click at [409, 723] on button "Receiving" at bounding box center [391, 740] width 261 height 34
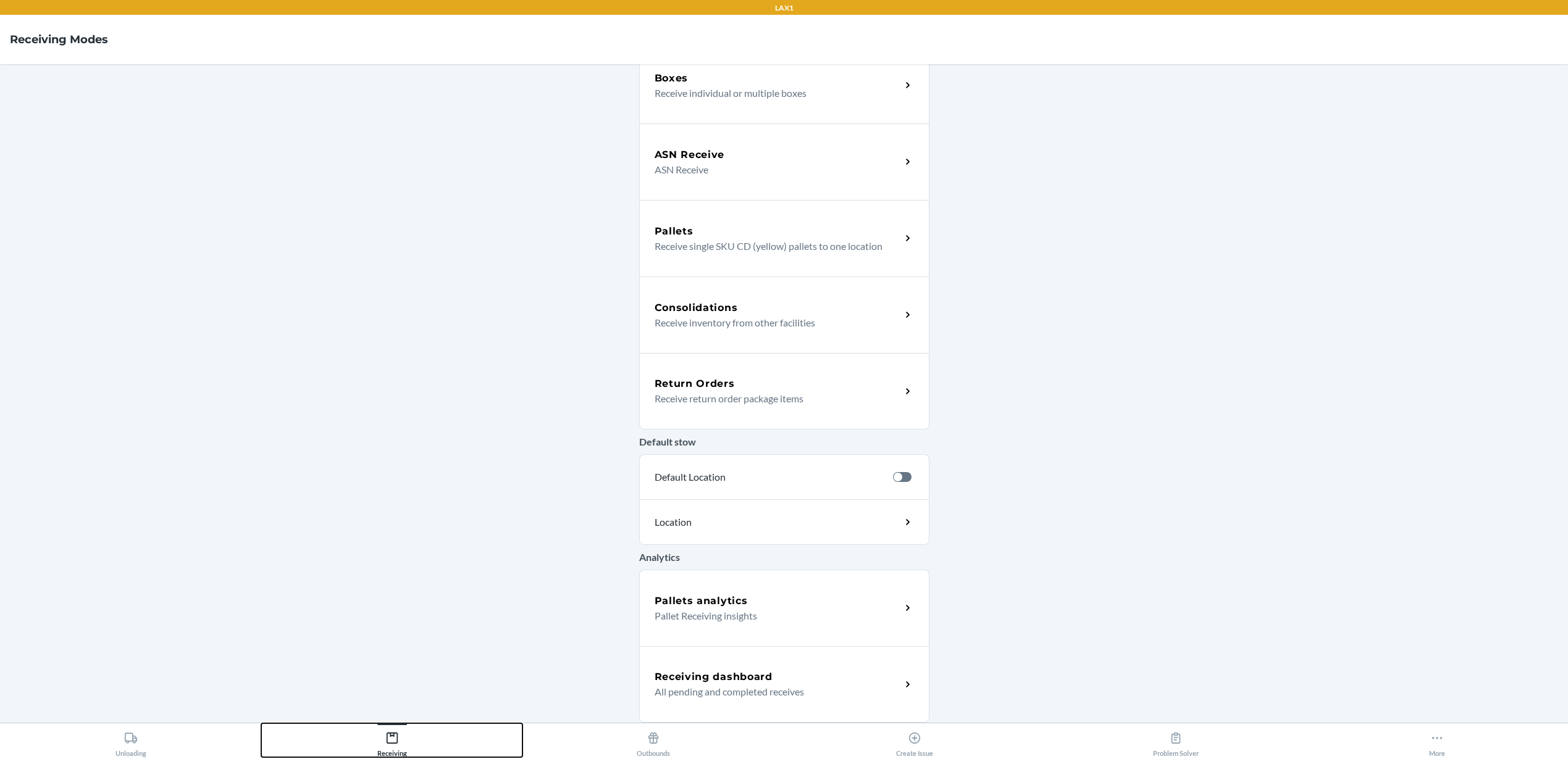
scroll to position [101, 0]
click at [752, 687] on p "All pending and completed receives" at bounding box center [772, 691] width 236 height 15
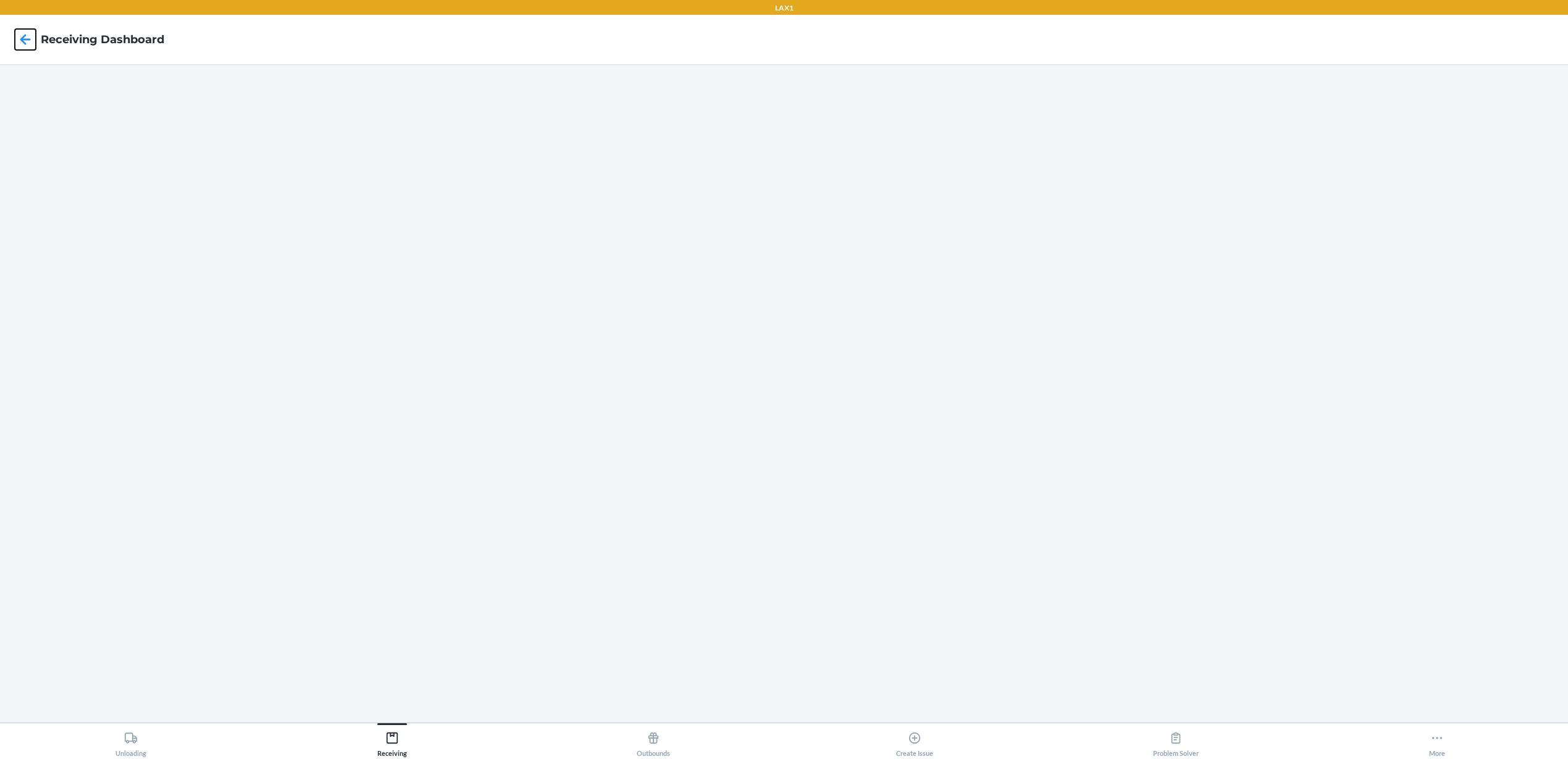
click at [18, 32] on icon at bounding box center [25, 39] width 21 height 21
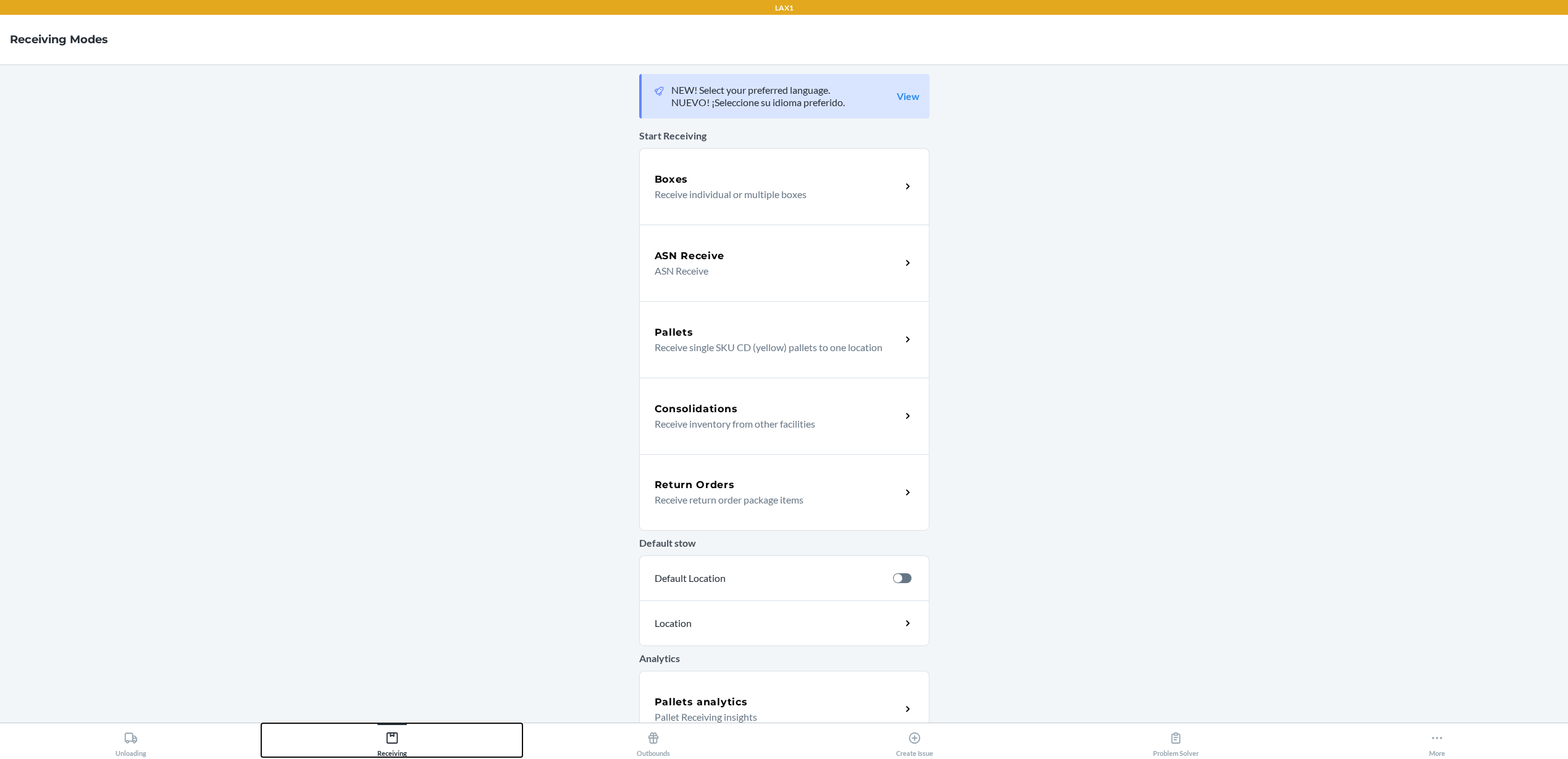
click at [411, 729] on button "Receiving" at bounding box center [391, 740] width 261 height 34
click at [810, 192] on p "Receive individual or multiple boxes" at bounding box center [772, 194] width 236 height 15
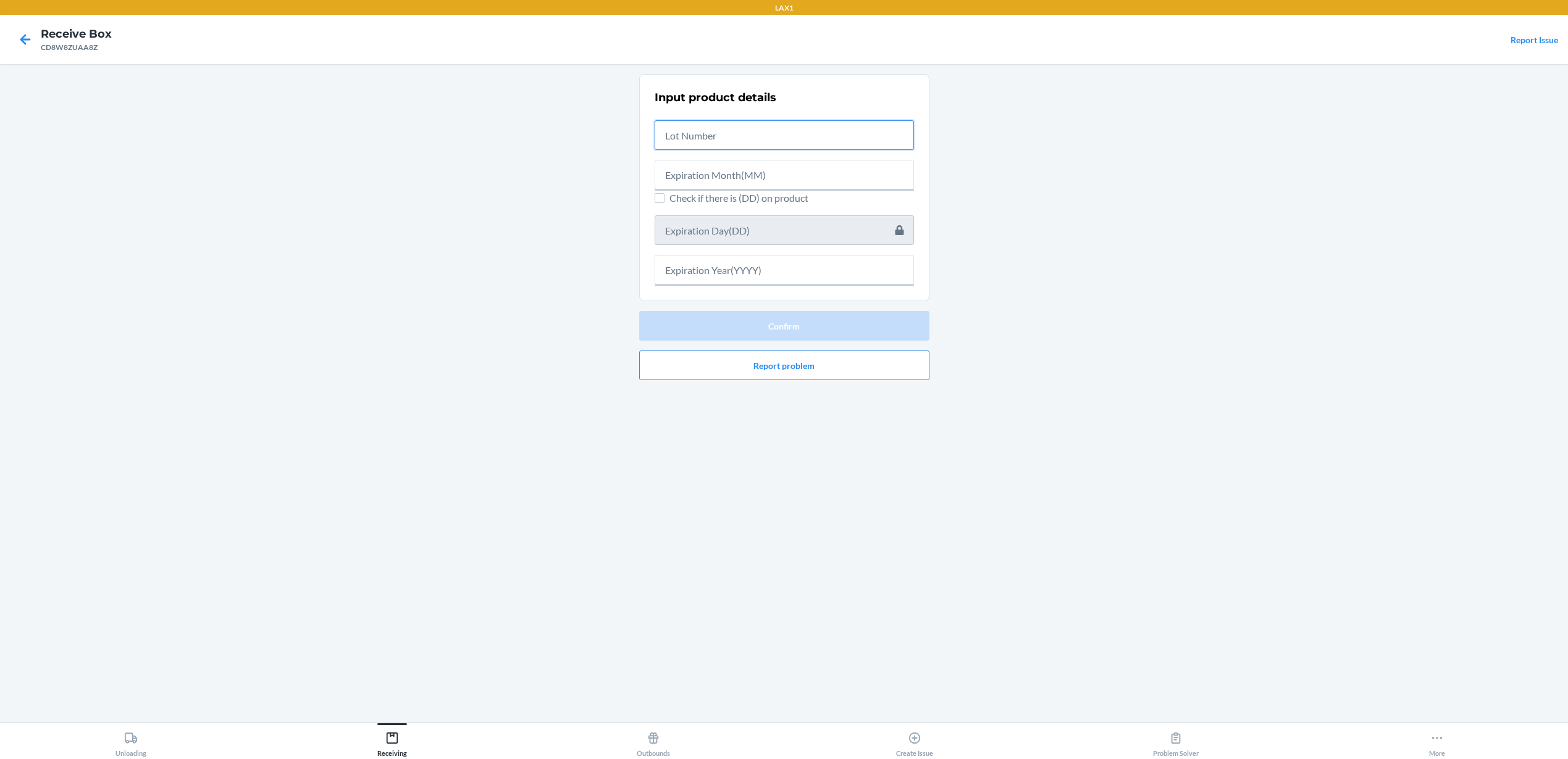
click at [748, 132] on input "text" at bounding box center [784, 135] width 259 height 30
paste input "2507658"
type input "2507658"
click at [714, 171] on input "text" at bounding box center [784, 171] width 259 height 30
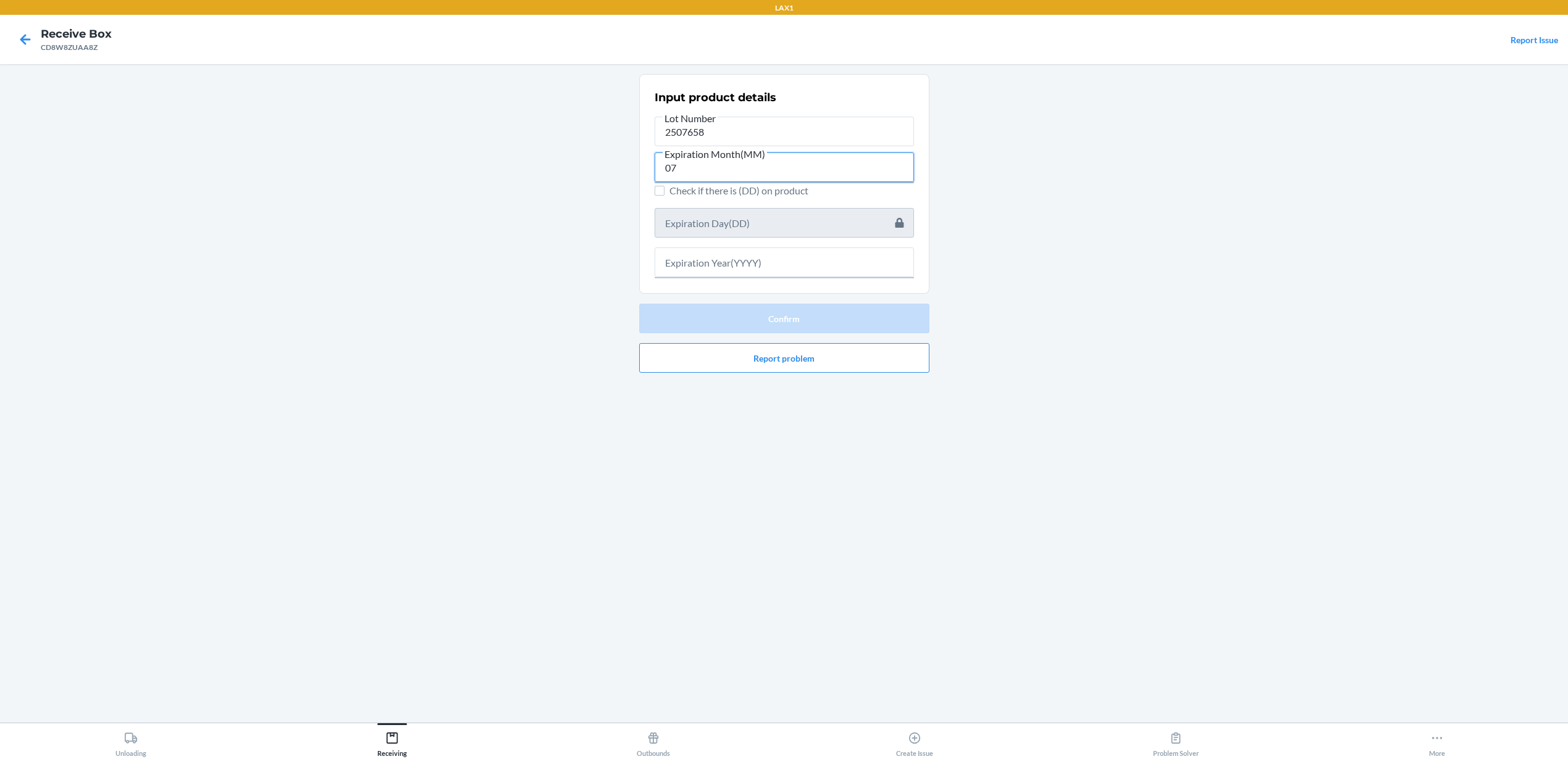
type input "07"
click at [680, 261] on input "text" at bounding box center [784, 262] width 259 height 30
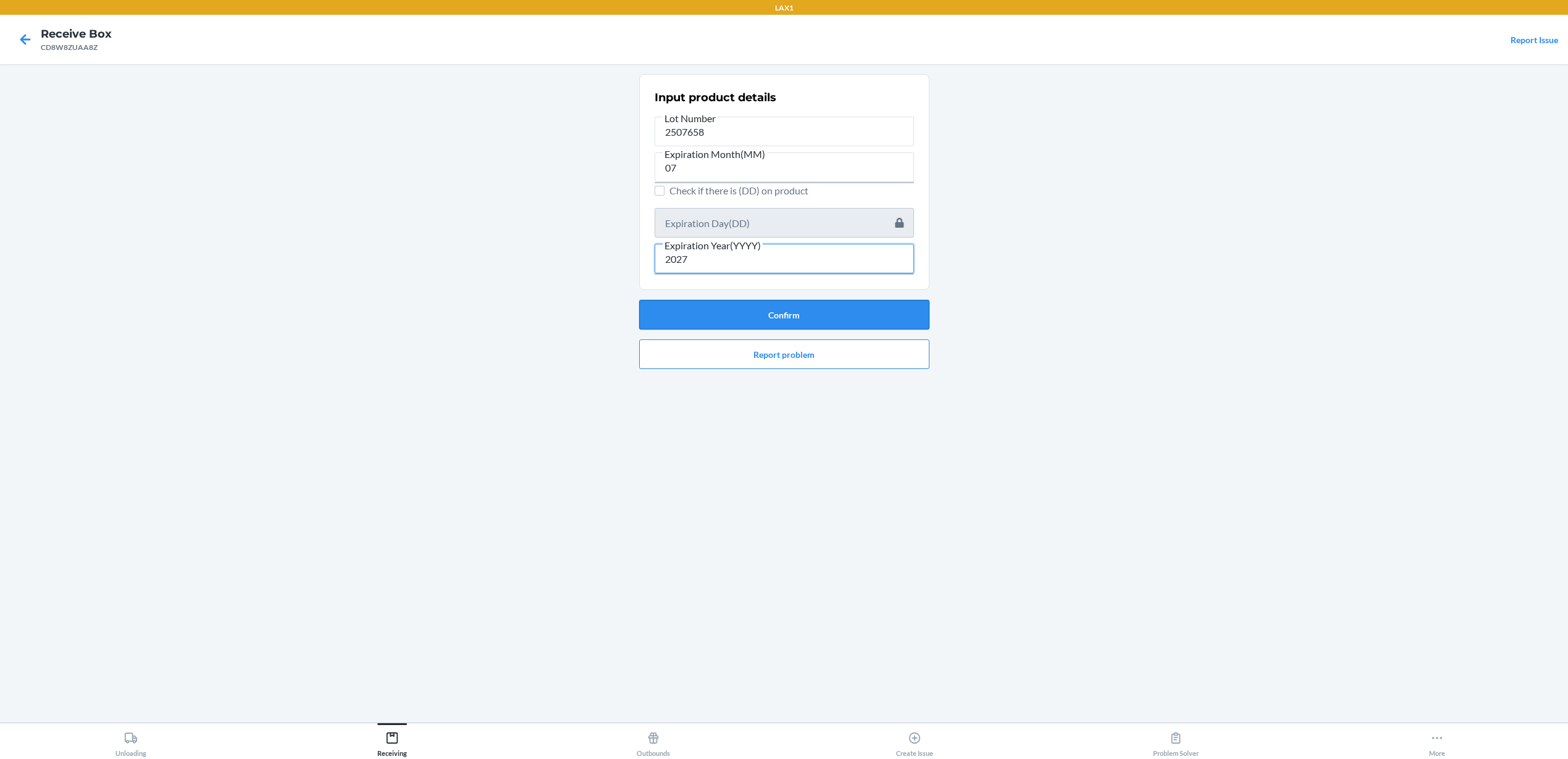
type input "2027"
click at [859, 317] on button "Confirm" at bounding box center [784, 315] width 290 height 30
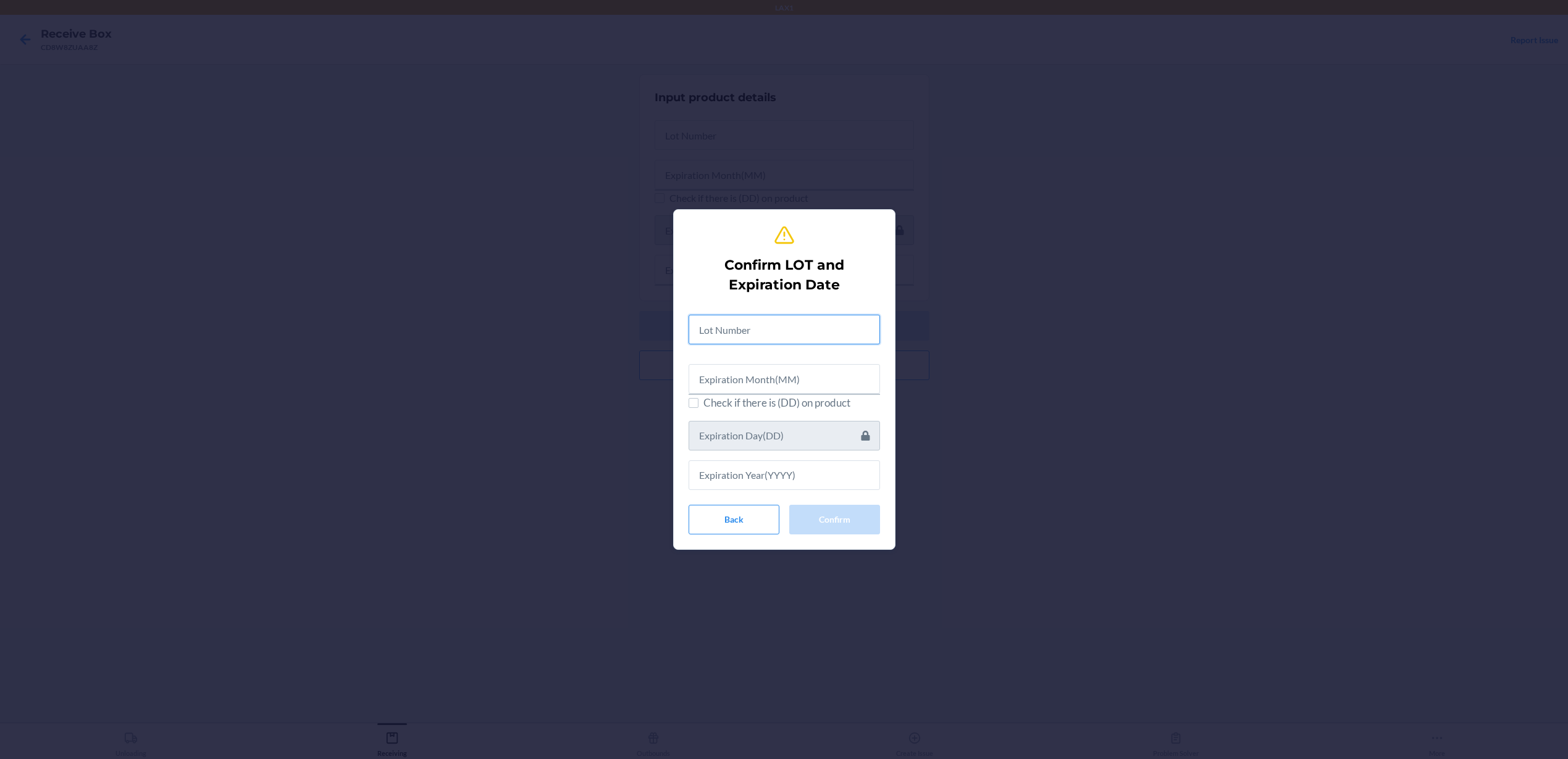
click at [796, 328] on input "text" at bounding box center [785, 330] width 192 height 30
paste input "text"
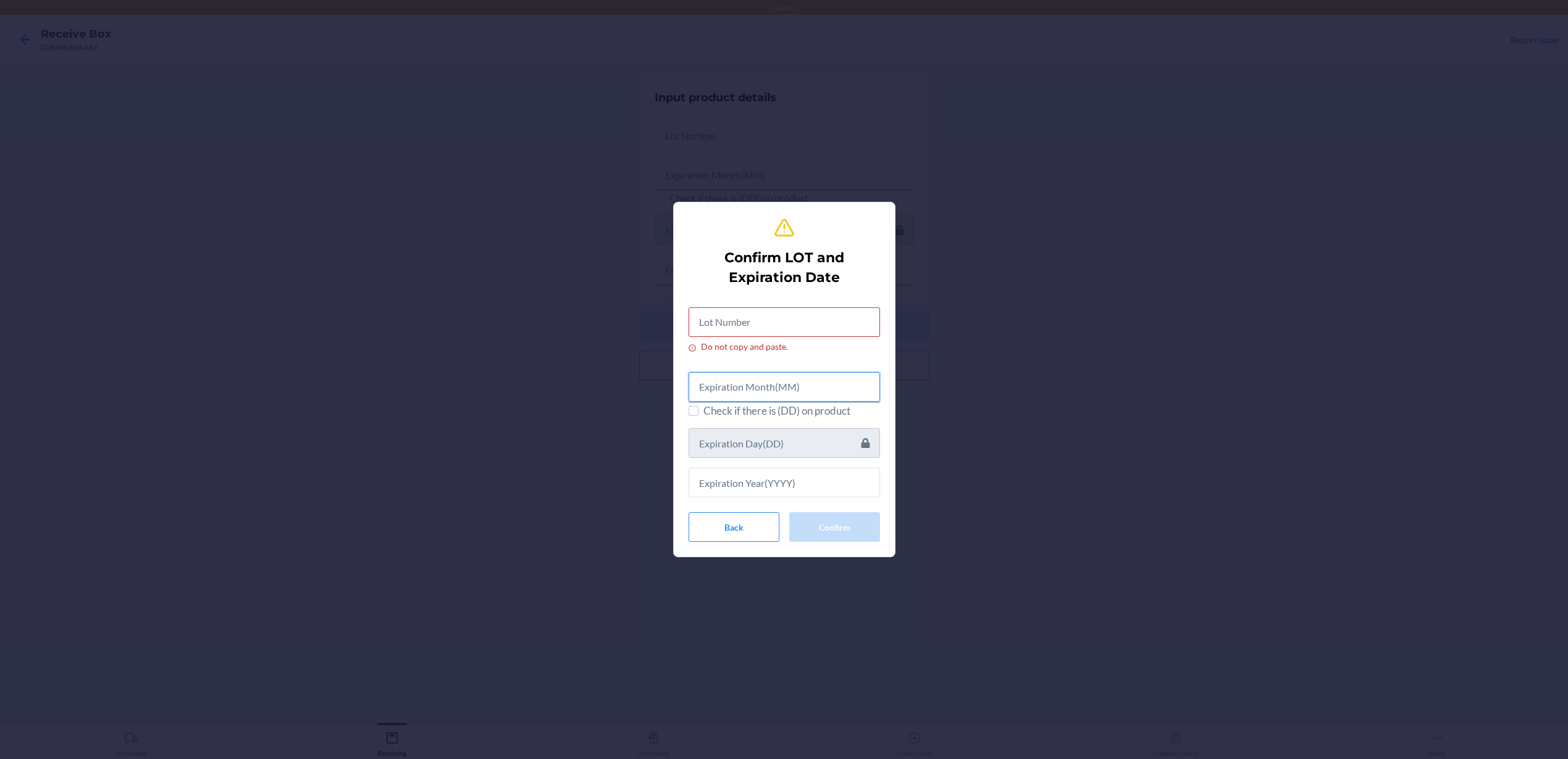
click at [814, 397] on input "text" at bounding box center [785, 387] width 192 height 30
type input "07"
click at [839, 469] on input "text" at bounding box center [785, 481] width 192 height 30
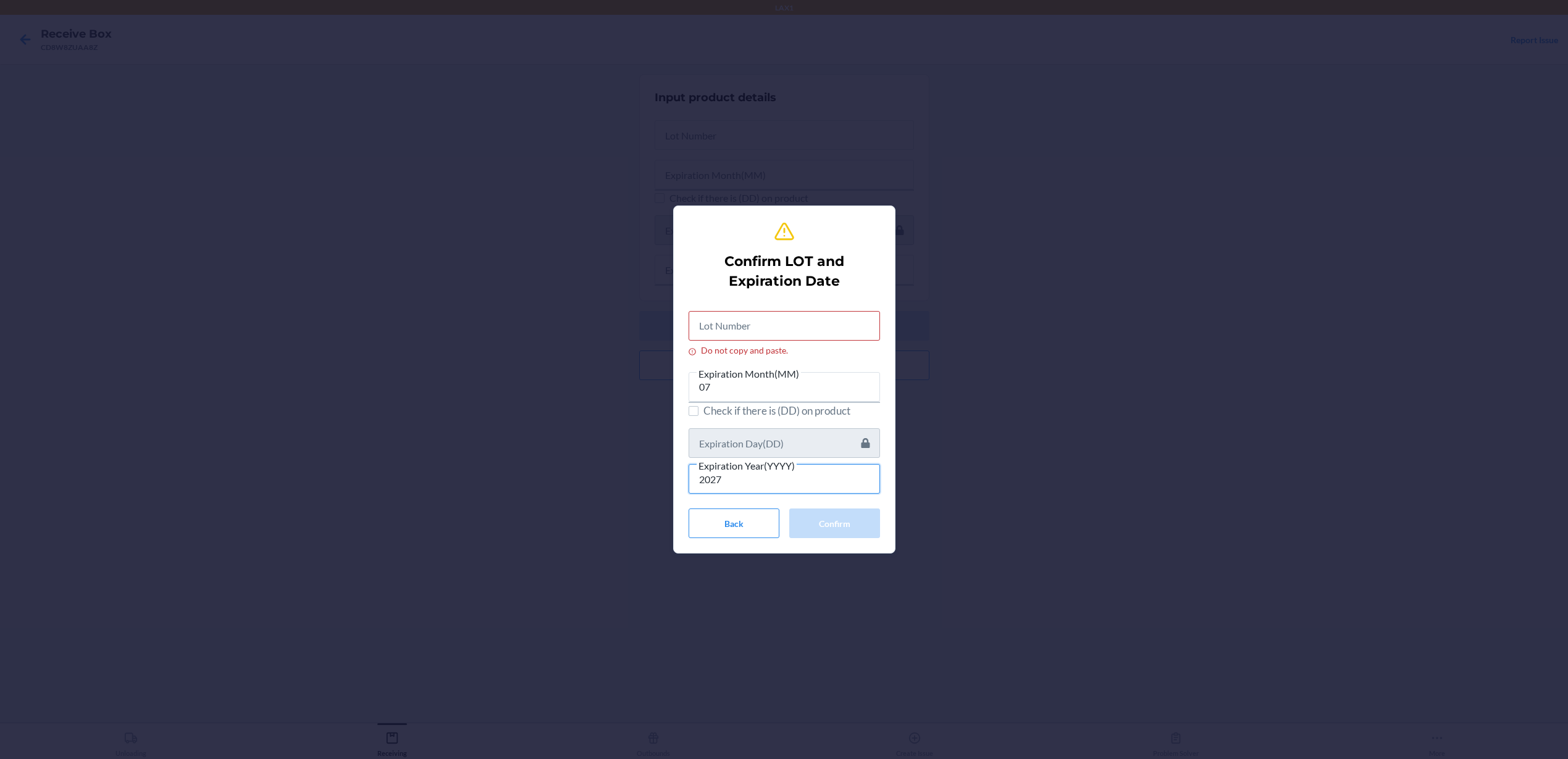
type input "2027"
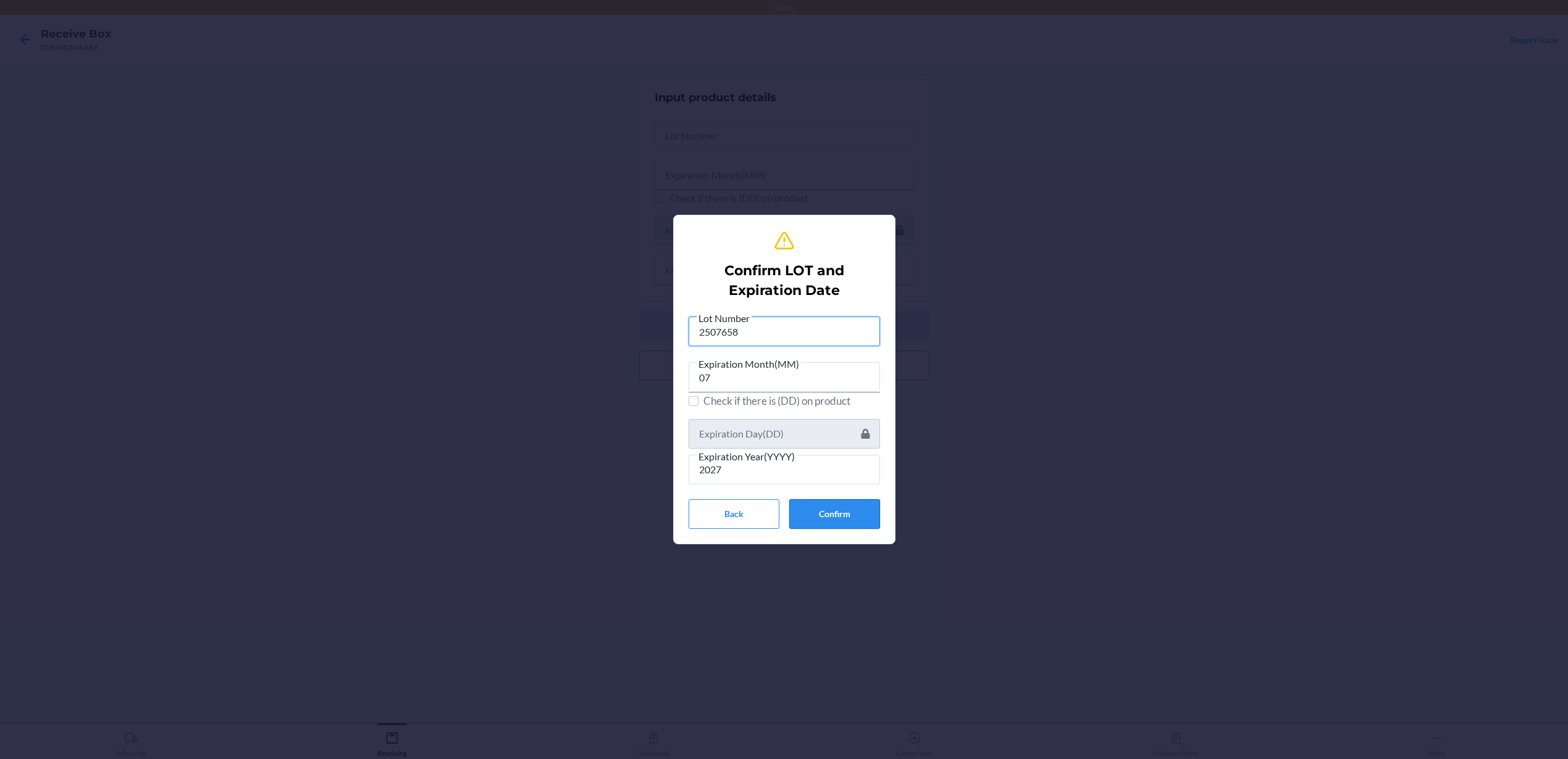
type input "2507658"
click at [831, 519] on button "Confirm" at bounding box center [834, 514] width 91 height 30
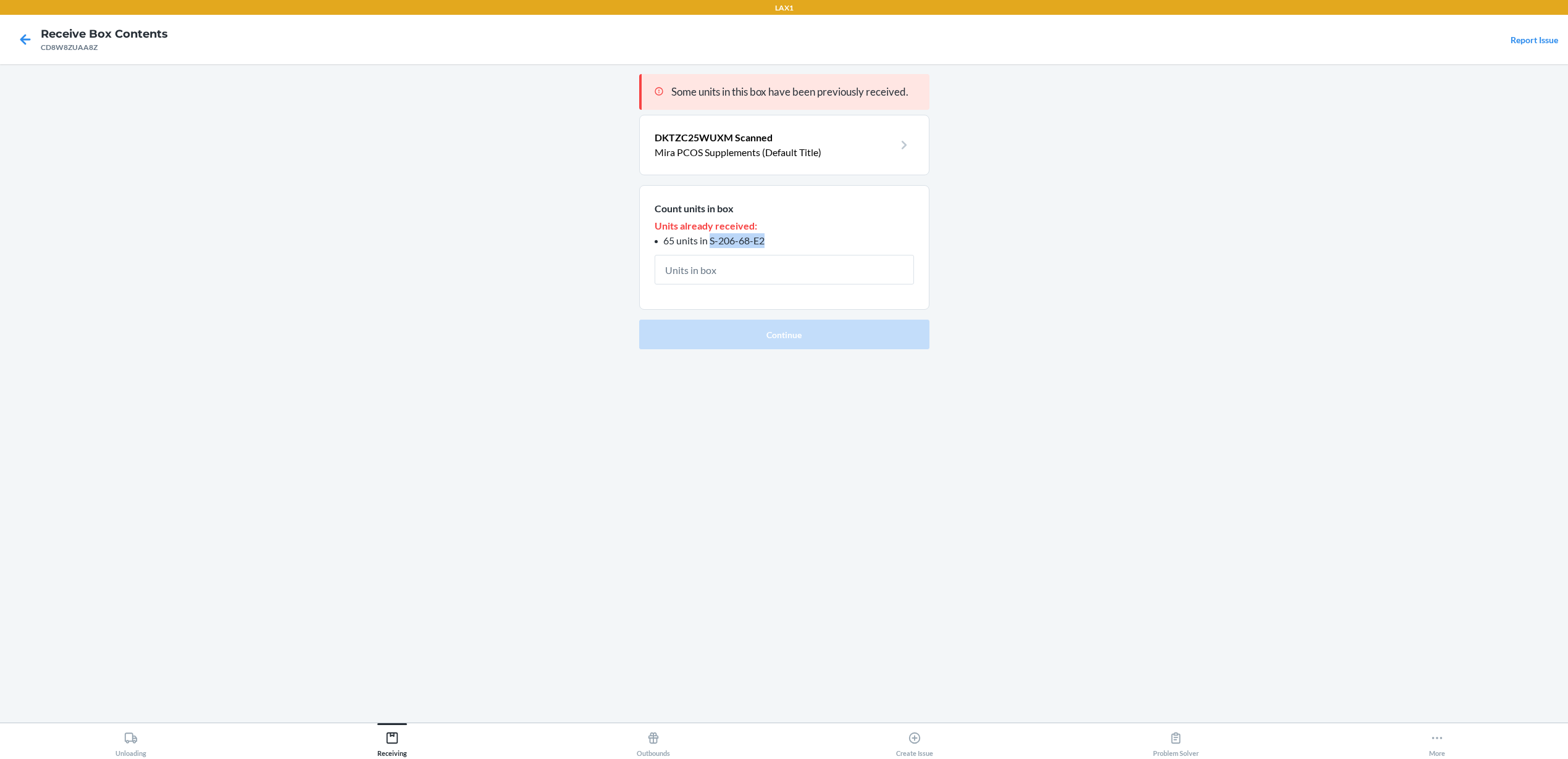
drag, startPoint x: 770, startPoint y: 240, endPoint x: 709, endPoint y: 240, distance: 61.0
click at [709, 240] on li "65 units in S-206-68-E2" at bounding box center [784, 240] width 259 height 15
copy span "S-206-68-E2"
click at [740, 283] on input "text" at bounding box center [784, 270] width 259 height 30
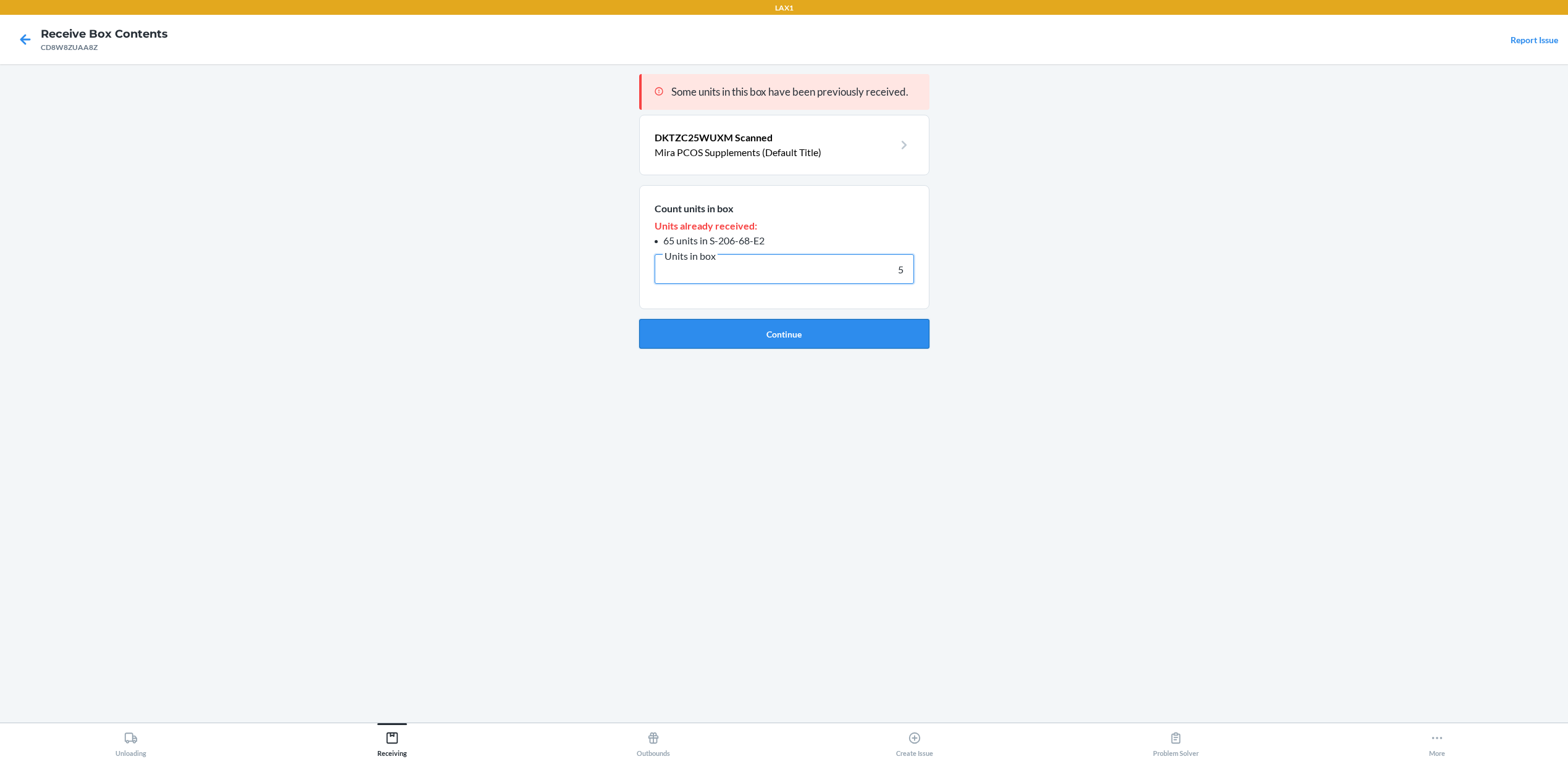
type input "5"
click at [768, 331] on button "Continue" at bounding box center [784, 334] width 290 height 30
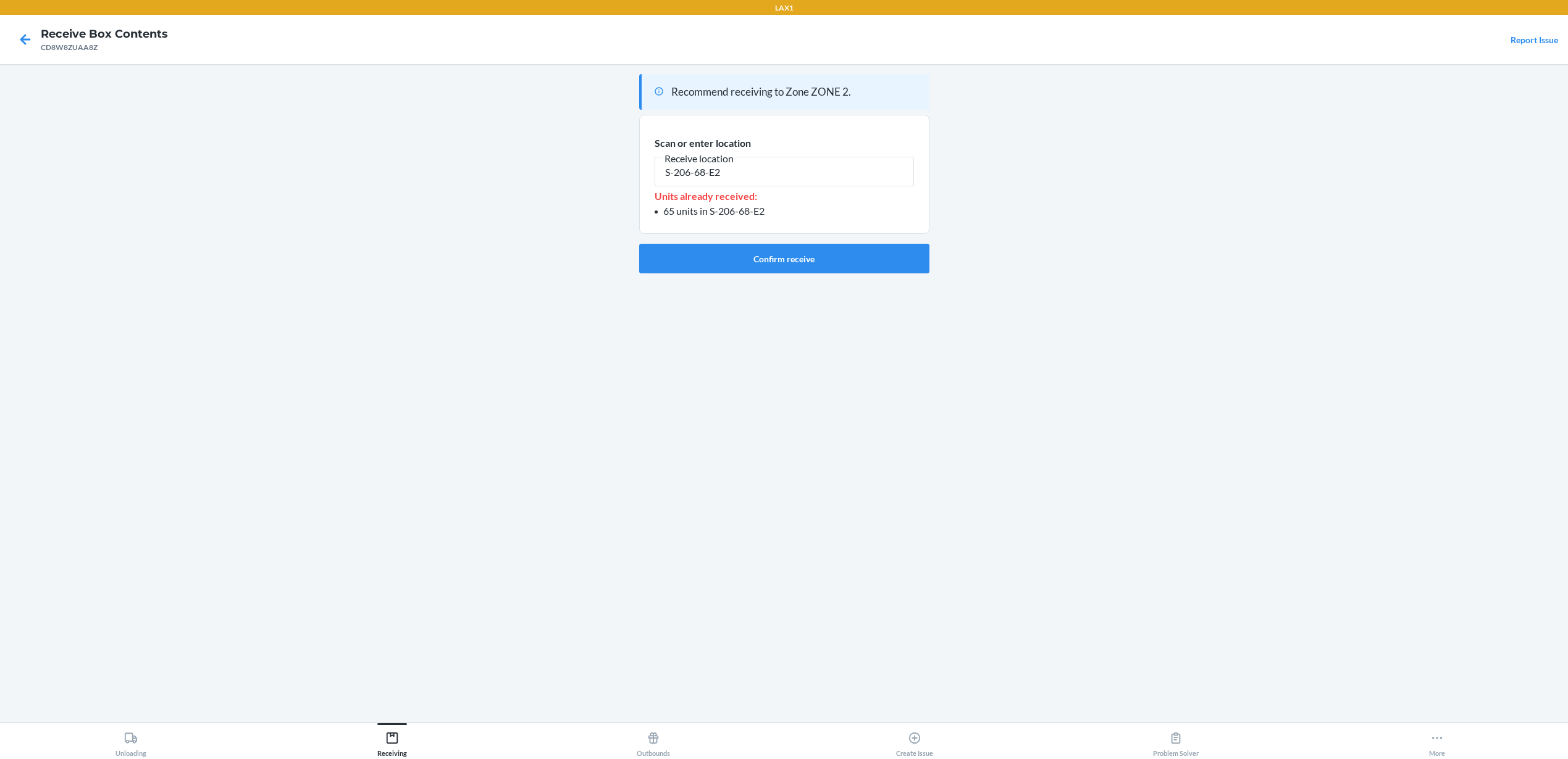
type input "S-206-68-E2"
click at [745, 260] on button "Confirm receive" at bounding box center [784, 259] width 290 height 30
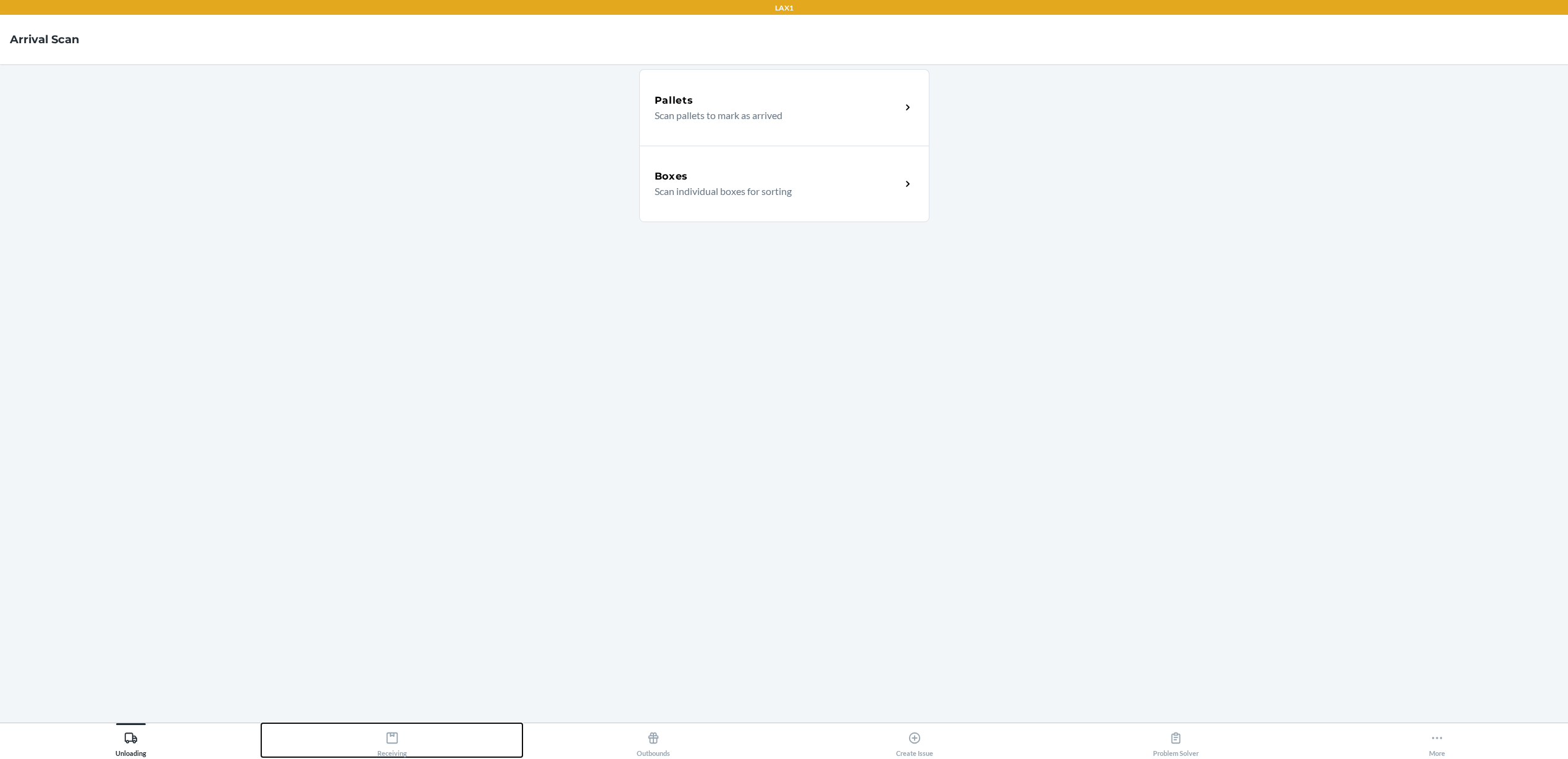
click at [427, 738] on button "Receiving" at bounding box center [391, 740] width 261 height 34
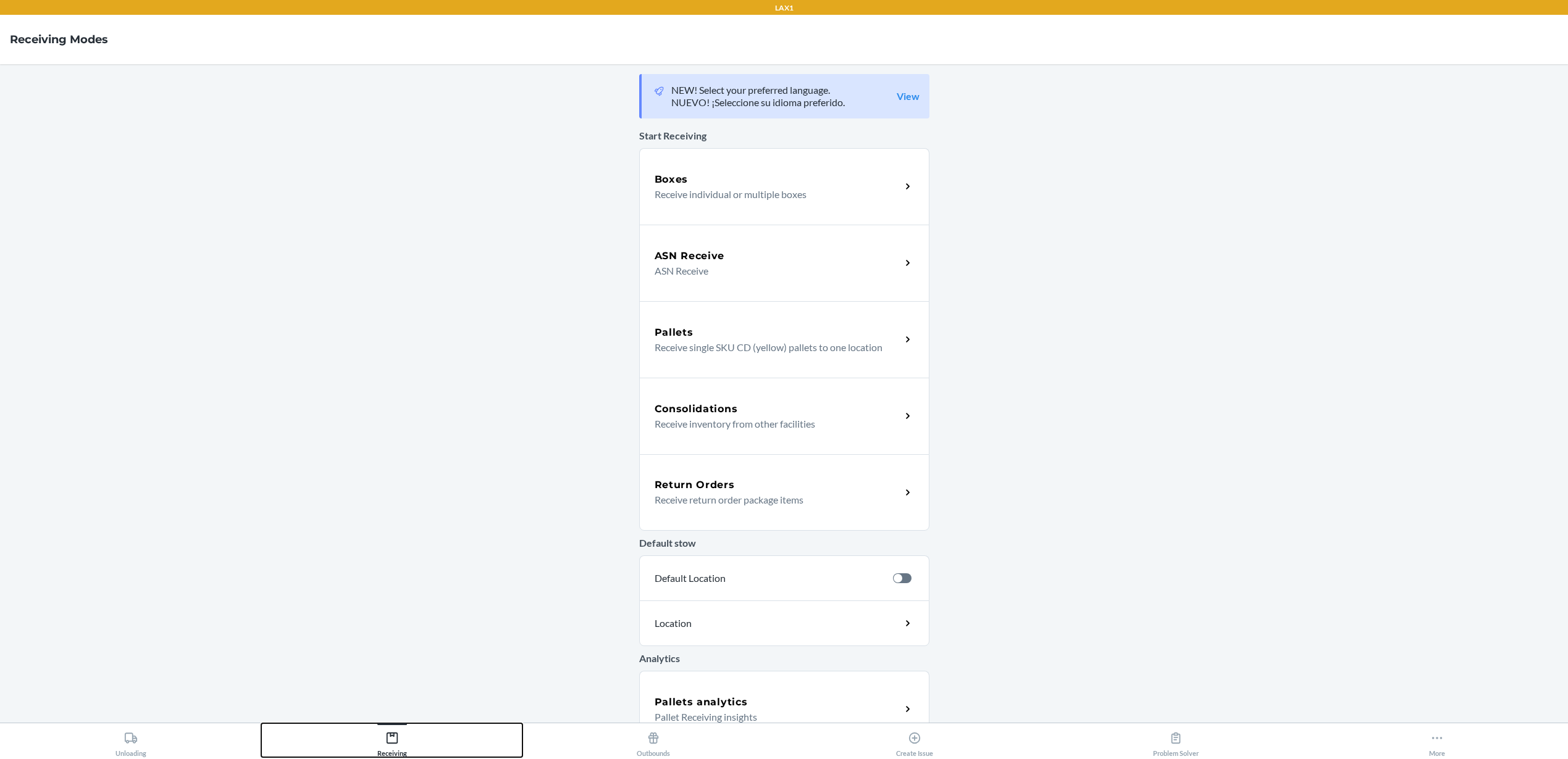
click at [427, 738] on button "Receiving" at bounding box center [391, 740] width 261 height 34
click at [768, 181] on div "Boxes" at bounding box center [777, 179] width 246 height 15
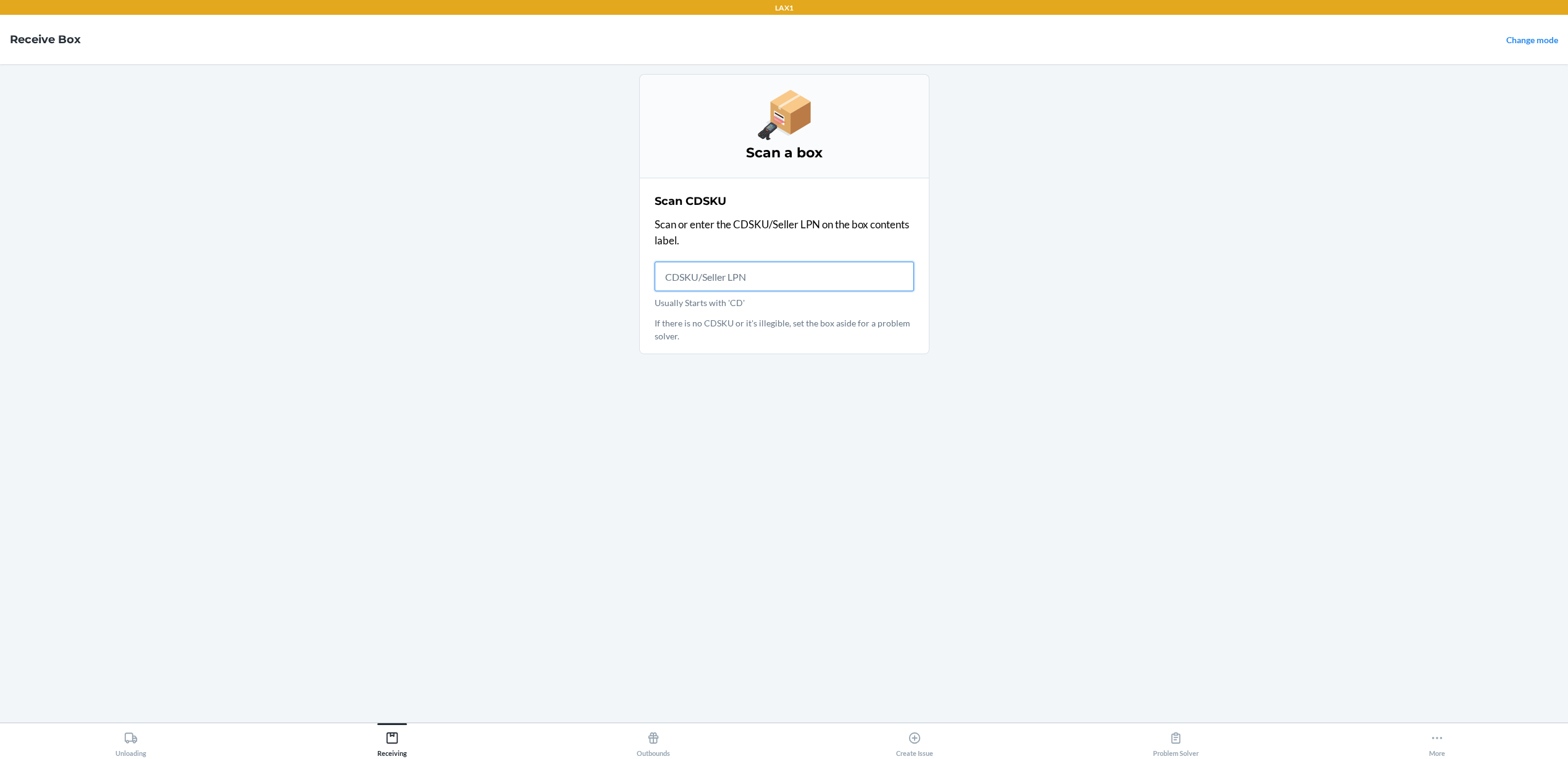
click at [723, 273] on input "Usually Starts with 'CD'" at bounding box center [784, 276] width 259 height 30
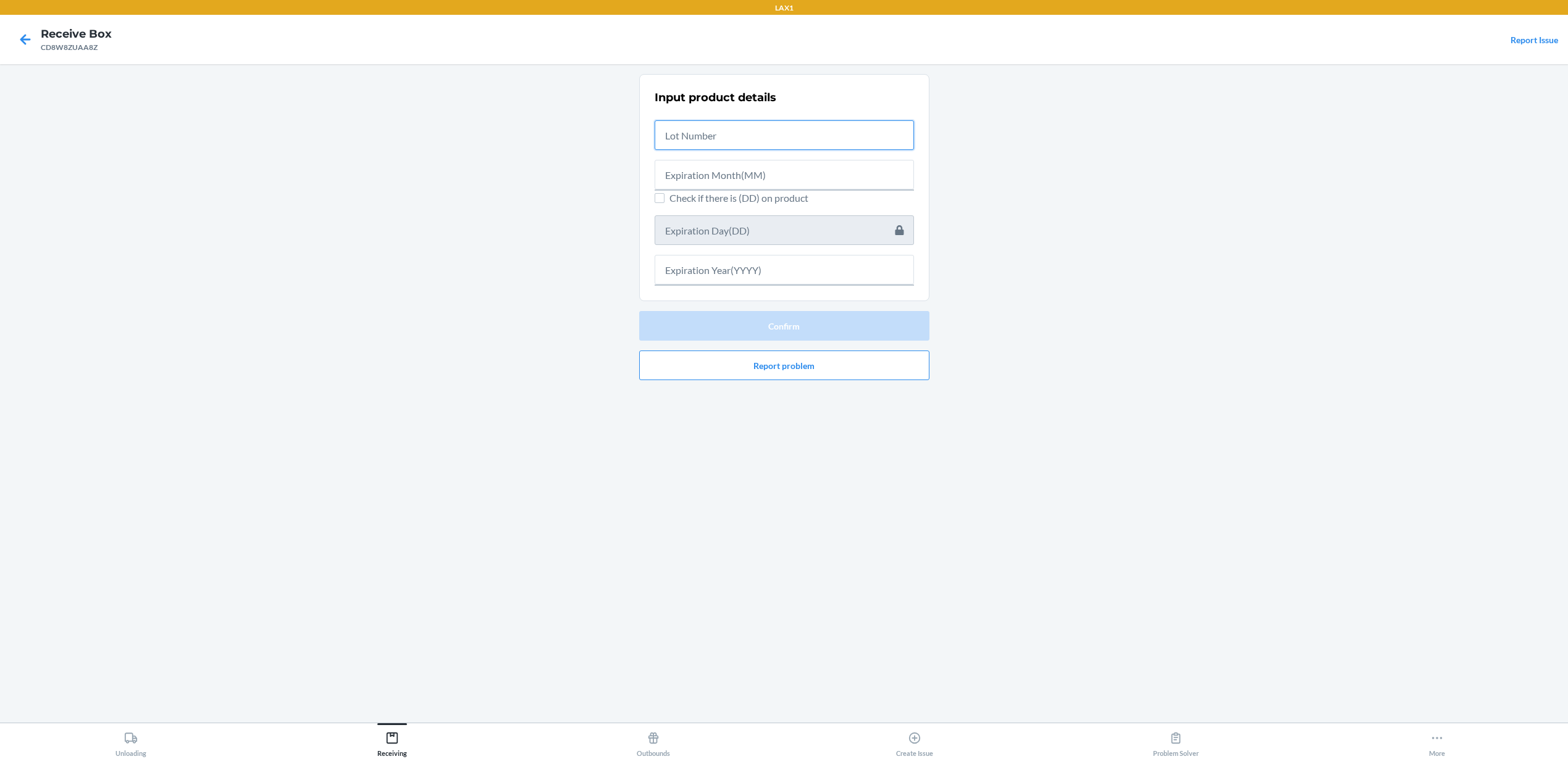
click at [788, 125] on input "text" at bounding box center [784, 135] width 259 height 30
click at [694, 135] on input "2507658" at bounding box center [784, 132] width 259 height 30
type input "2507058"
click at [721, 169] on input "text" at bounding box center [784, 171] width 259 height 30
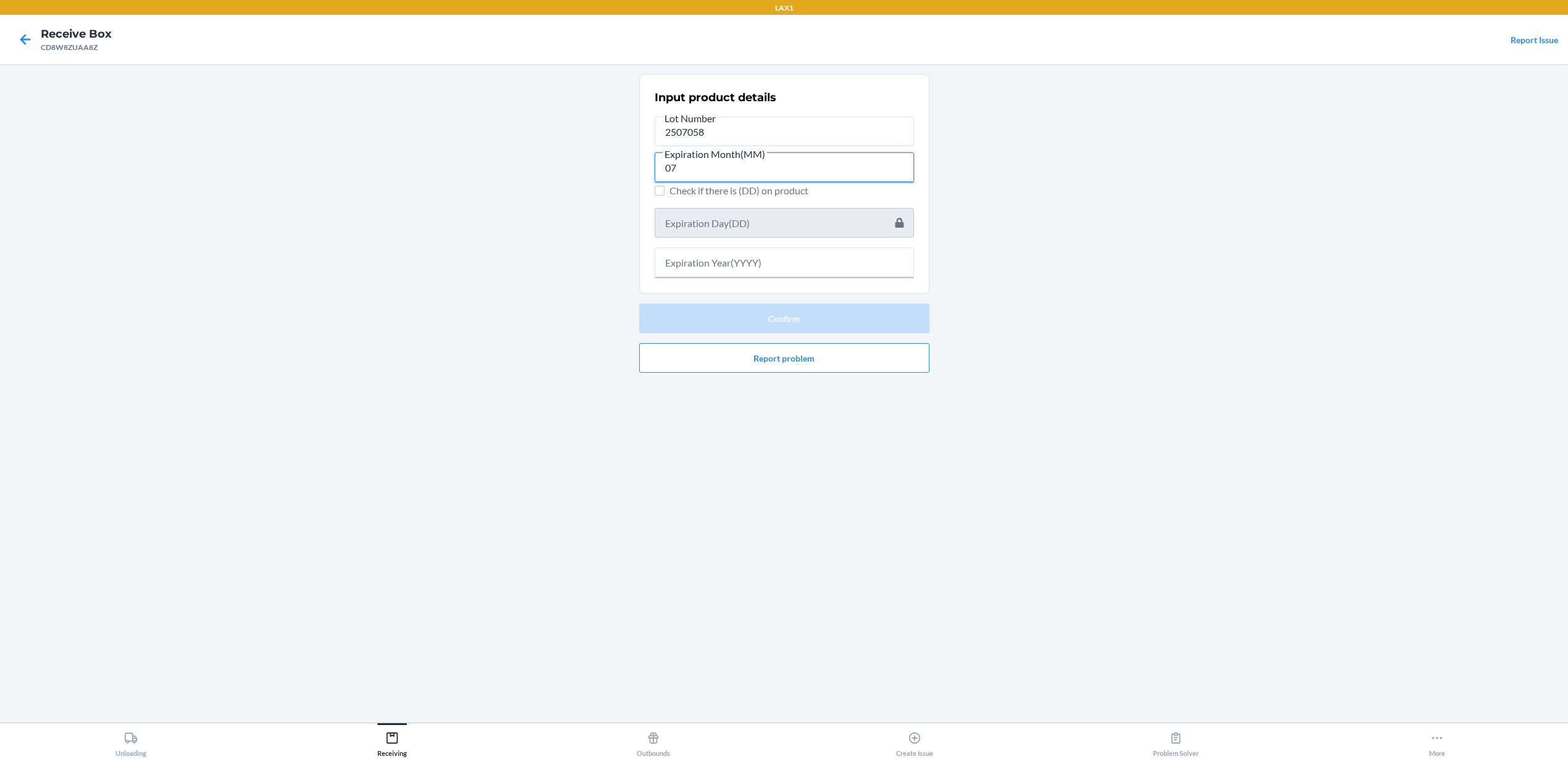
type input "07"
click at [745, 251] on input "text" at bounding box center [784, 262] width 259 height 30
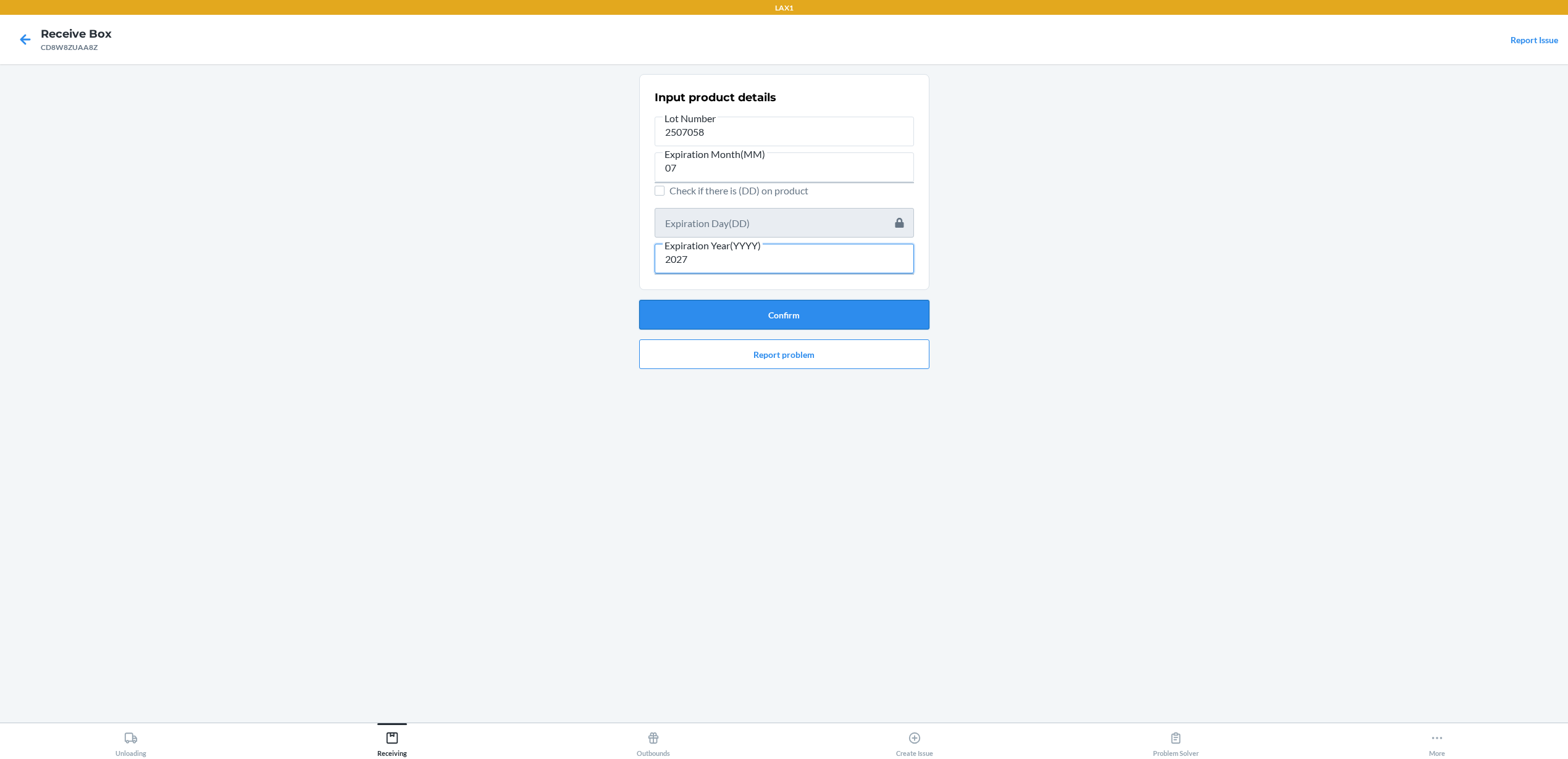
type input "2027"
click at [771, 318] on button "Confirm" at bounding box center [784, 315] width 290 height 30
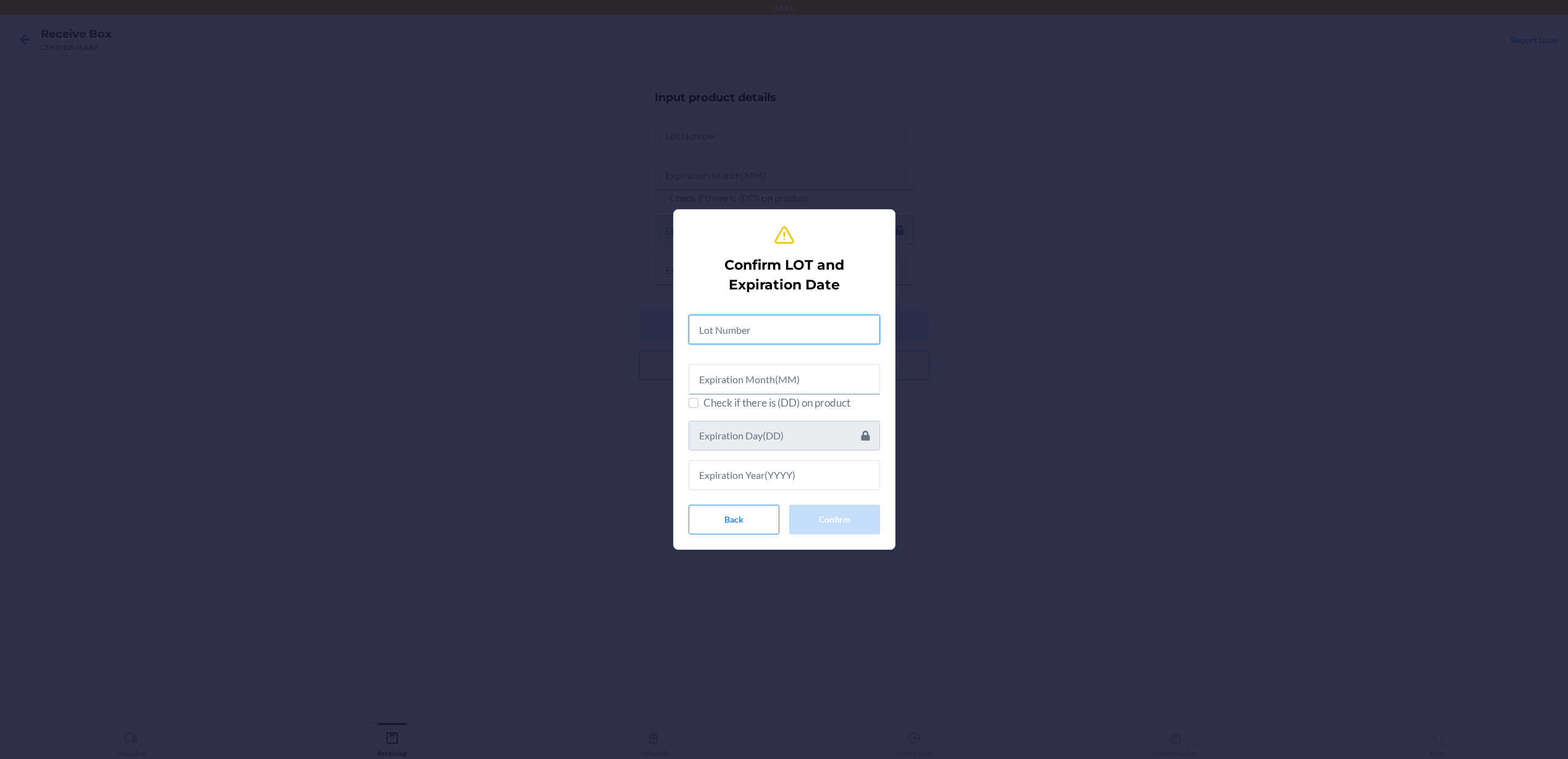
click at [764, 333] on input "text" at bounding box center [785, 330] width 192 height 30
type input "2507058"
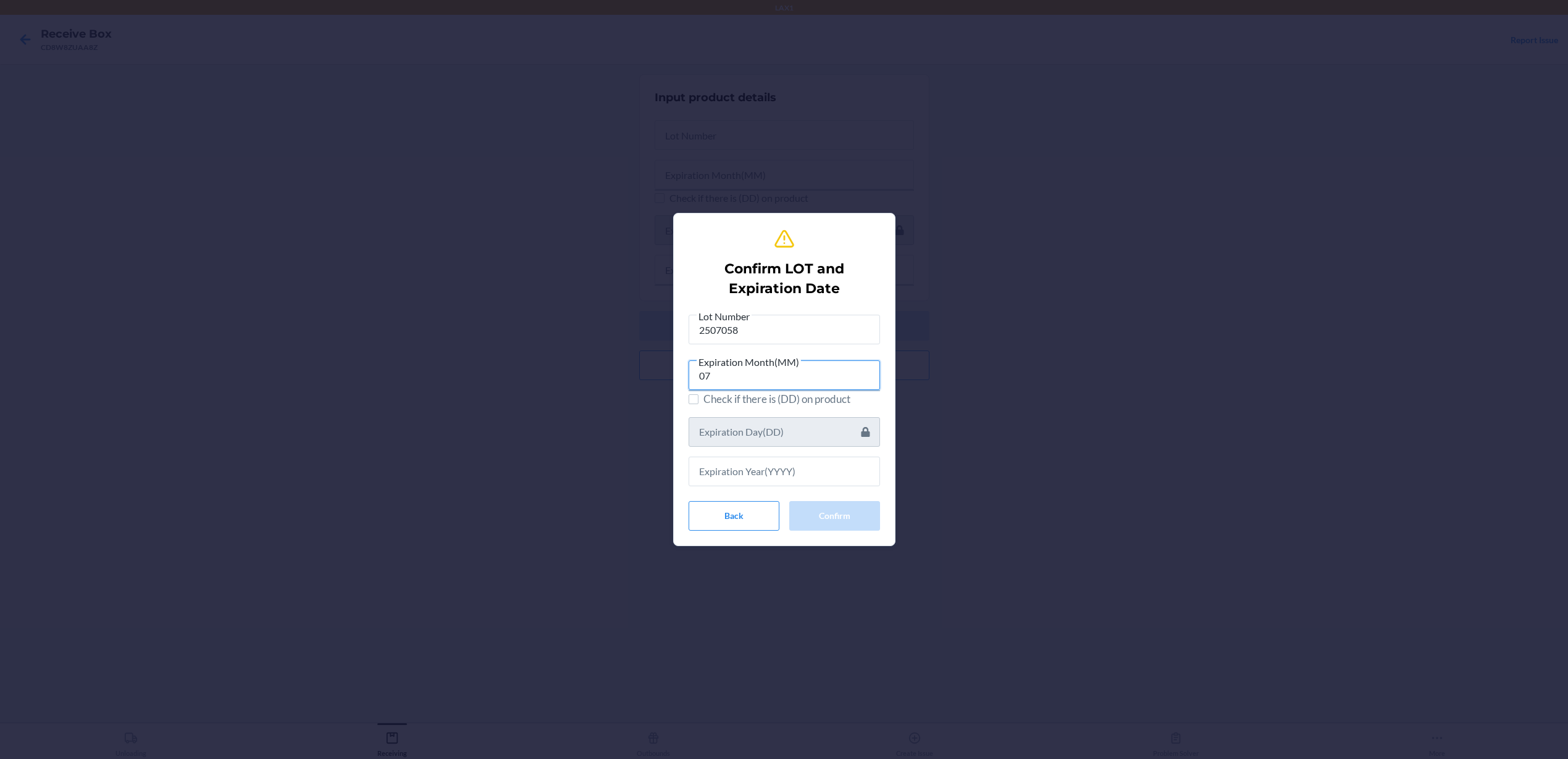
type input "07"
type input "2027"
click at [857, 517] on button "Confirm" at bounding box center [834, 514] width 91 height 30
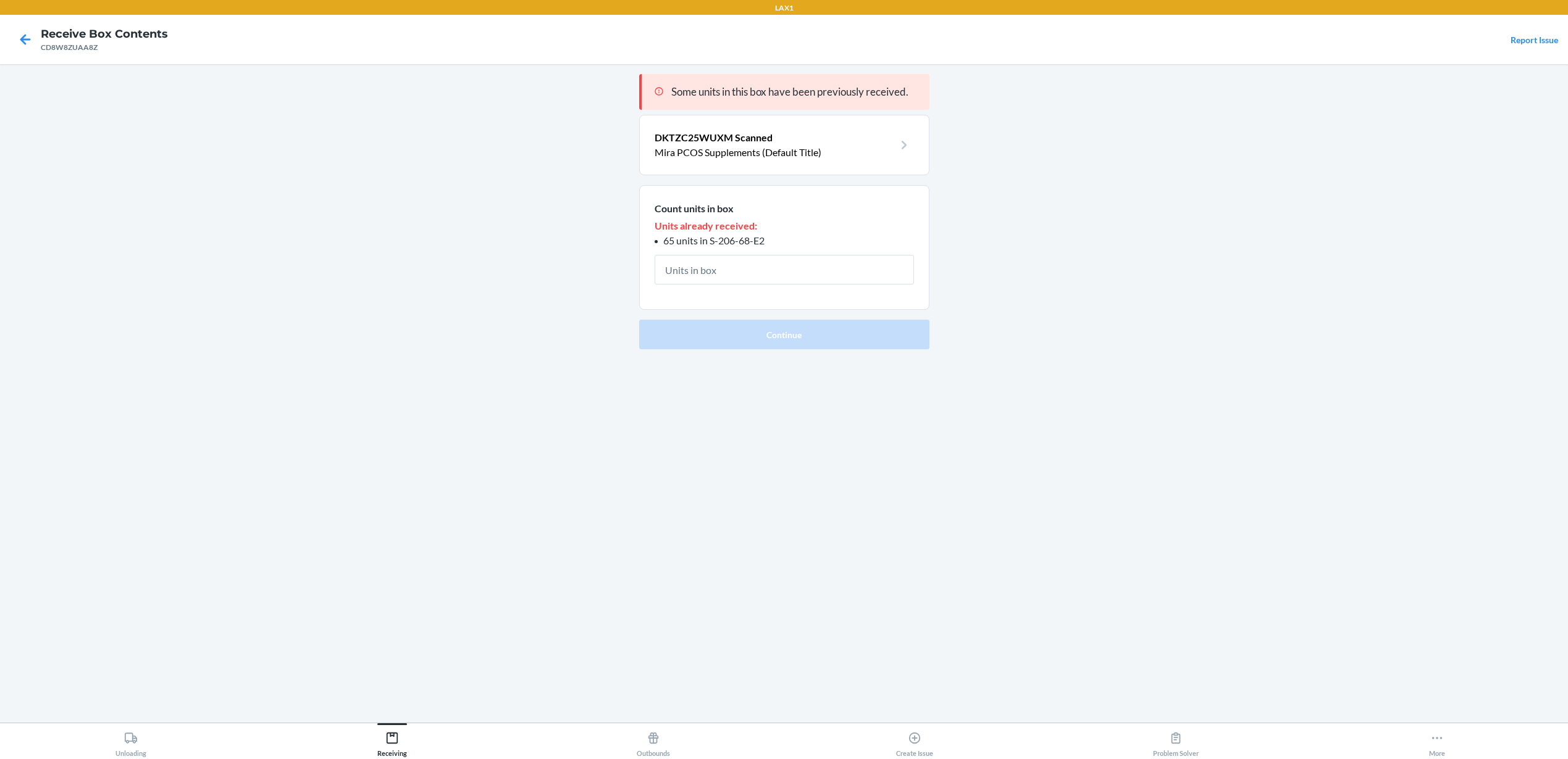
type input "5"
click button "Continue" at bounding box center [784, 334] width 290 height 30
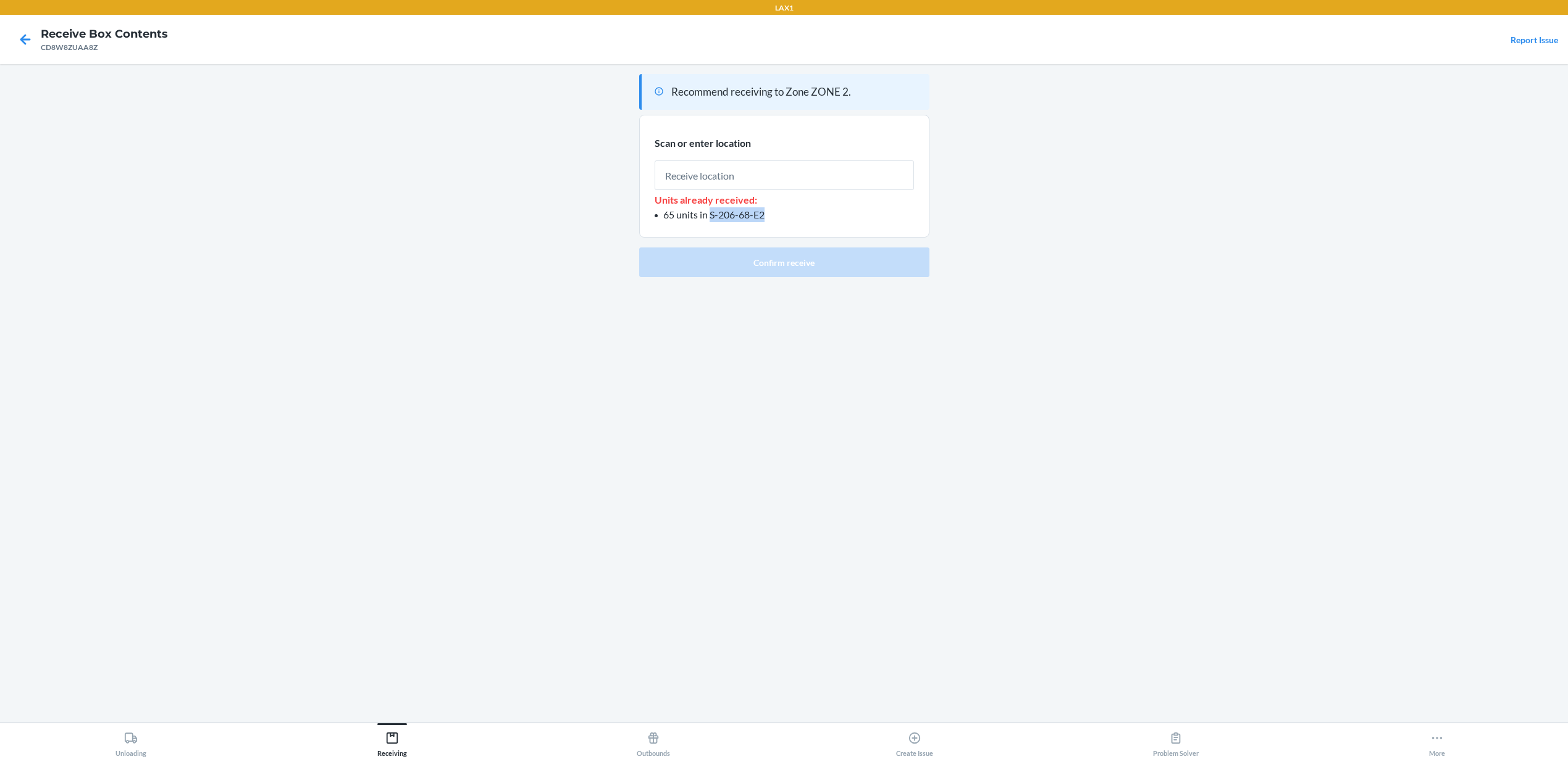
drag, startPoint x: 764, startPoint y: 215, endPoint x: 710, endPoint y: 215, distance: 54.0
click at [710, 215] on li "65 units in S-206-68-E2" at bounding box center [784, 214] width 259 height 15
copy span "S-206-68-E2"
click at [744, 173] on input "text" at bounding box center [784, 175] width 259 height 30
paste input "S-206-68-E2"
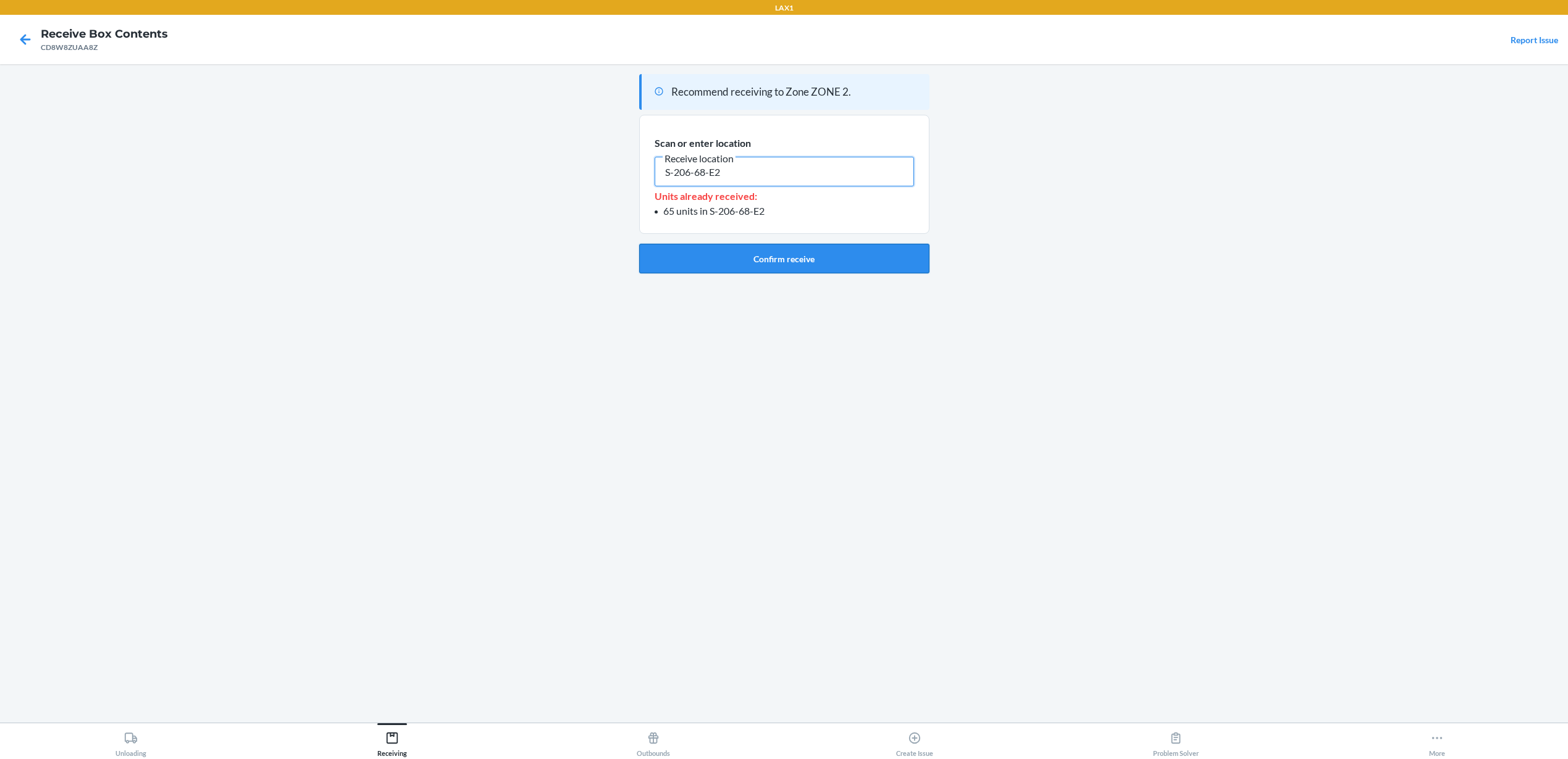
type input "S-206-68-E2"
click at [756, 264] on button "Confirm receive" at bounding box center [784, 259] width 290 height 30
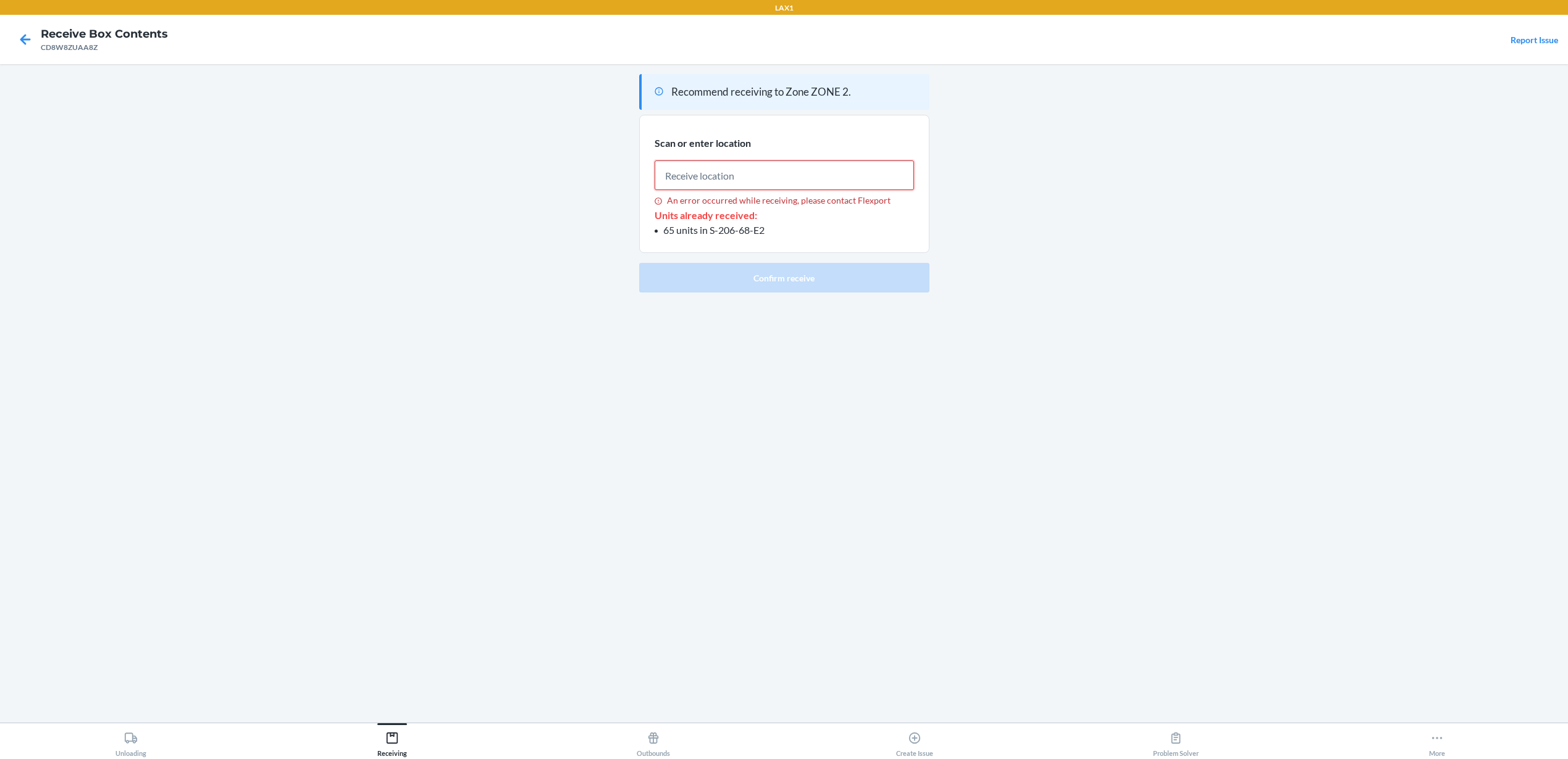
click at [700, 183] on input "An error occurred while receiving, please contact Flexport" at bounding box center [784, 175] width 259 height 30
drag, startPoint x: 764, startPoint y: 227, endPoint x: 707, endPoint y: 230, distance: 57.1
click at [707, 230] on span "65 units in S-206-68-E2" at bounding box center [714, 230] width 102 height 12
copy span "S-206-68-E2"
click at [757, 179] on input "An error occurred while receiving, please contact Flexport" at bounding box center [784, 175] width 259 height 30
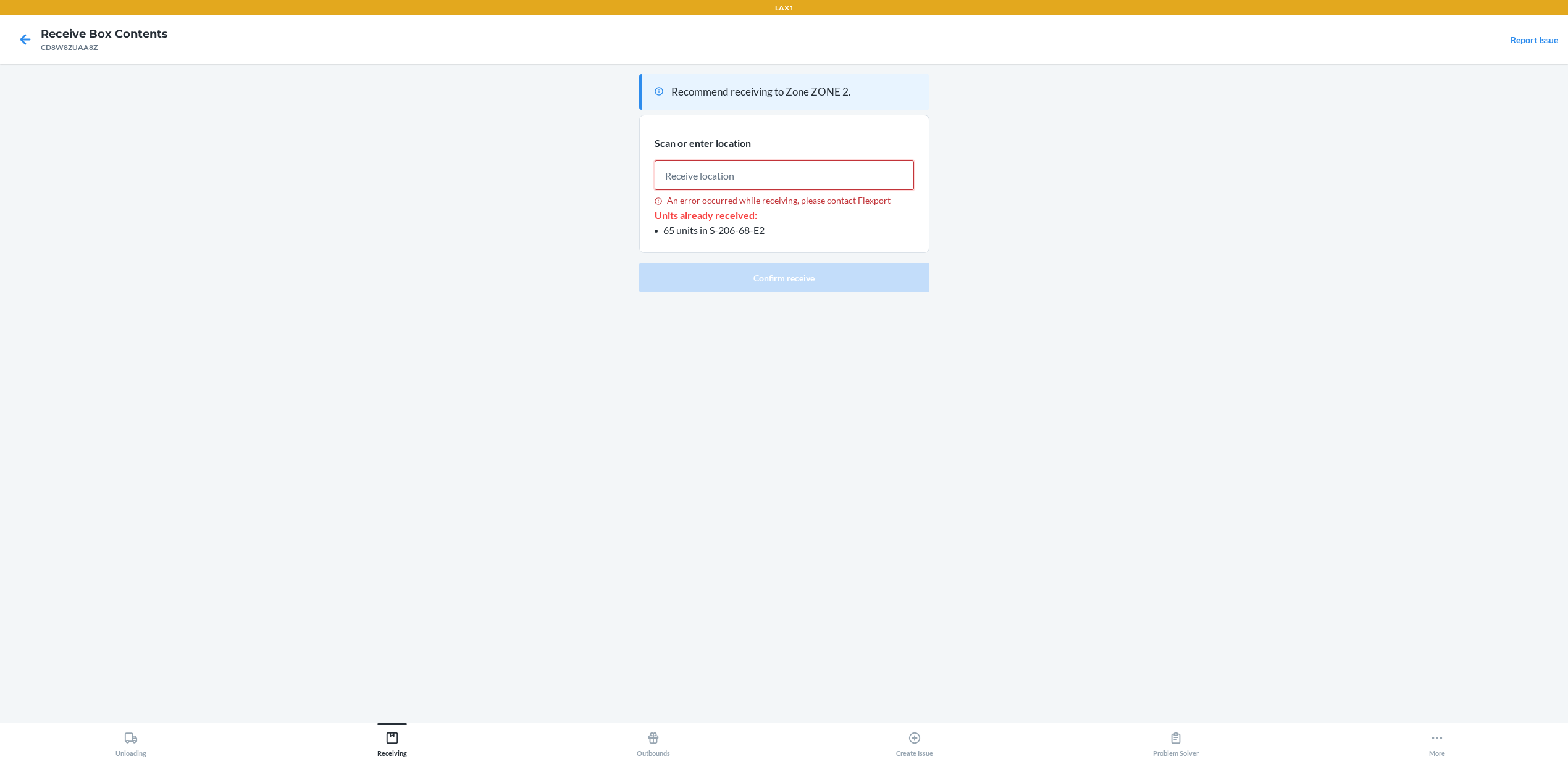
paste input "S-206-68-E2"
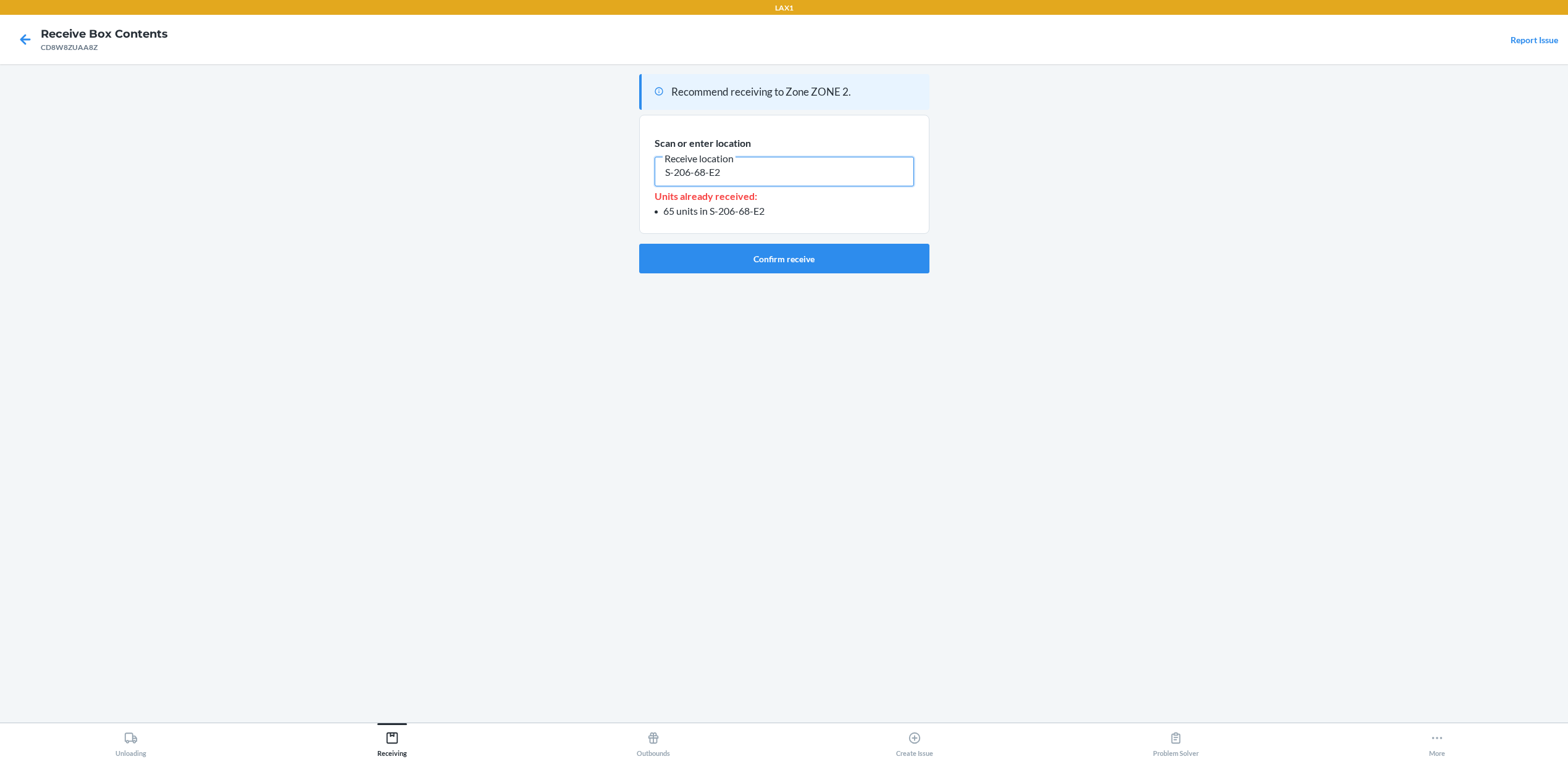
drag, startPoint x: 668, startPoint y: 173, endPoint x: 594, endPoint y: 173, distance: 74.0
click at [594, 173] on main "Recommend receiving to Zone ZONE 2. Scan or enter location Receive location S-2…" at bounding box center [784, 393] width 1568 height 658
type input "S-206-68-E2"
click at [850, 261] on button "Confirm receive" at bounding box center [784, 259] width 290 height 30
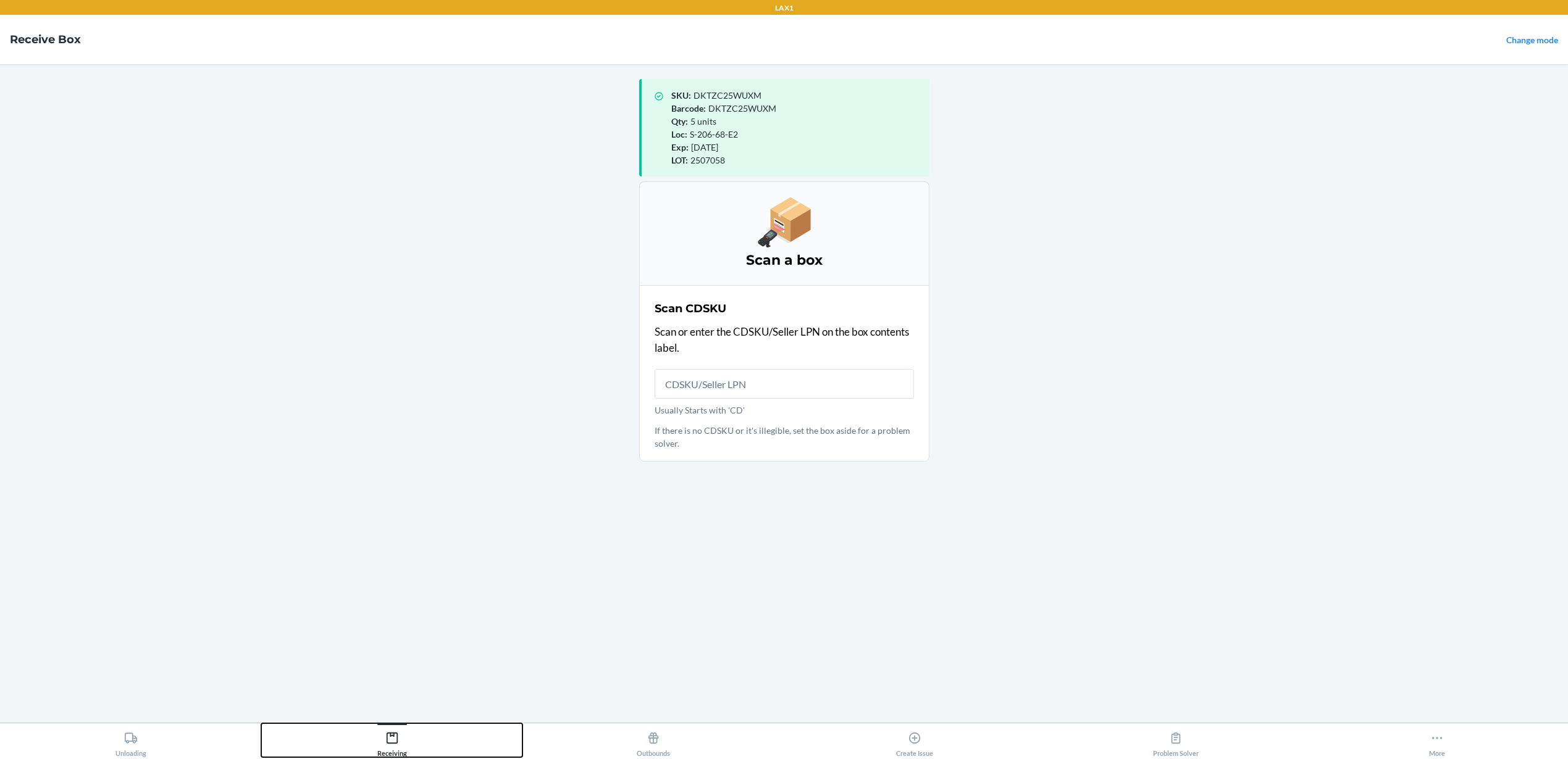
click at [384, 738] on div "Receiving" at bounding box center [392, 742] width 30 height 31
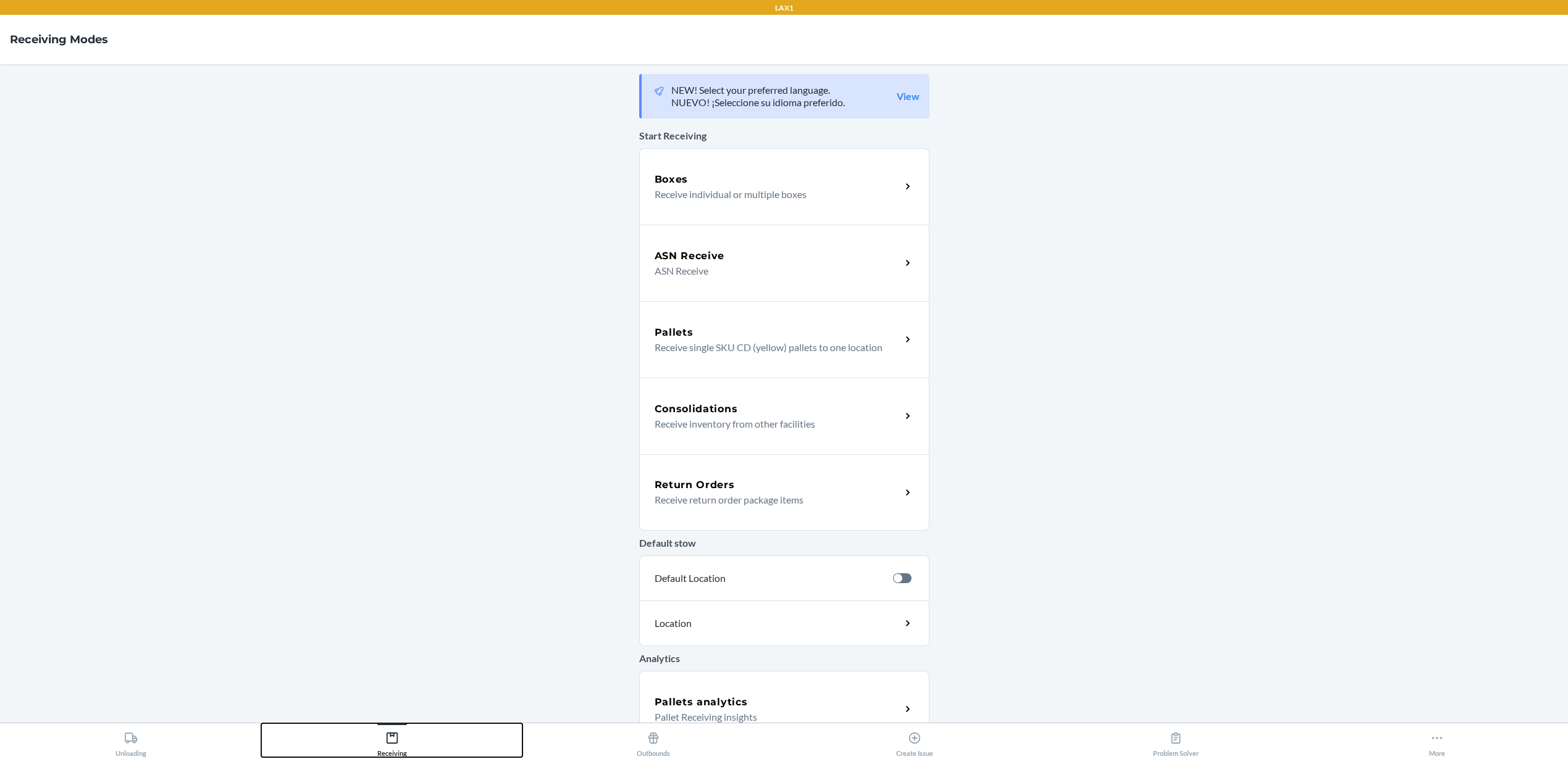
click at [459, 738] on button "Receiving" at bounding box center [391, 740] width 261 height 34
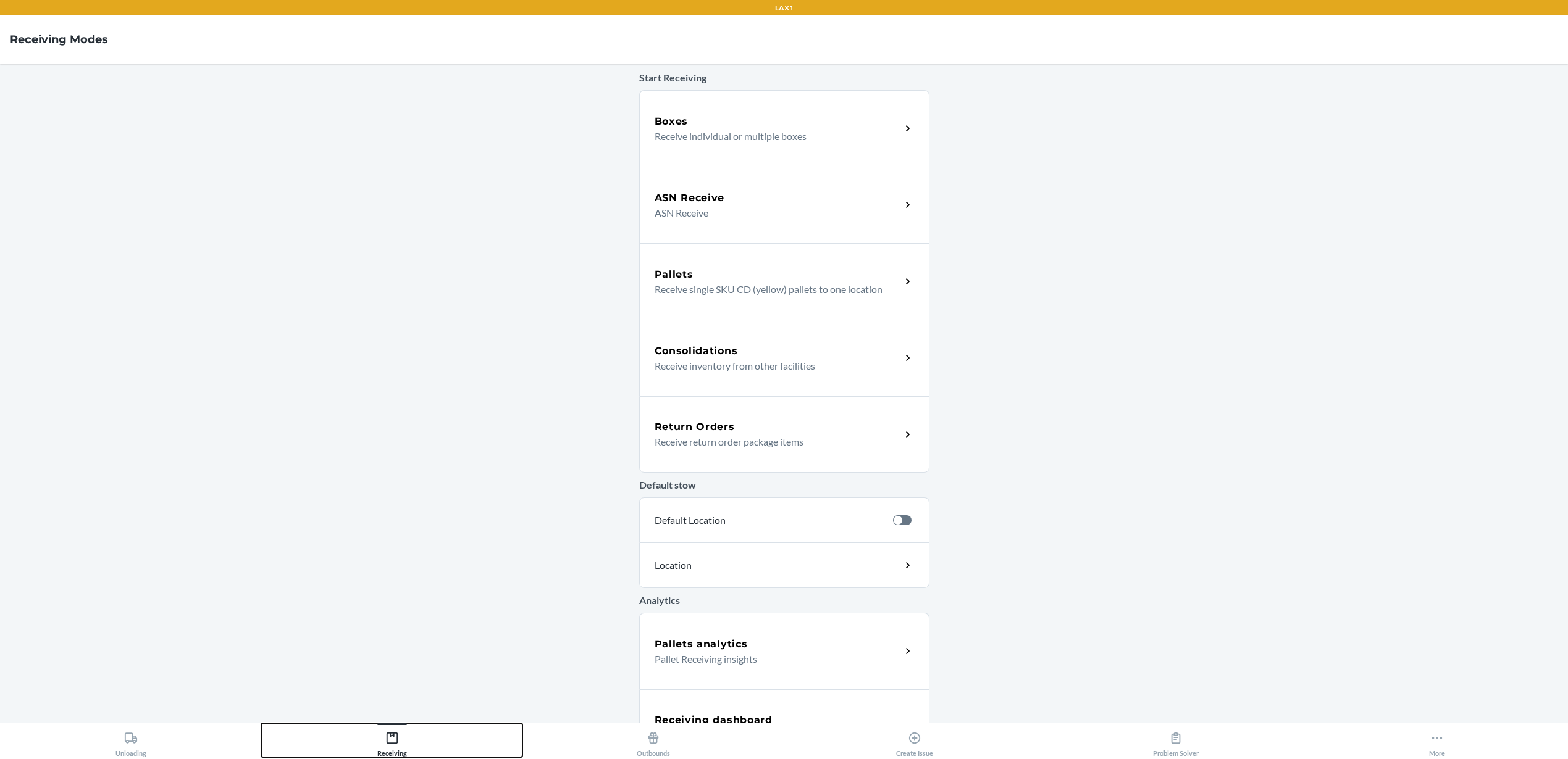
scroll to position [101, 0]
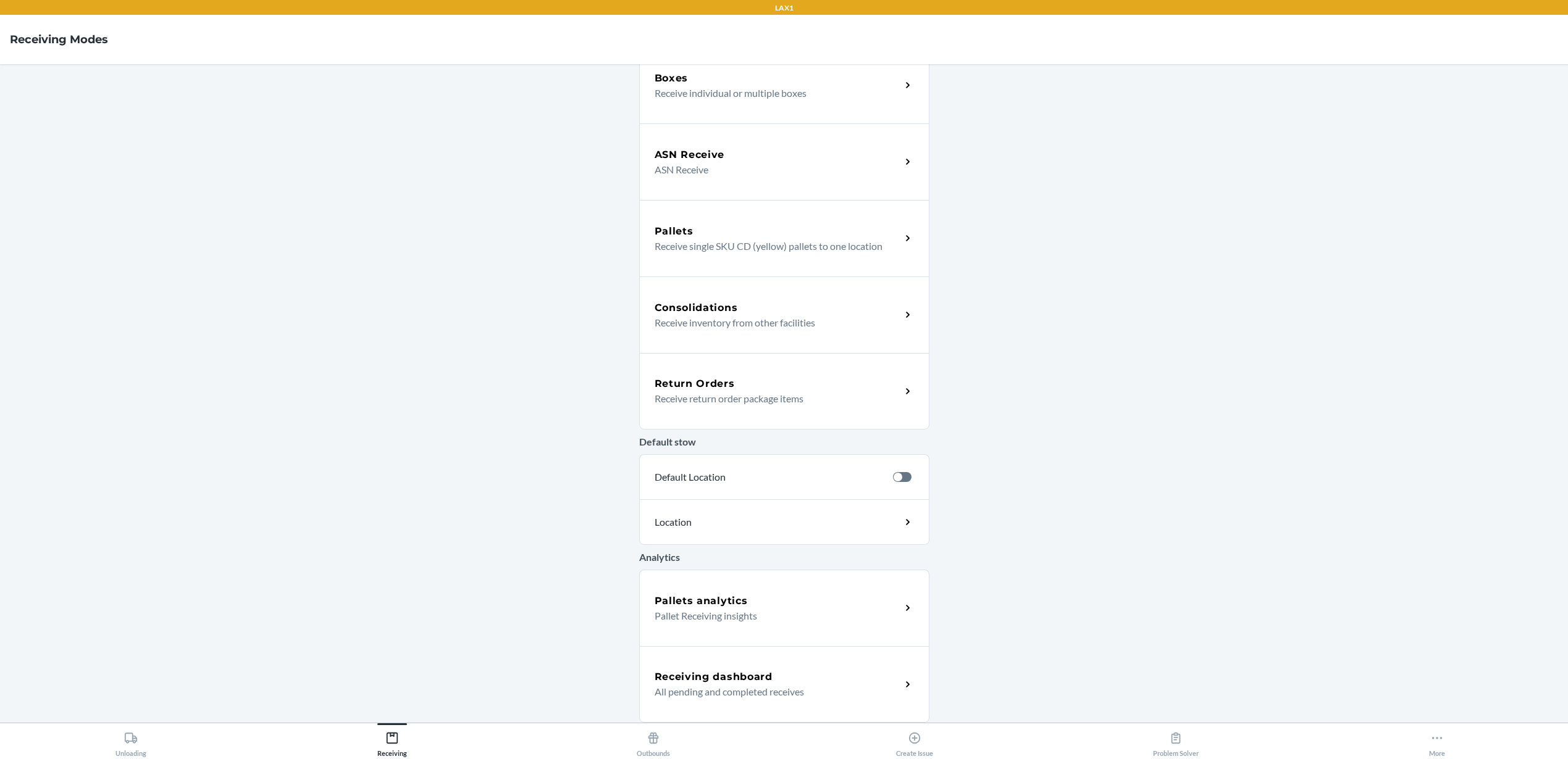
click at [817, 680] on div "Receiving dashboard" at bounding box center [777, 677] width 246 height 15
